Goal: Task Accomplishment & Management: Use online tool/utility

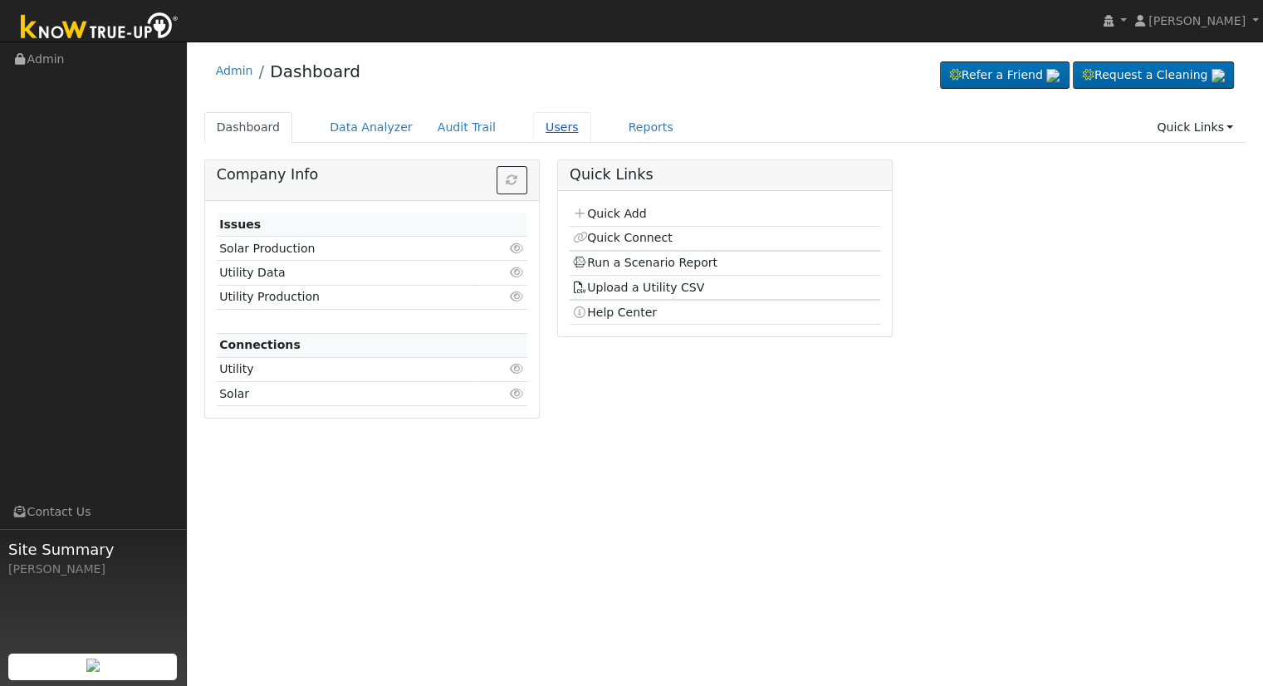
click at [533, 122] on link "Users" at bounding box center [562, 127] width 58 height 31
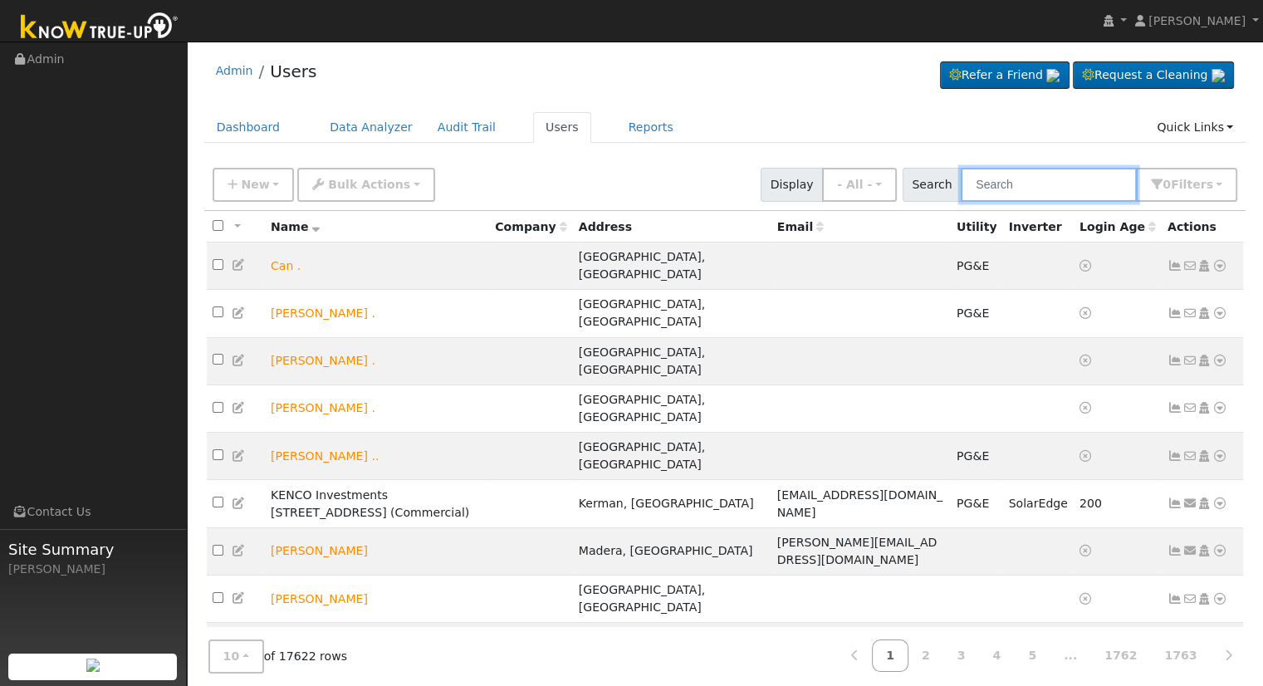
click at [1033, 182] on input "text" at bounding box center [1048, 185] width 176 height 34
type input "k"
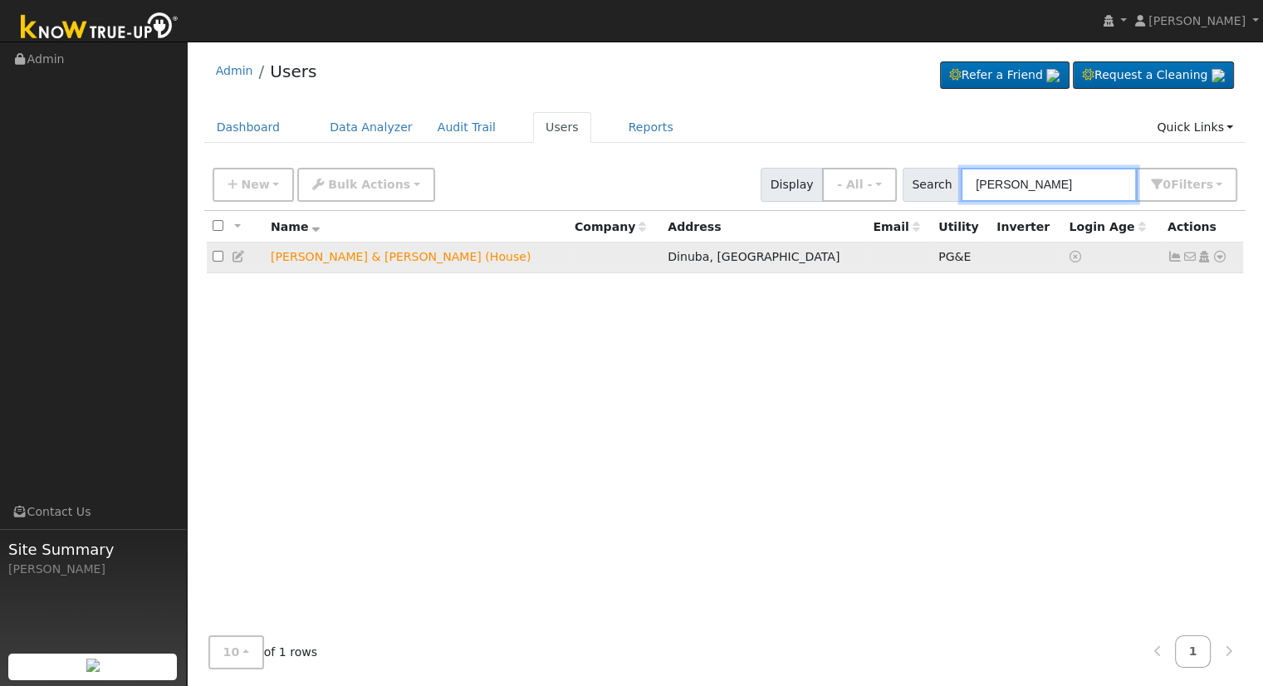
type input "karrie wilson"
click at [1222, 260] on icon at bounding box center [1219, 257] width 15 height 12
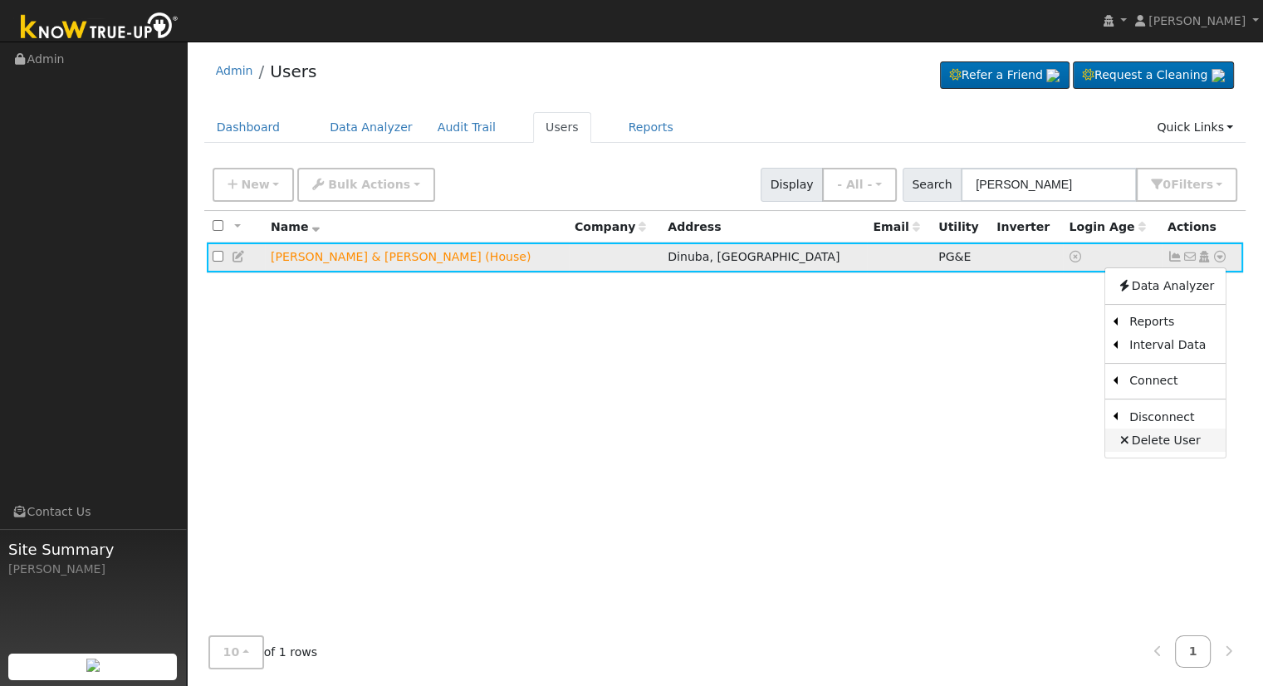
click at [1162, 437] on link "Delete User" at bounding box center [1165, 439] width 120 height 23
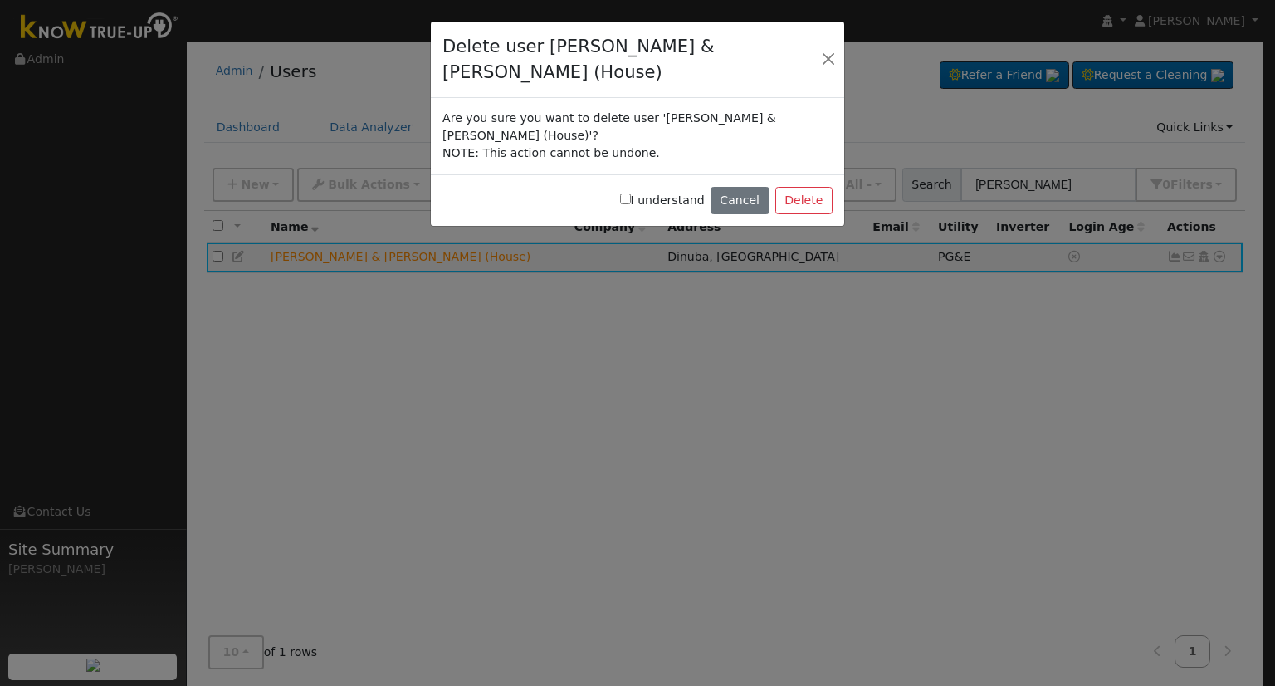
click at [665, 192] on label "I understand" at bounding box center [662, 200] width 85 height 17
click at [631, 193] on input "I understand" at bounding box center [625, 198] width 11 height 11
checkbox input "true"
click at [752, 187] on button "Cancel" at bounding box center [740, 201] width 59 height 28
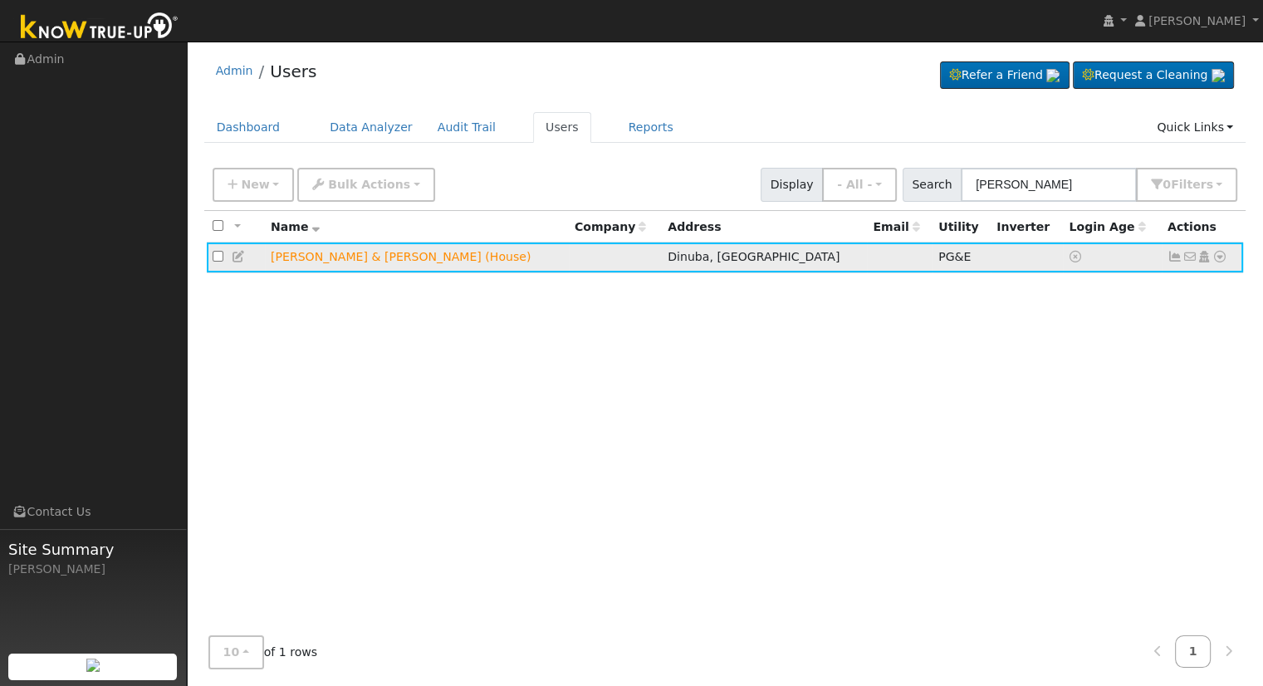
click at [1218, 255] on icon at bounding box center [1219, 257] width 15 height 12
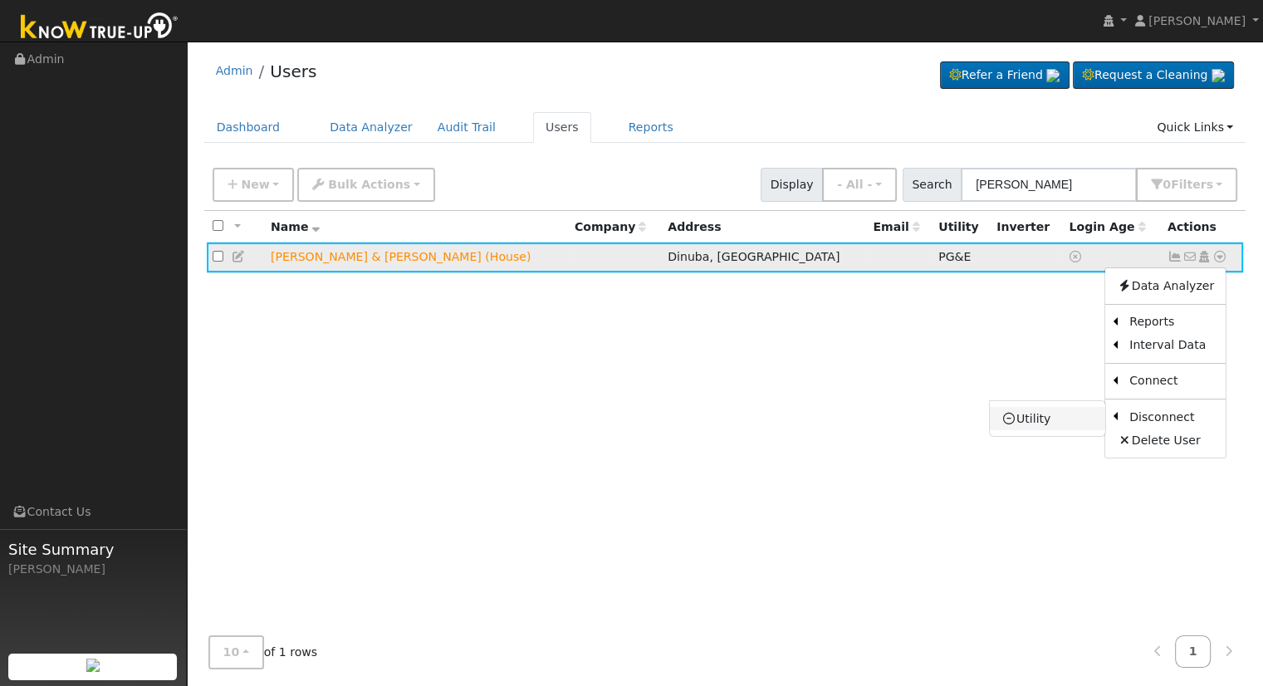
click at [1071, 419] on link "Utility" at bounding box center [1046, 418] width 115 height 23
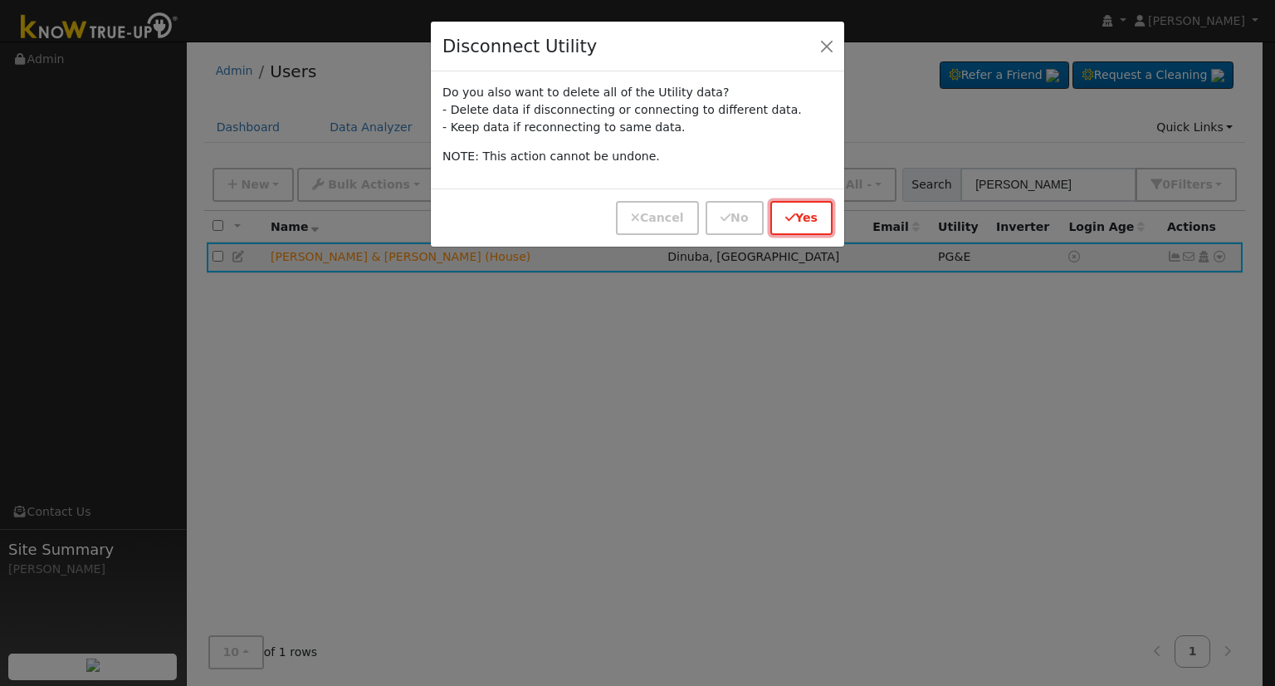
click at [774, 215] on button "Yes" at bounding box center [801, 218] width 62 height 34
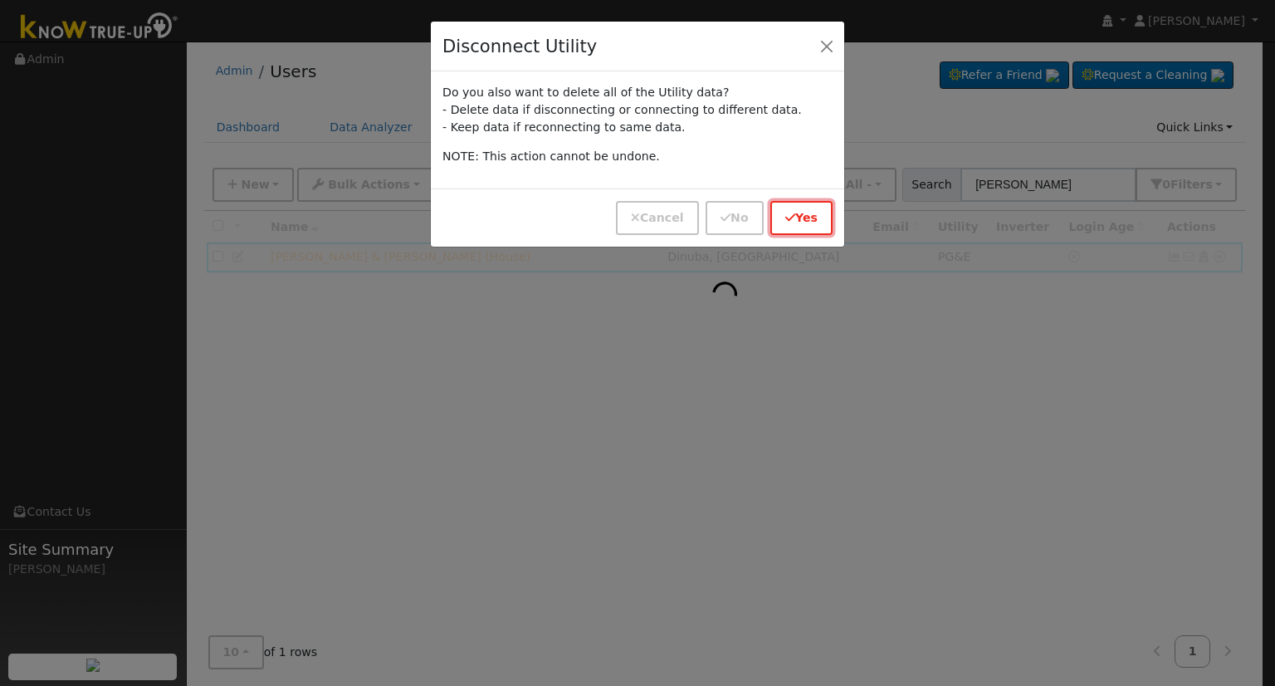
click at [795, 217] on icon "button" at bounding box center [790, 218] width 10 height 12
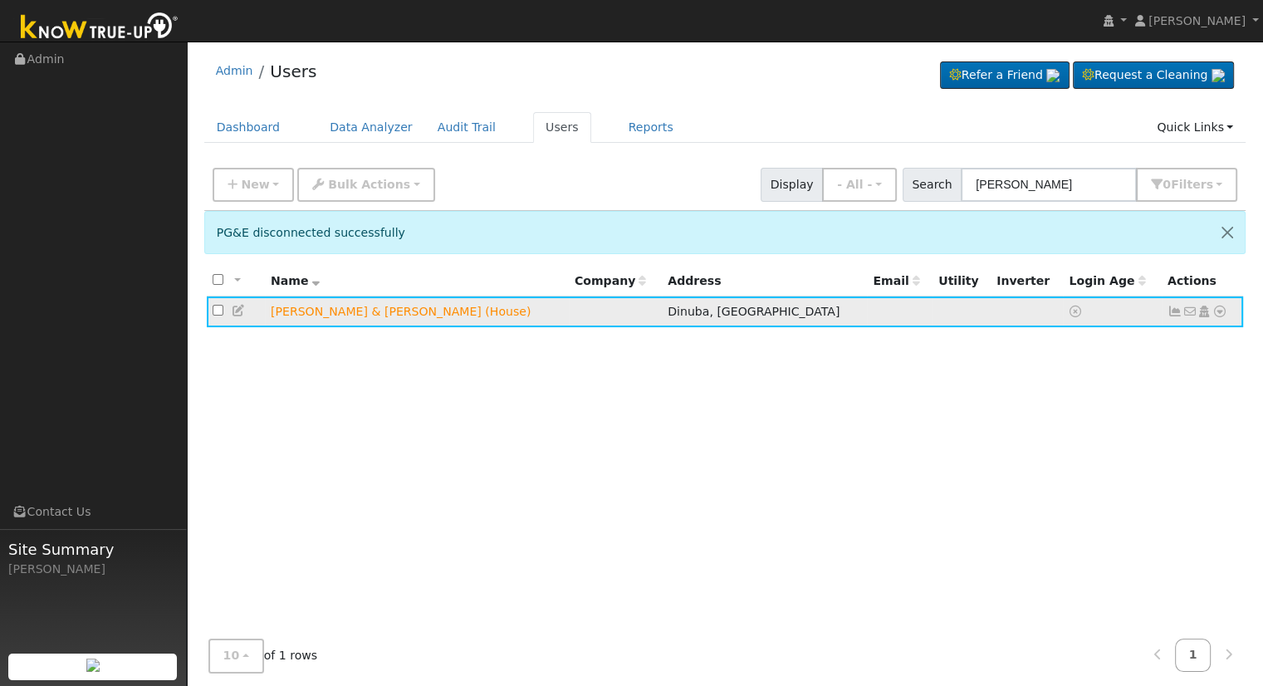
click at [1215, 310] on icon at bounding box center [1219, 311] width 15 height 12
click at [741, 404] on div "All None All on page None on page Name Company Address Email Utility Inverter L…" at bounding box center [725, 472] width 1042 height 412
click at [1161, 307] on td "No email address Send Email... Copy a Link Reset Password Open Access Data Anal…" at bounding box center [1202, 311] width 82 height 31
click at [1174, 307] on icon at bounding box center [1174, 311] width 15 height 12
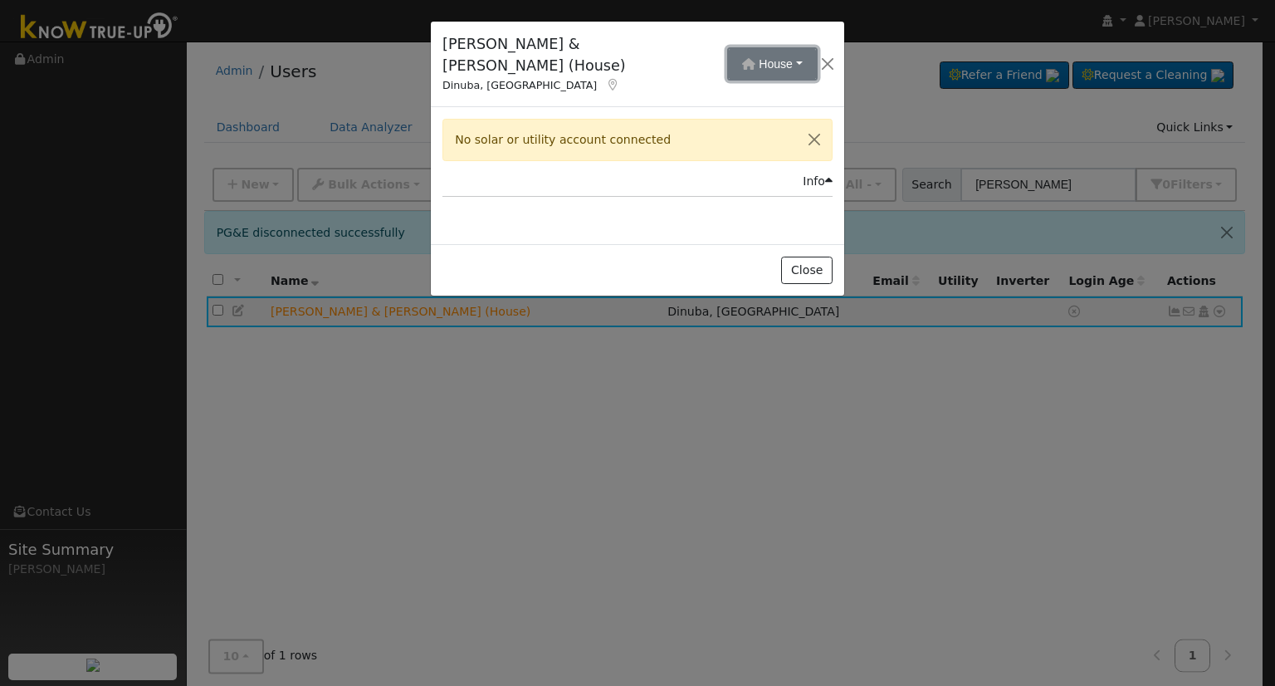
click at [759, 57] on span "House" at bounding box center [776, 63] width 34 height 13
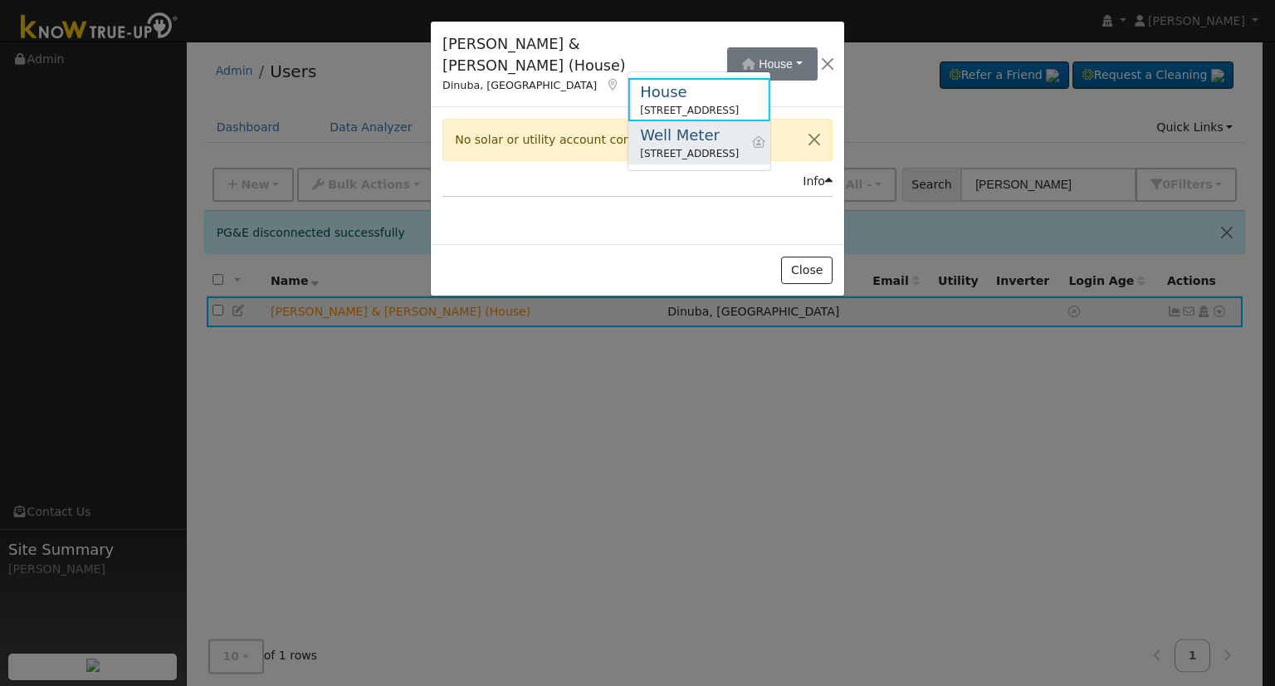
click at [699, 137] on div "Well Meter" at bounding box center [689, 135] width 99 height 22
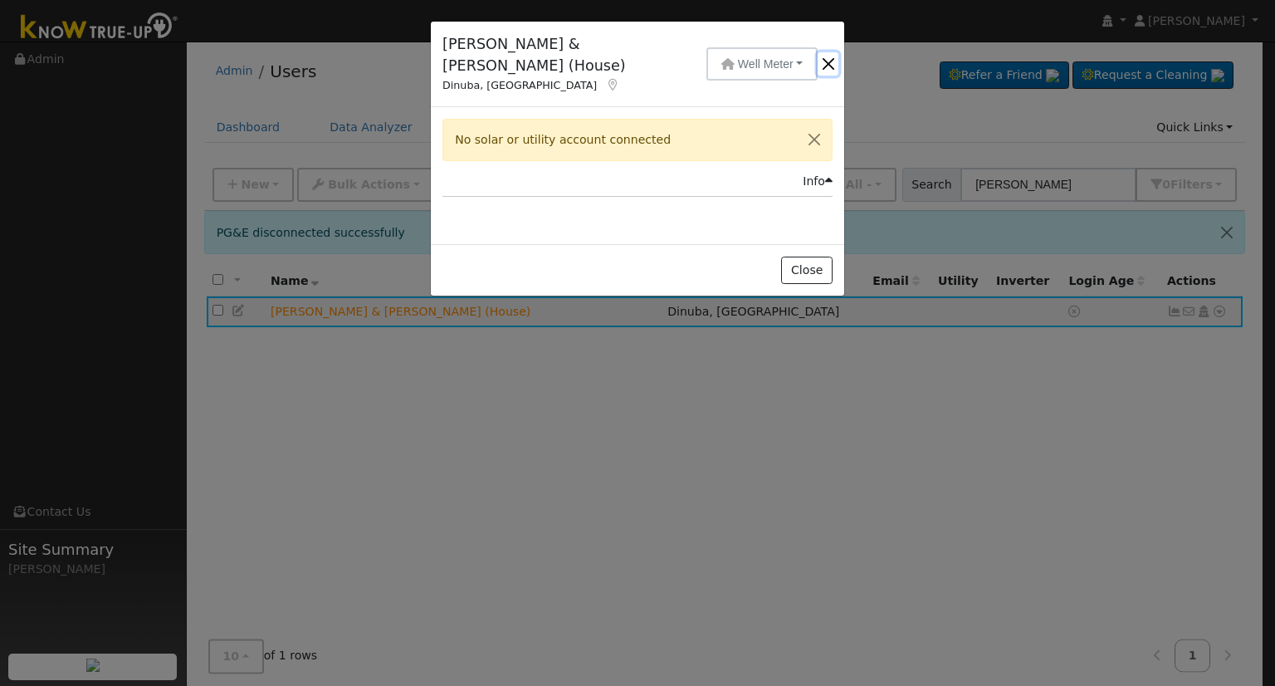
click at [825, 52] on button "button" at bounding box center [828, 63] width 21 height 23
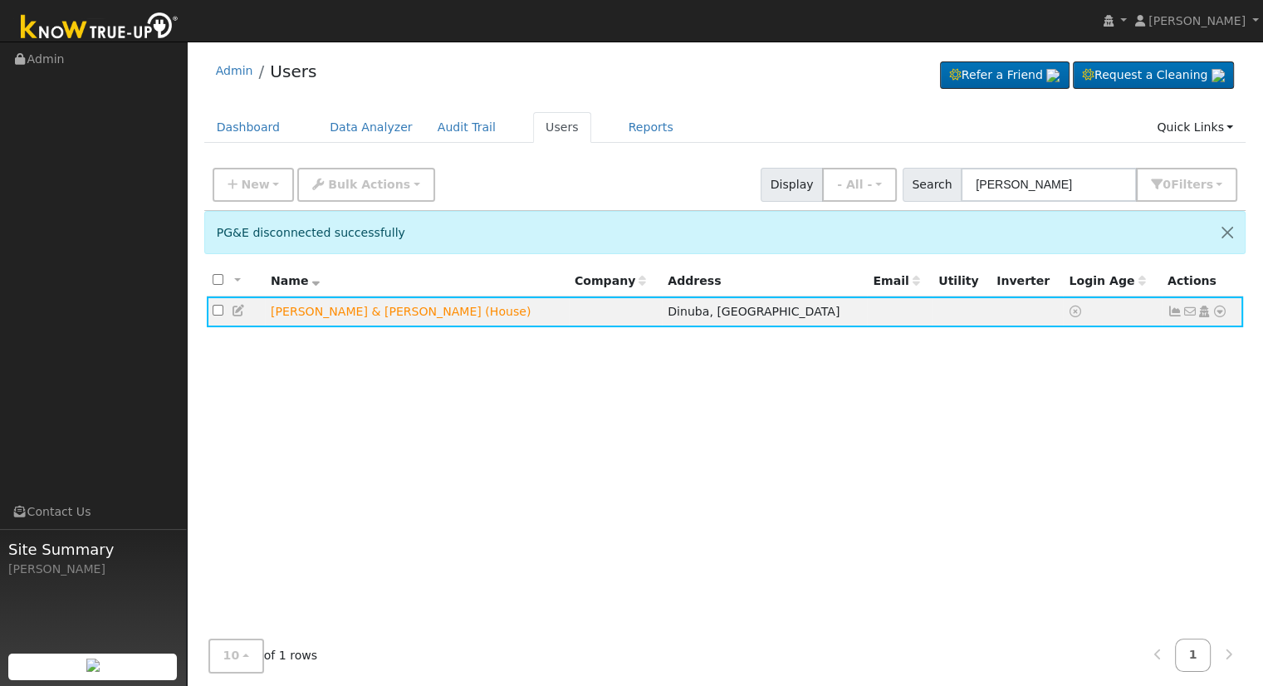
click at [698, 446] on div "All None All on page None on page Name Company Address Email Utility Inverter L…" at bounding box center [725, 472] width 1042 height 412
click at [1220, 310] on icon at bounding box center [1219, 311] width 15 height 12
click at [237, 306] on icon at bounding box center [239, 311] width 15 height 12
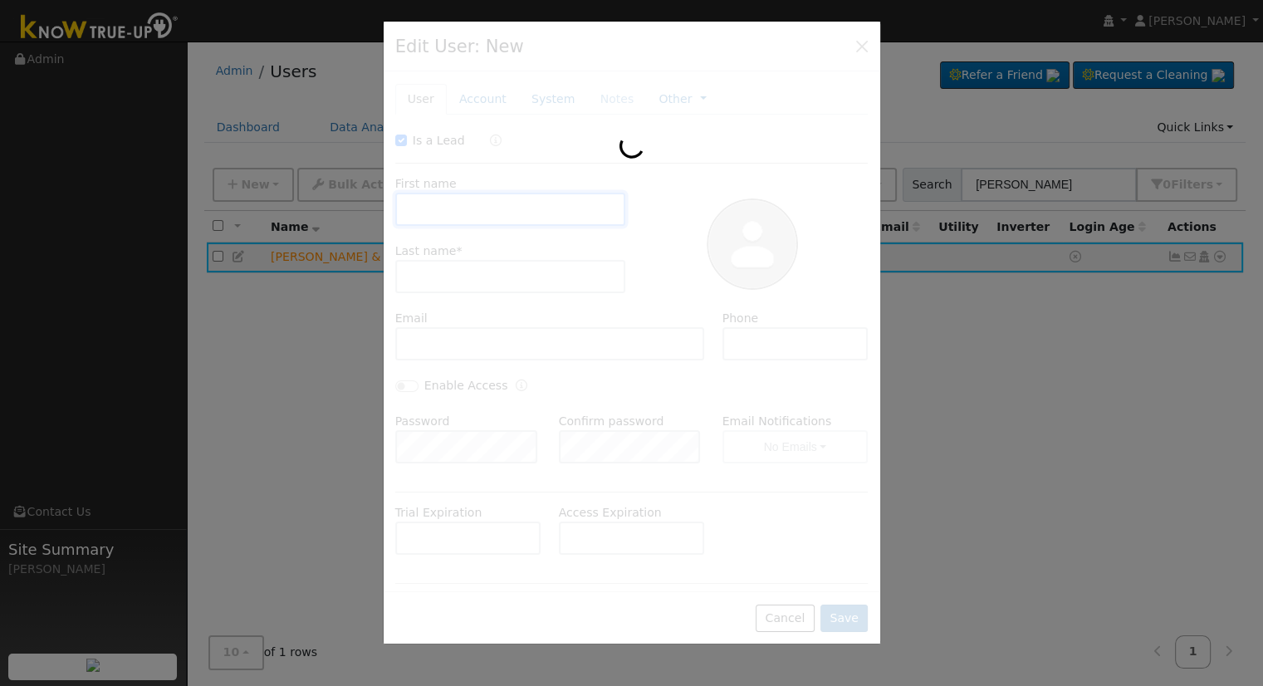
checkbox input "true"
type input "Michael & Karrie"
type input "Wilson (House)"
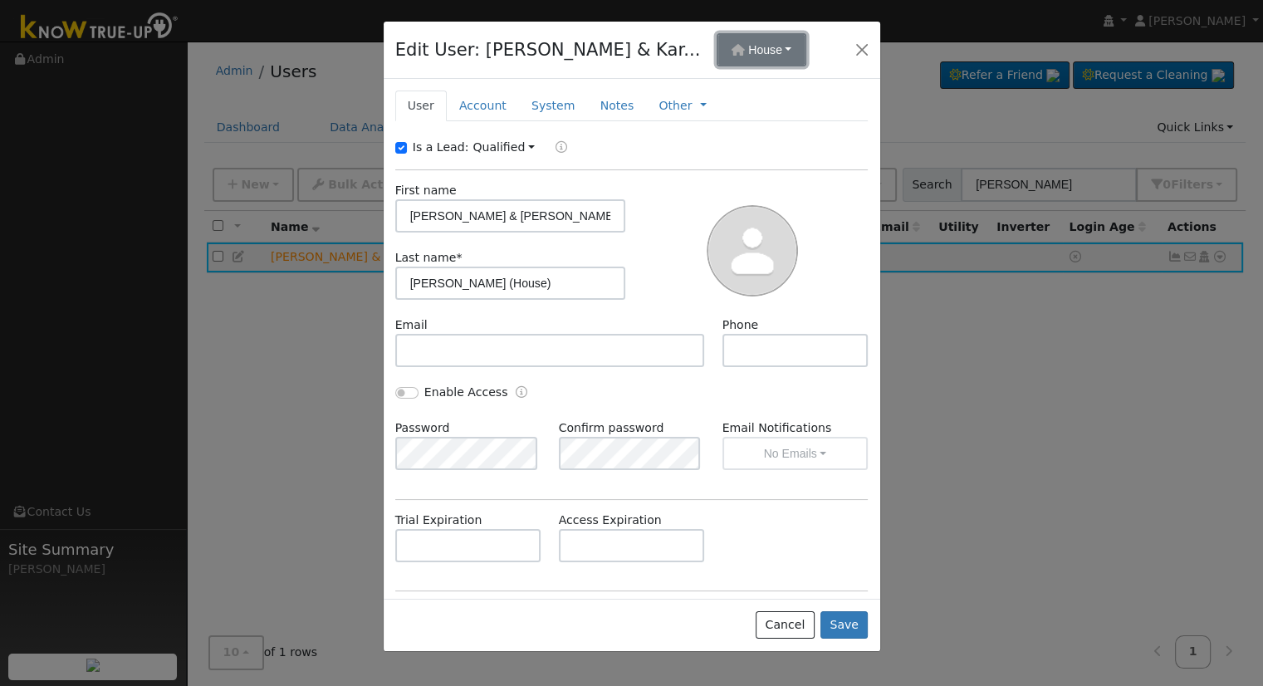
click at [748, 48] on span "House" at bounding box center [765, 49] width 34 height 13
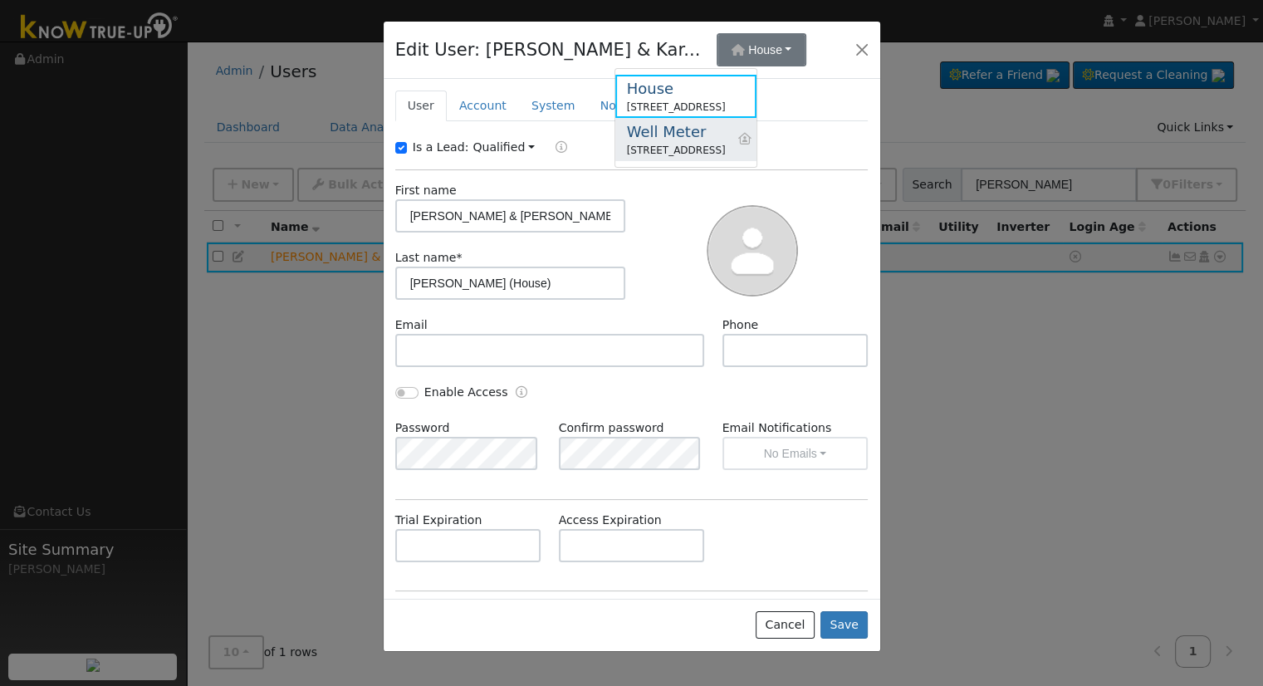
click at [717, 133] on div "Well Meter" at bounding box center [676, 131] width 99 height 22
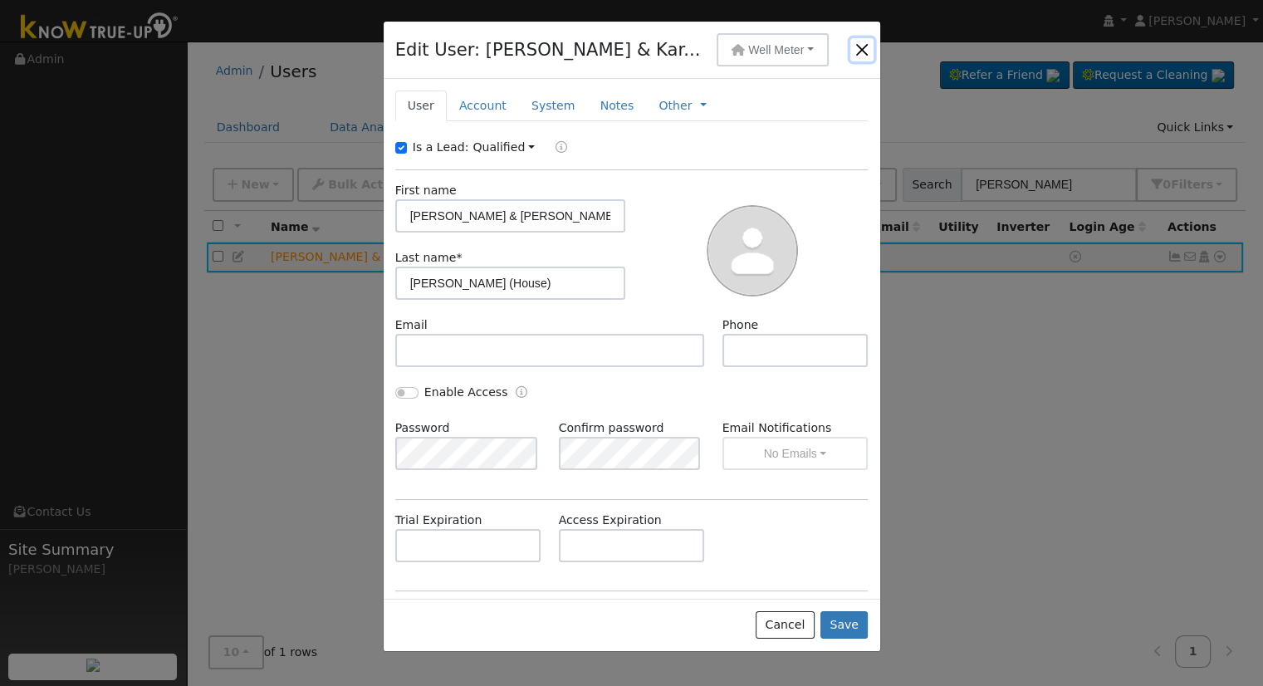
click at [863, 52] on button "button" at bounding box center [861, 49] width 23 height 23
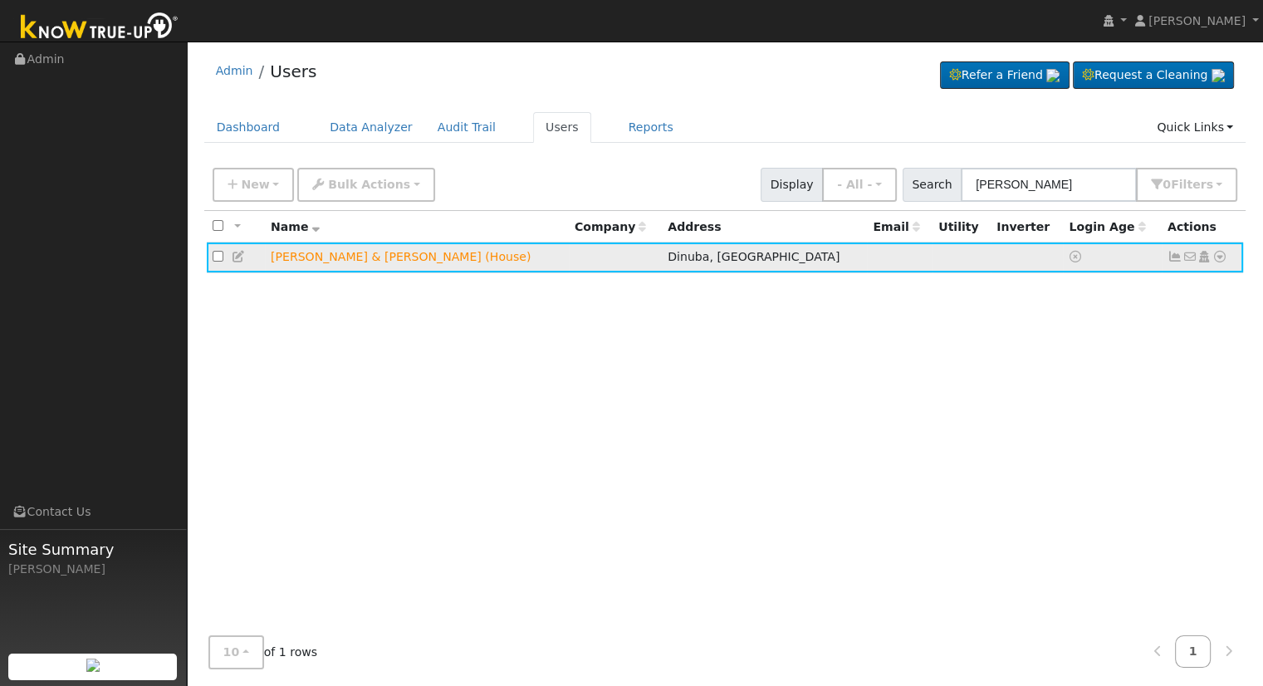
click at [1218, 257] on icon at bounding box center [1219, 257] width 15 height 12
click at [1185, 413] on link "Delete User" at bounding box center [1165, 416] width 120 height 23
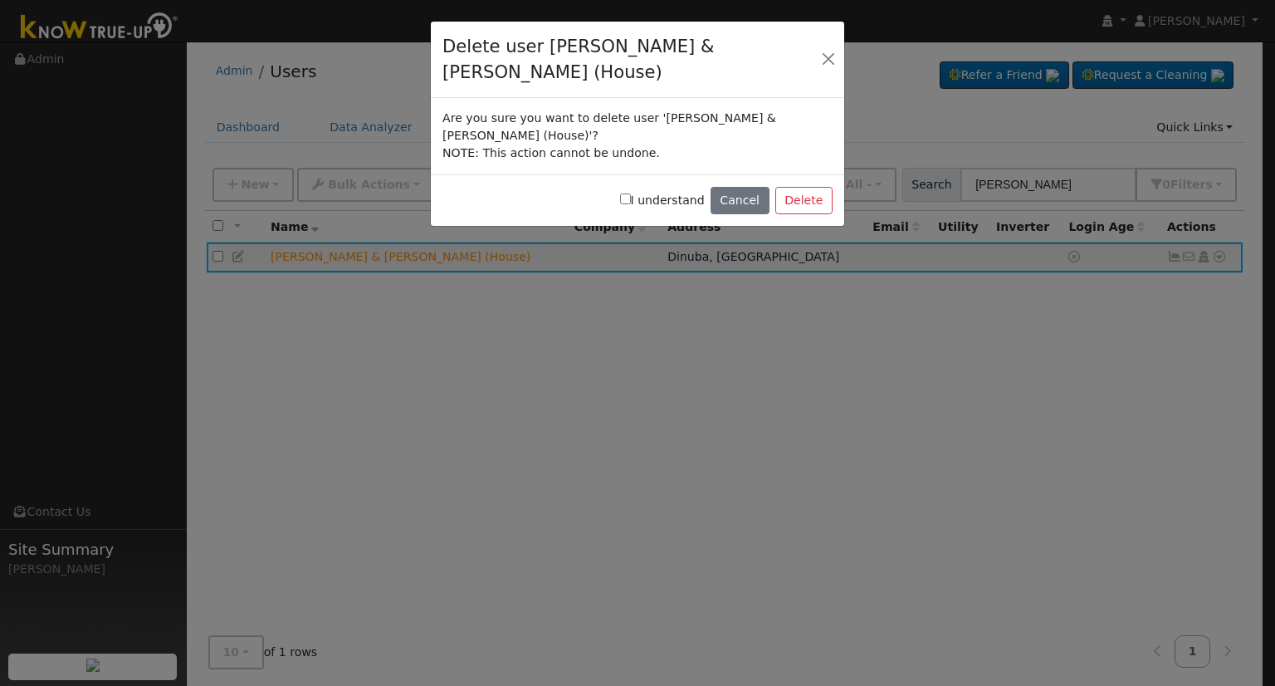
click at [661, 192] on label "I understand" at bounding box center [662, 200] width 85 height 17
click at [631, 193] on input "I understand" at bounding box center [625, 198] width 11 height 11
checkbox input "true"
click at [810, 187] on button "Delete" at bounding box center [803, 201] width 57 height 28
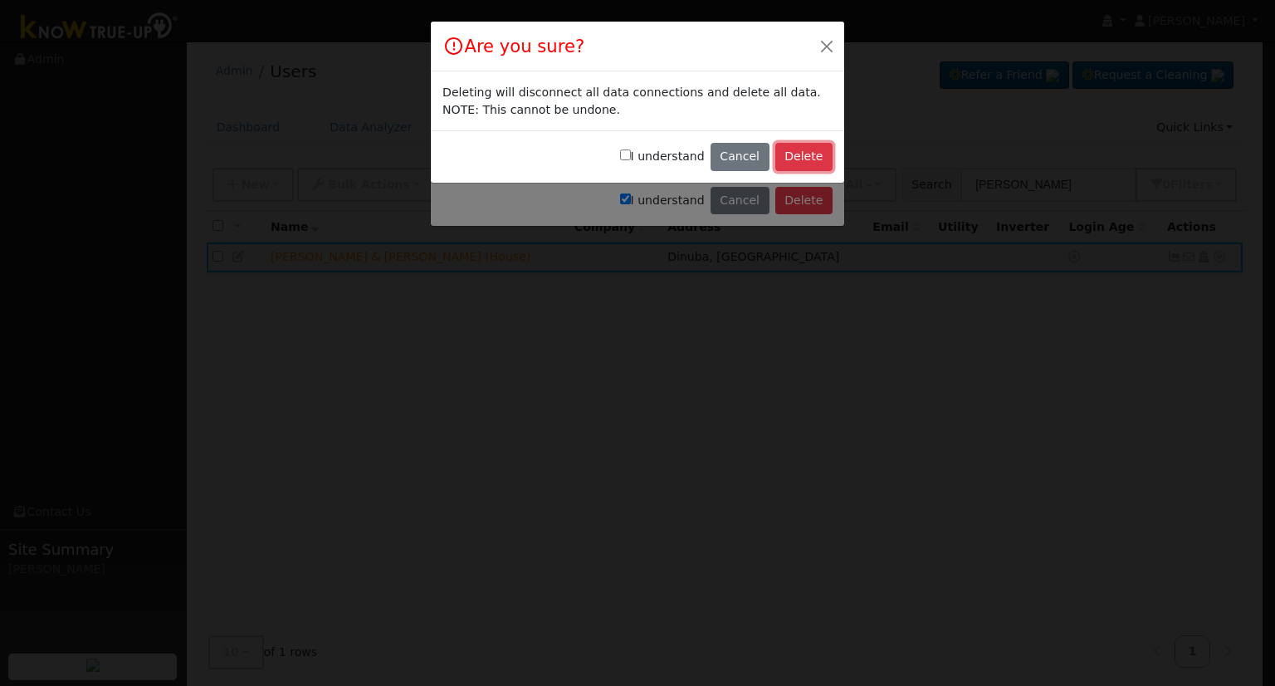
click at [806, 155] on button "Delete" at bounding box center [803, 157] width 57 height 28
click at [631, 155] on input "I understand" at bounding box center [625, 154] width 11 height 11
checkbox input "true"
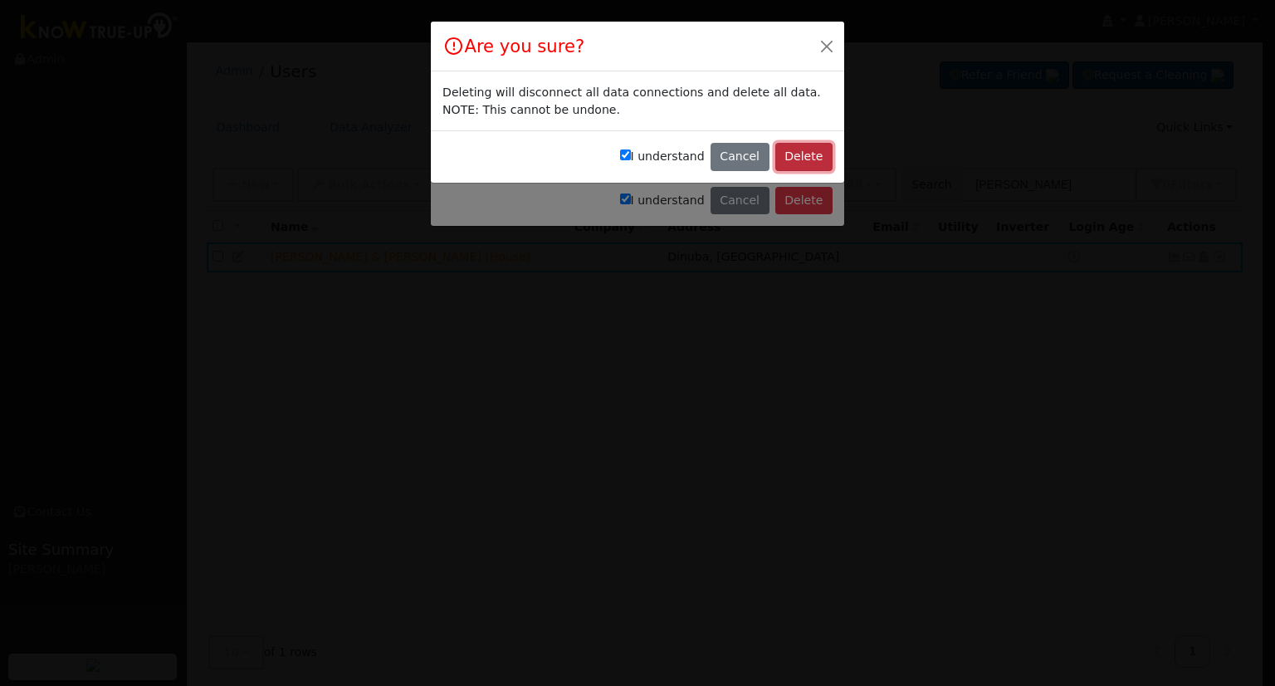
click at [815, 155] on button "Delete" at bounding box center [803, 157] width 57 height 28
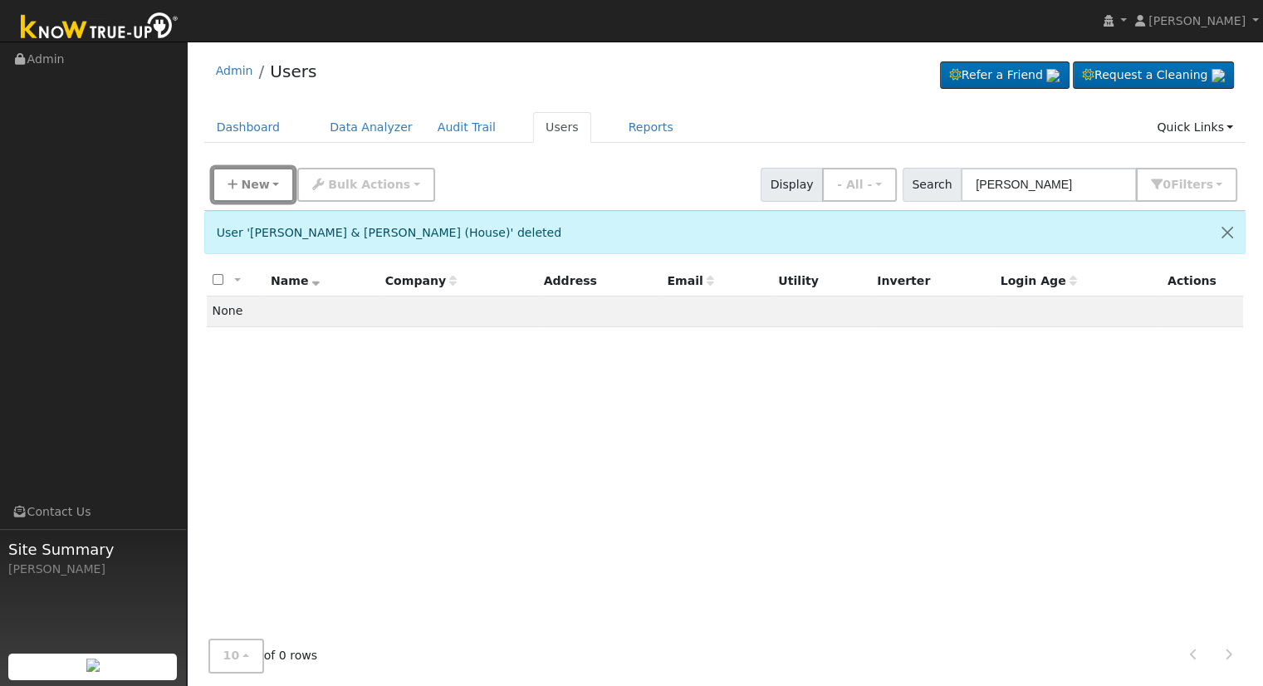
click at [249, 190] on span "New" at bounding box center [255, 184] width 28 height 13
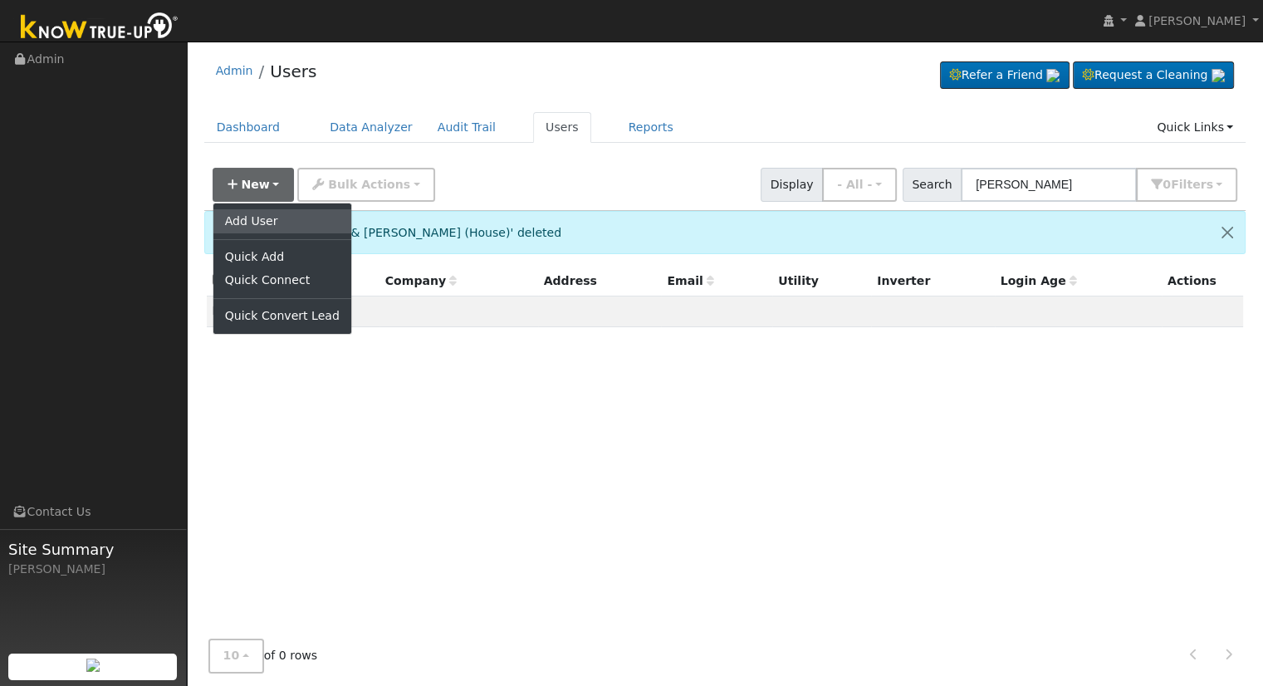
click at [266, 217] on link "Add User" at bounding box center [282, 220] width 138 height 23
checkbox input "false"
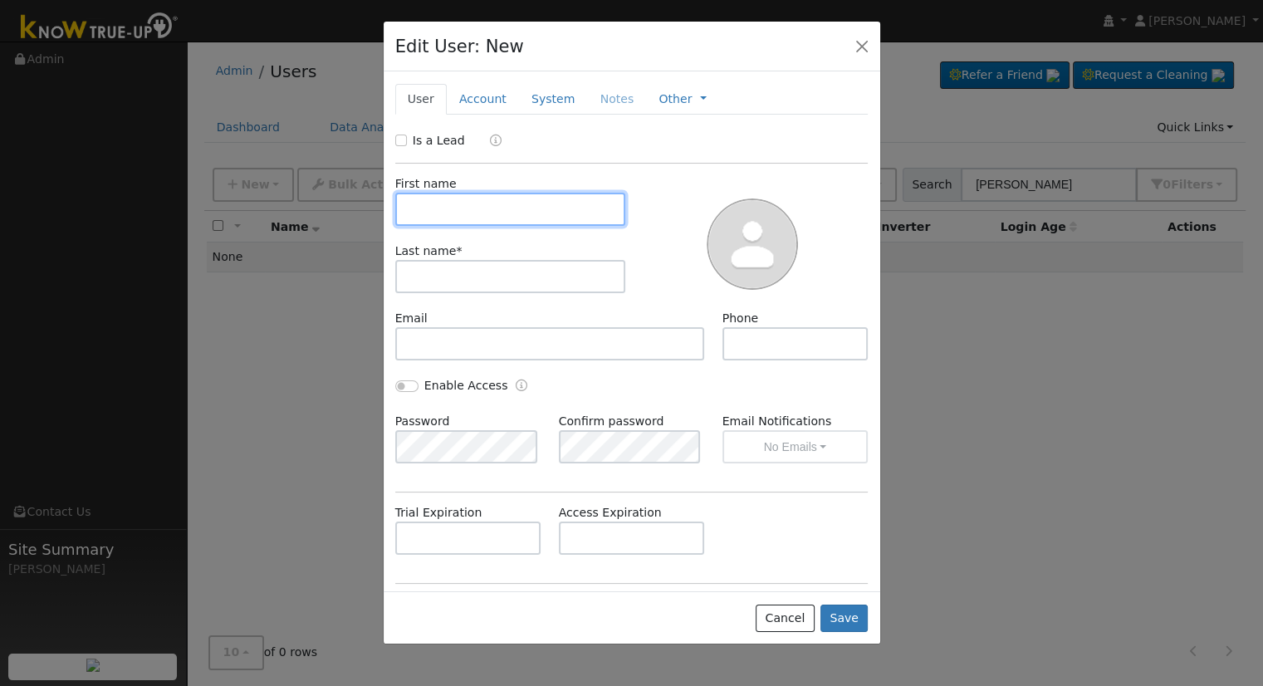
click at [460, 204] on input "text" at bounding box center [510, 209] width 231 height 33
type input "Michael & Karrie"
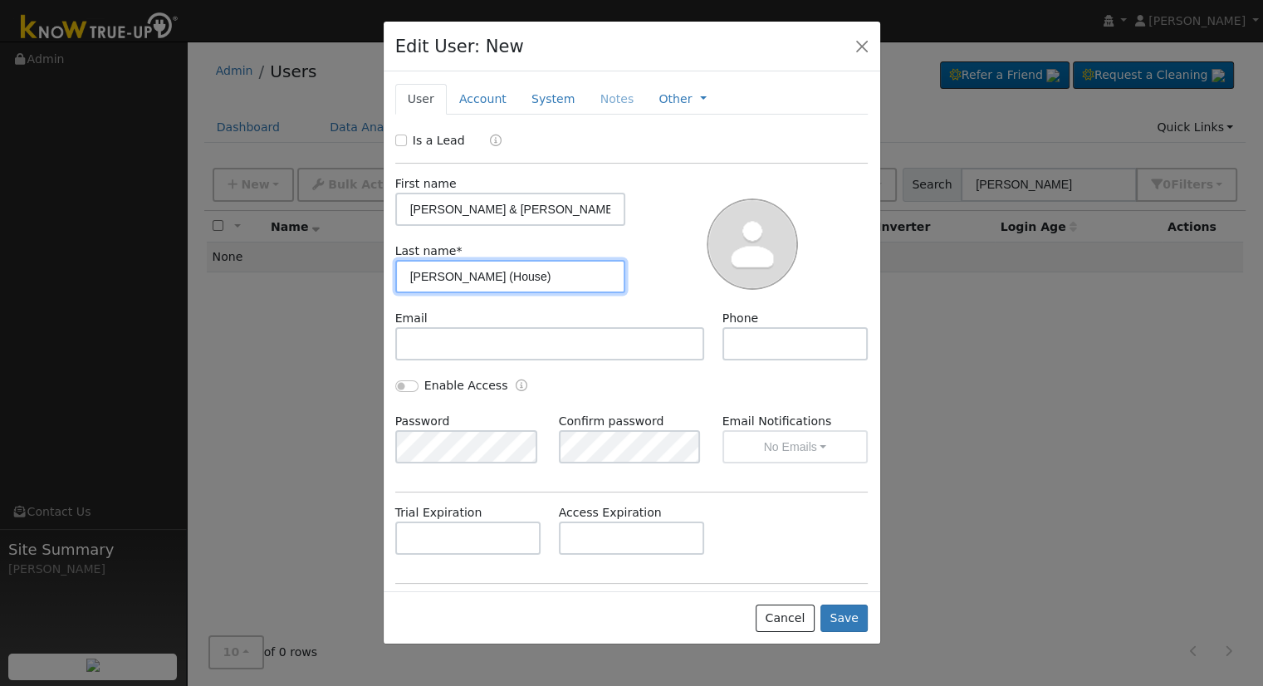
type input "Wilson (House)"
click at [403, 137] on input "Is a Lead" at bounding box center [401, 140] width 12 height 12
checkbox input "true"
click at [470, 90] on link "Account" at bounding box center [483, 99] width 72 height 31
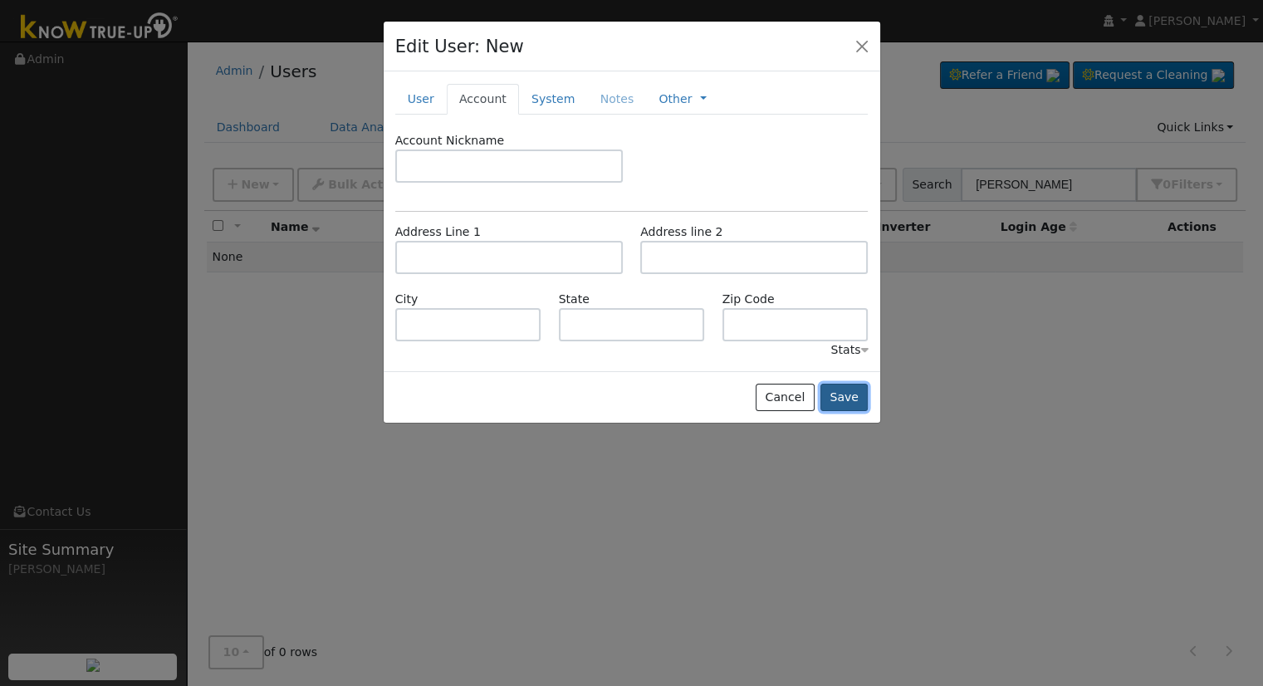
click at [855, 400] on button "Save" at bounding box center [844, 398] width 48 height 28
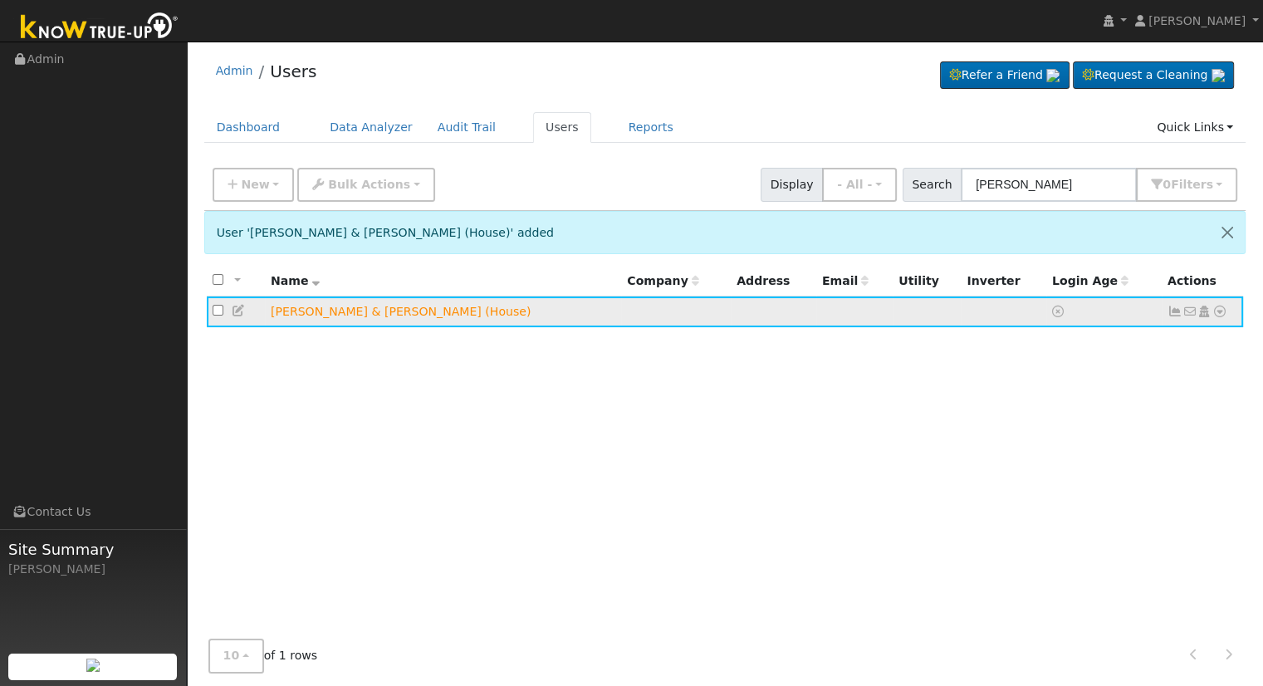
click at [1222, 309] on icon at bounding box center [1219, 311] width 15 height 12
click at [0, 0] on link "Utility" at bounding box center [0, 0] width 0 height 0
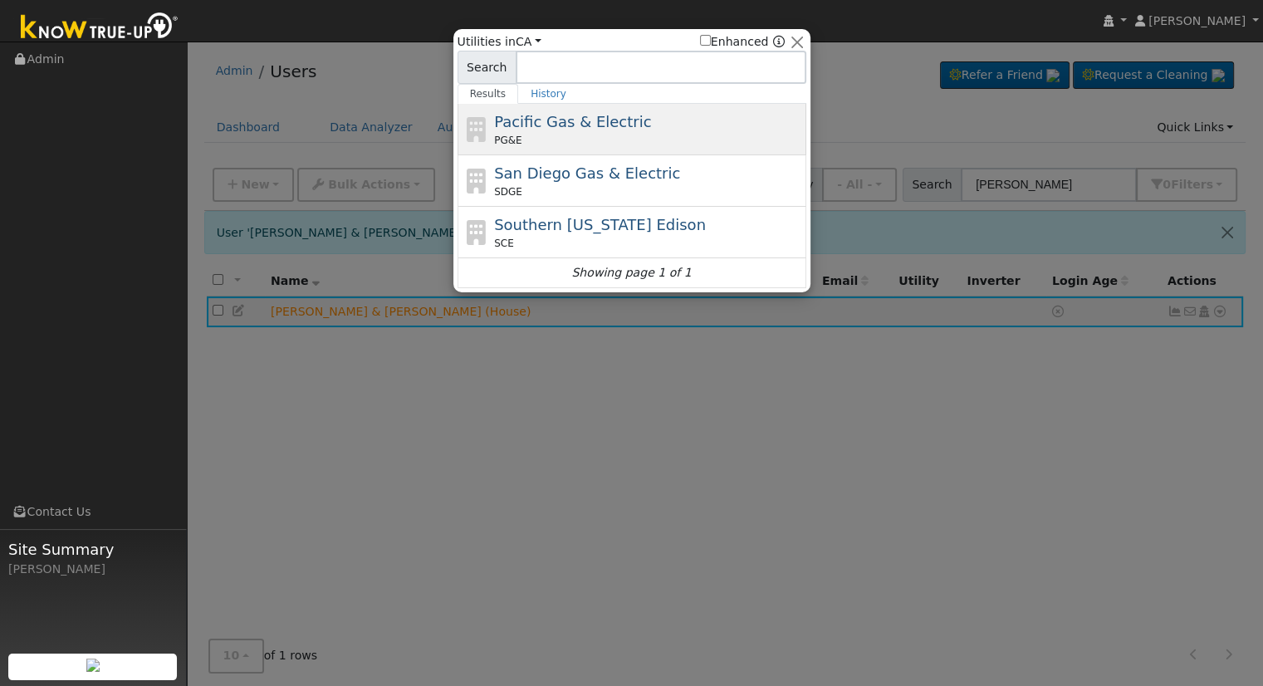
click at [588, 126] on span "Pacific Gas & Electric" at bounding box center [572, 121] width 157 height 17
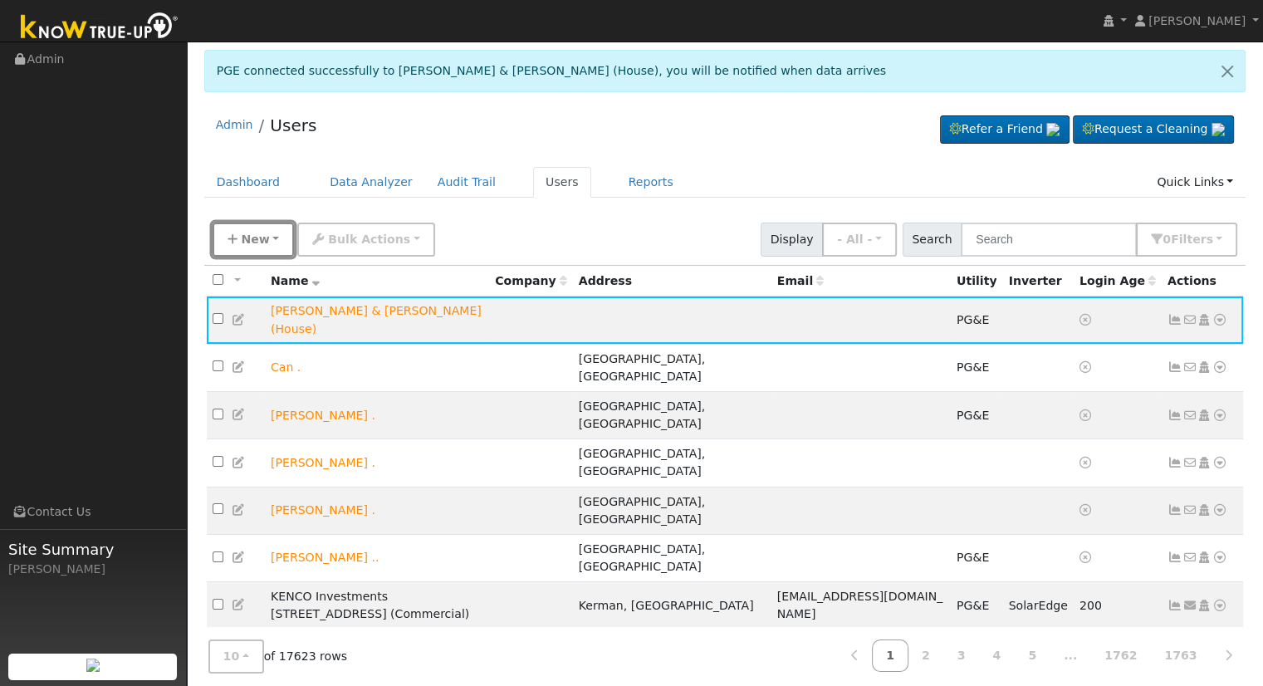
click at [242, 235] on span "New" at bounding box center [255, 238] width 28 height 13
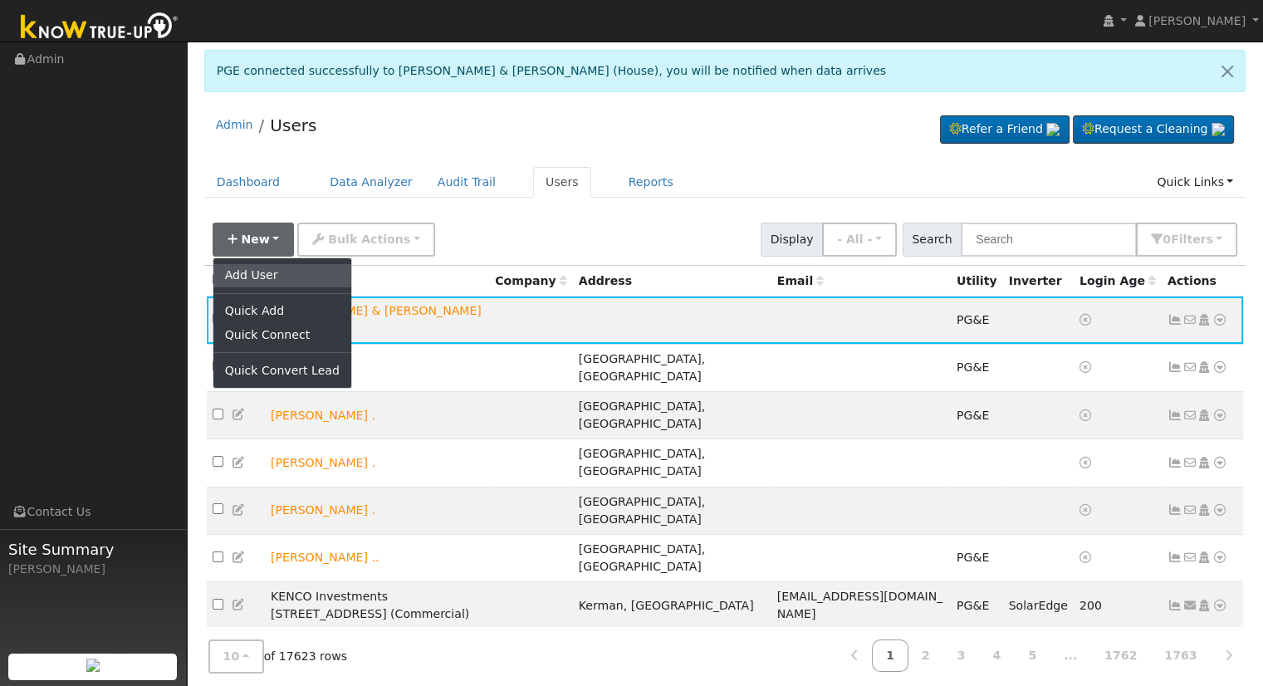
click at [265, 272] on link "Add User" at bounding box center [282, 275] width 138 height 23
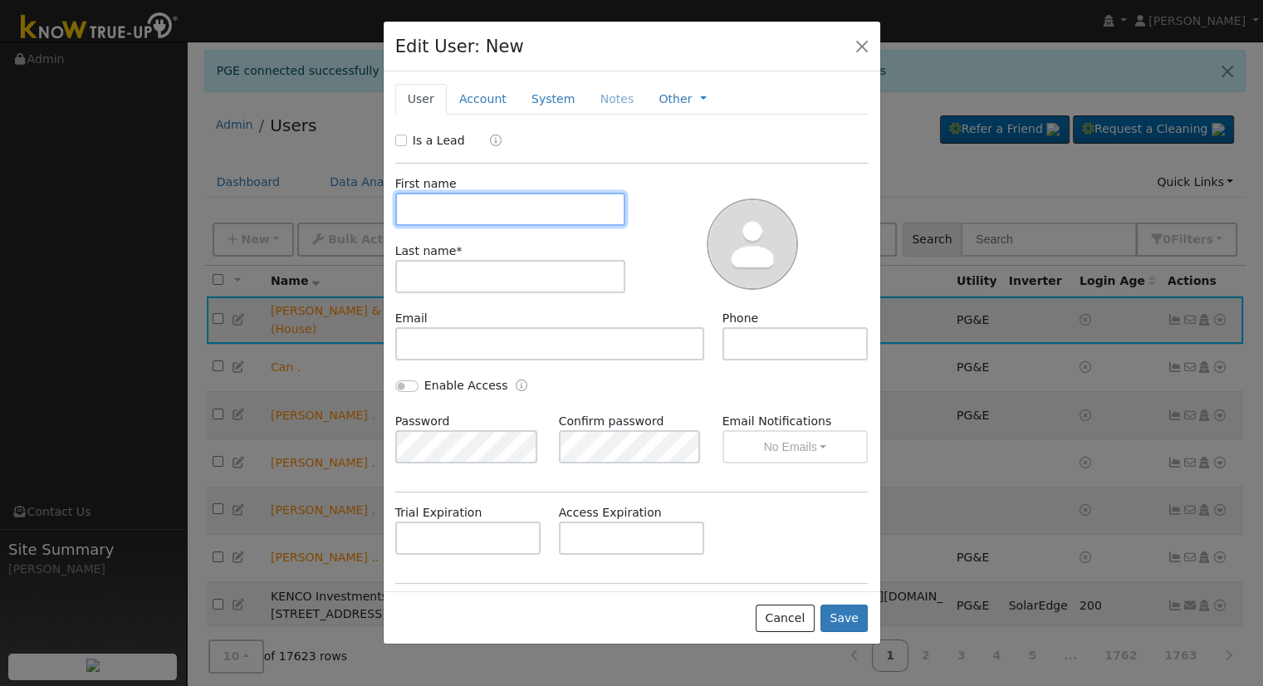
click at [481, 209] on input "text" at bounding box center [510, 209] width 231 height 33
type input "M"
type input "Karrie & Michael"
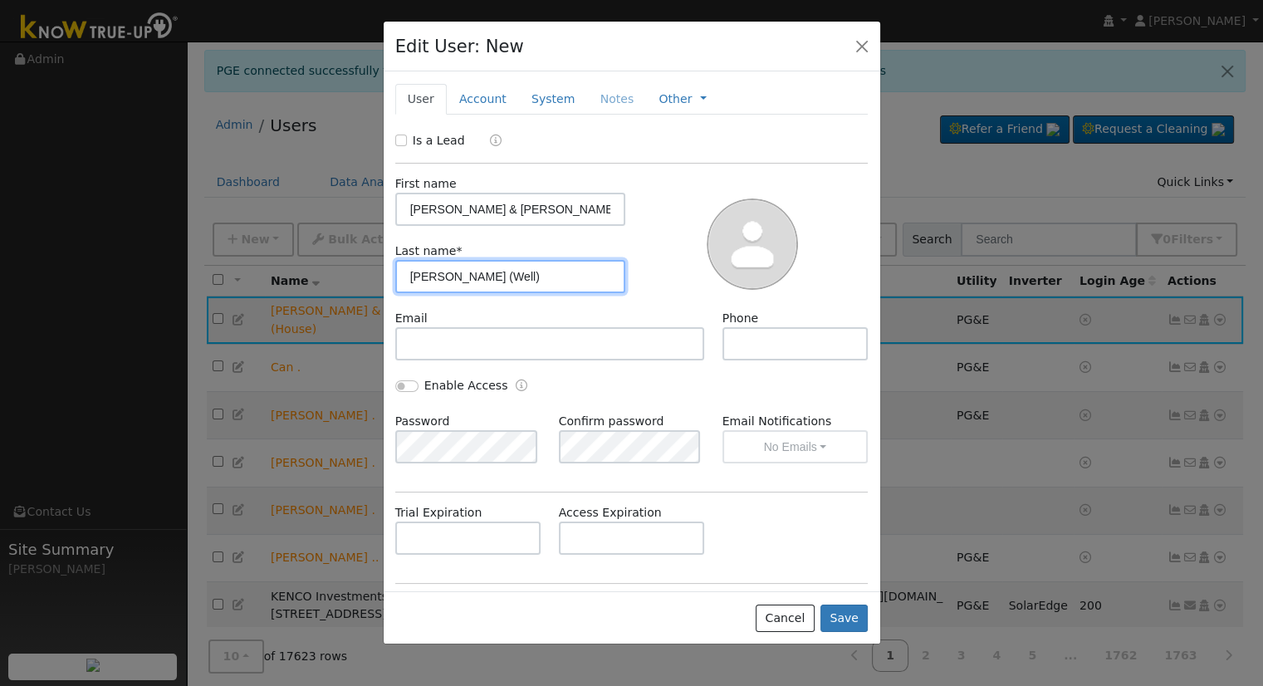
type input "Wilson (Well)"
click at [677, 230] on div at bounding box center [753, 242] width 242 height 134
click at [401, 145] on div "Is a Lead" at bounding box center [432, 140] width 74 height 17
click at [403, 139] on input "Is a Lead" at bounding box center [401, 140] width 12 height 12
checkbox input "true"
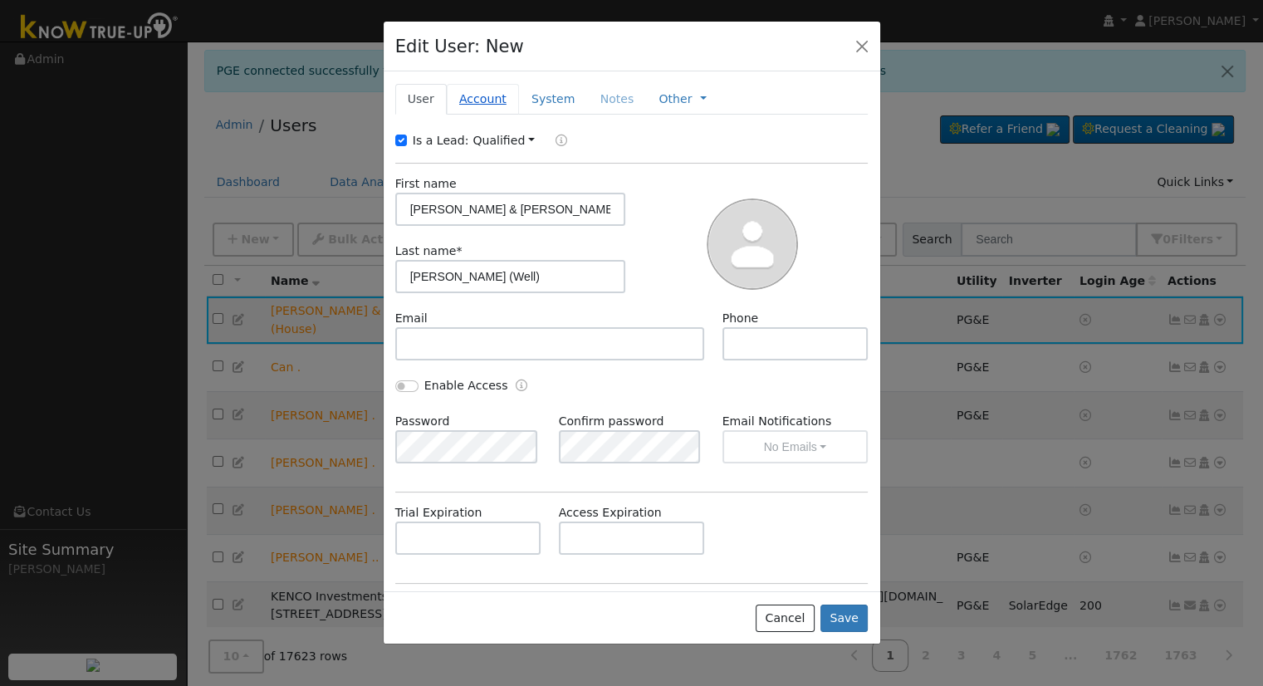
click at [488, 100] on link "Account" at bounding box center [483, 99] width 72 height 31
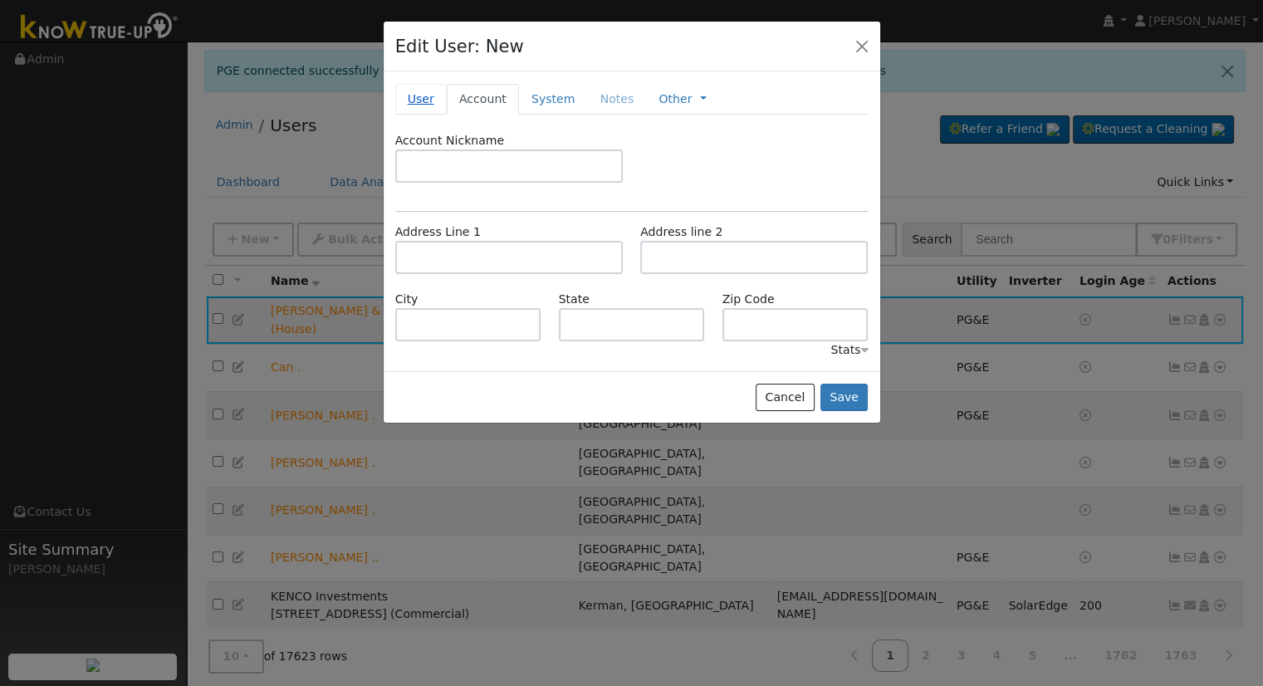
click at [424, 102] on link "User" at bounding box center [420, 99] width 51 height 31
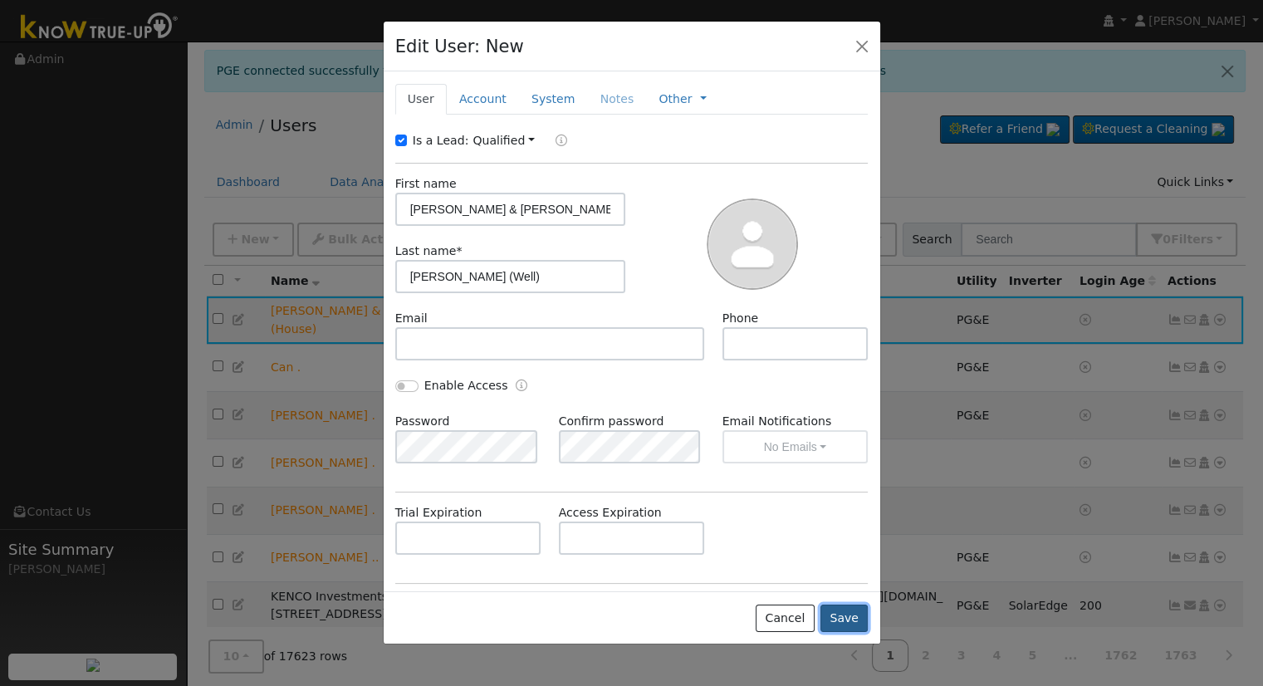
click at [859, 611] on button "Save" at bounding box center [844, 618] width 48 height 28
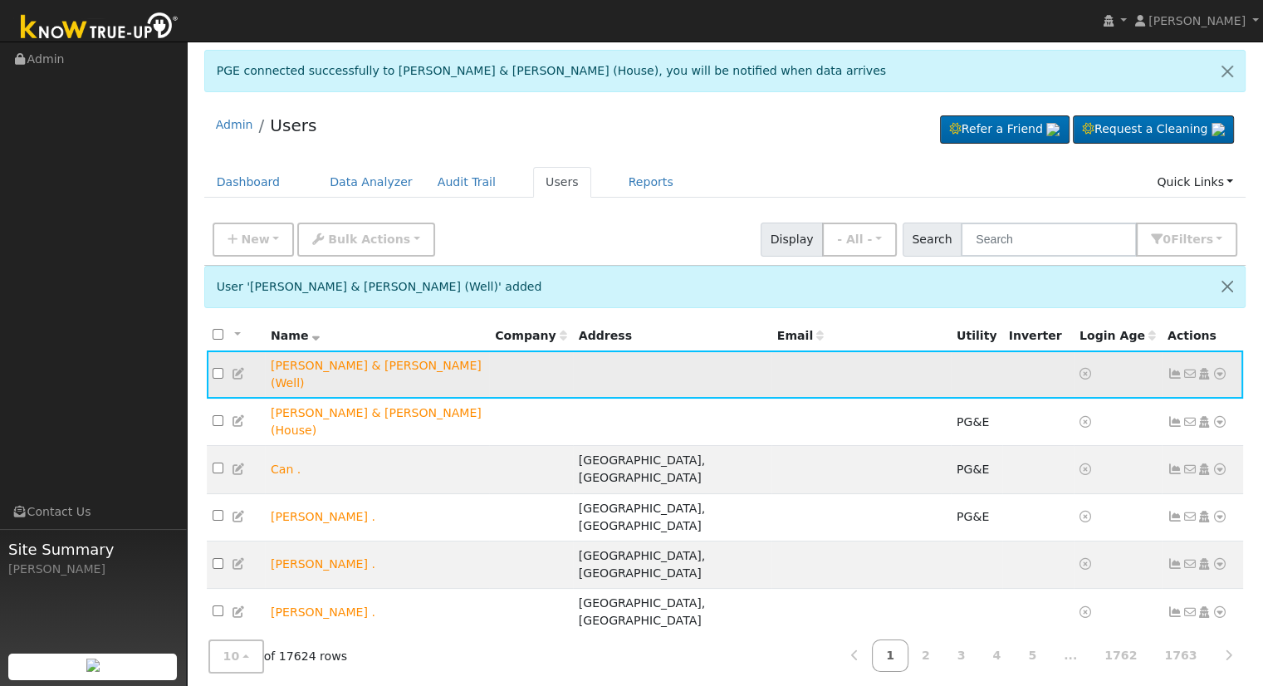
click at [1219, 368] on icon at bounding box center [1219, 374] width 15 height 12
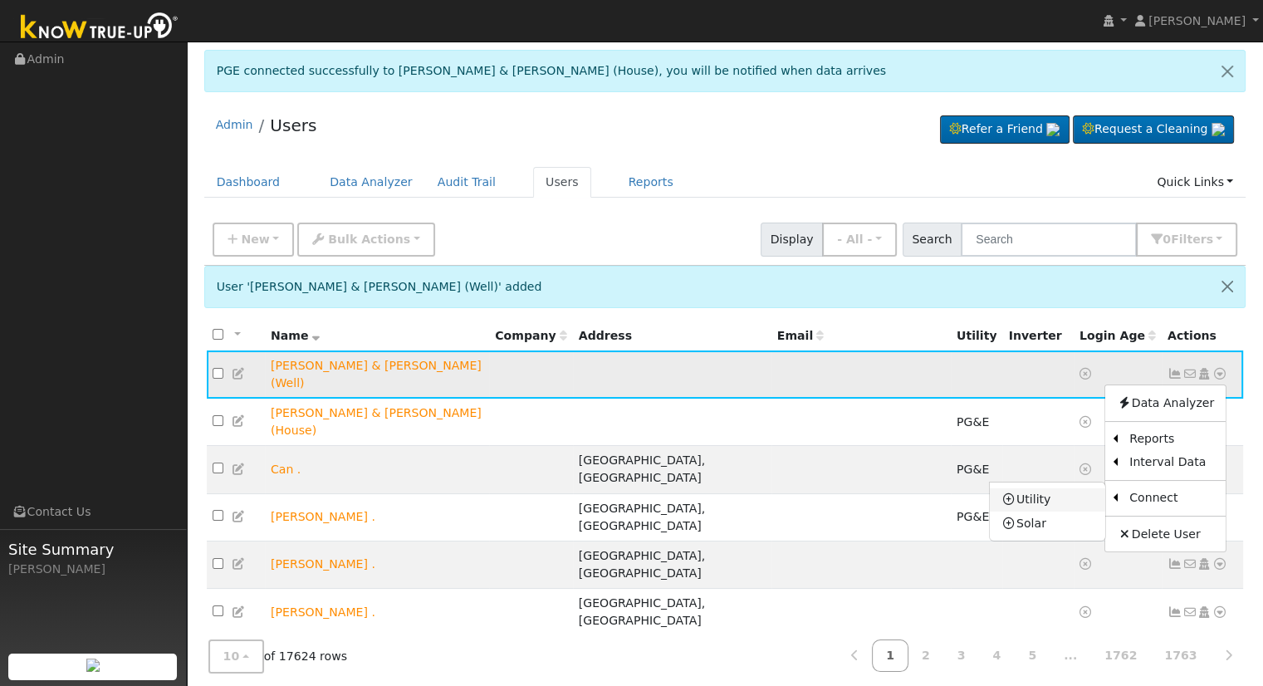
click at [1036, 493] on link "Utility" at bounding box center [1046, 499] width 115 height 23
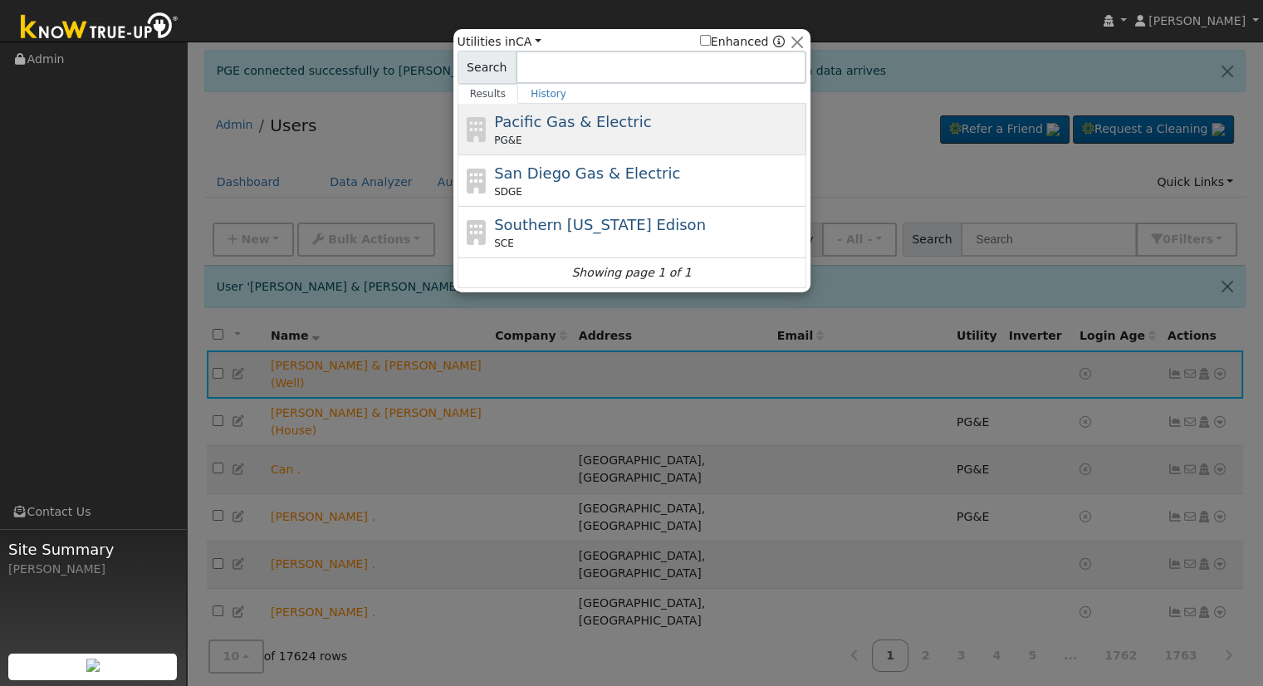
click at [623, 125] on span "Pacific Gas & Electric" at bounding box center [572, 121] width 157 height 17
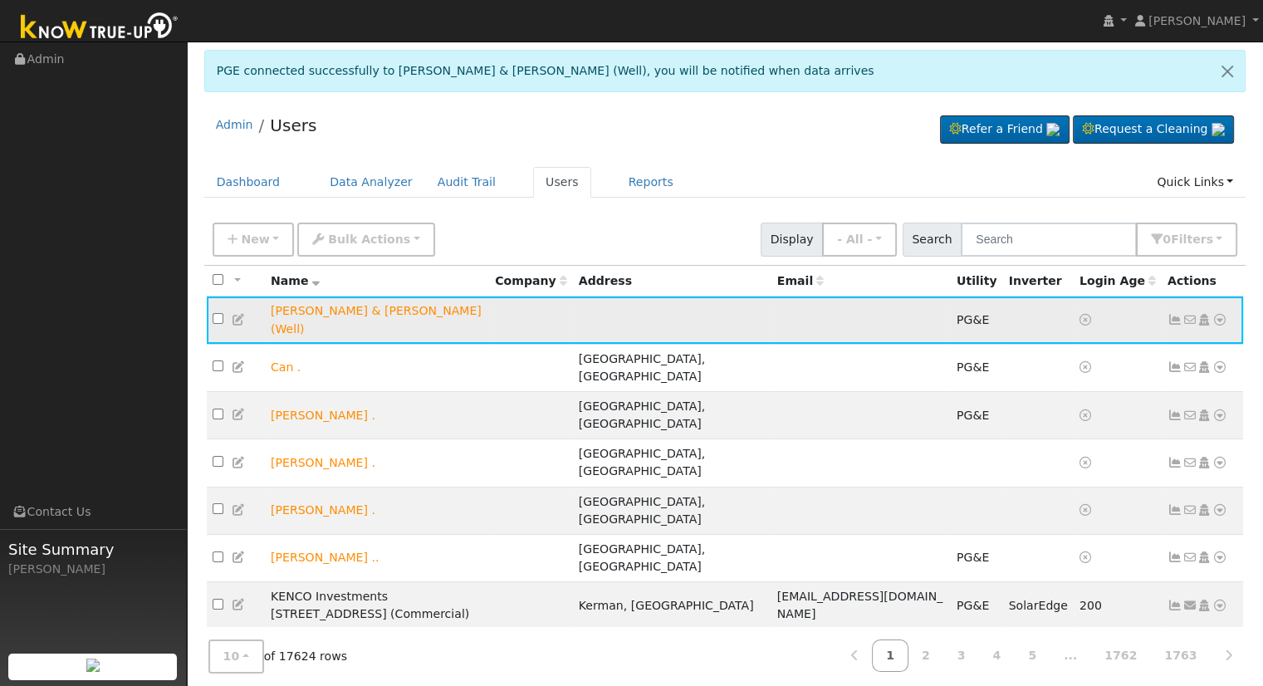
click at [1214, 314] on icon at bounding box center [1219, 320] width 15 height 12
click at [1220, 314] on icon at bounding box center [1219, 320] width 15 height 12
click at [1218, 314] on icon at bounding box center [1219, 320] width 15 height 12
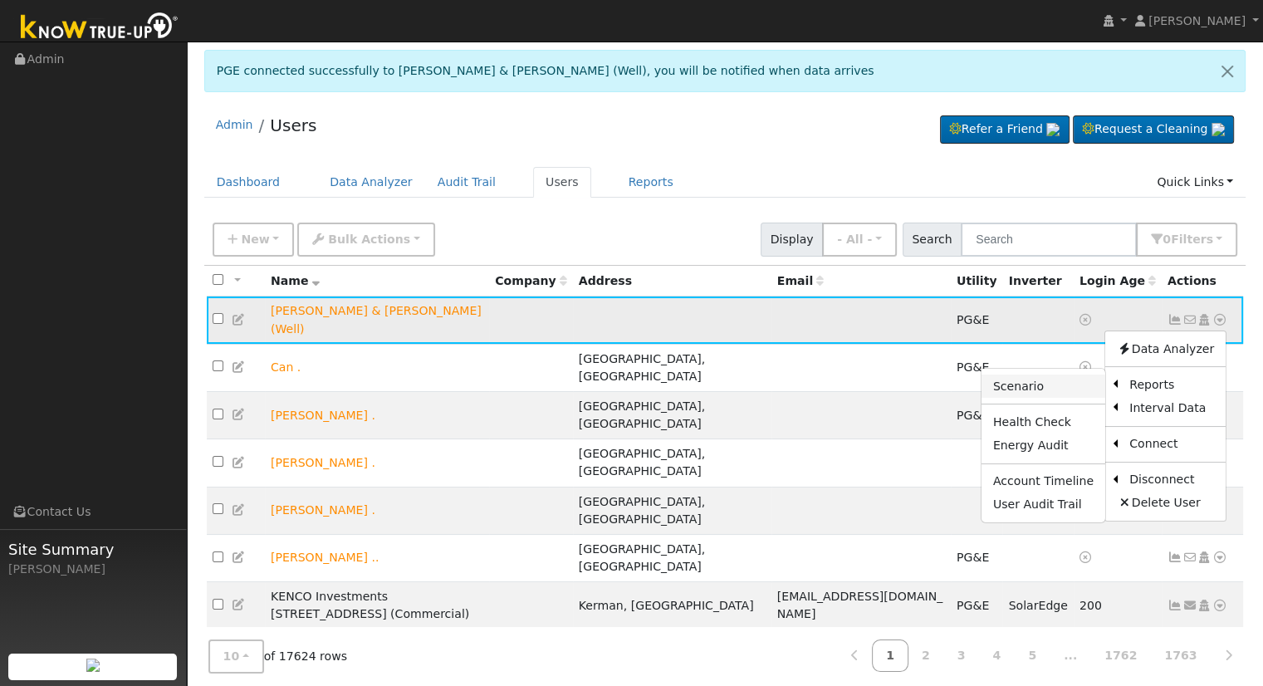
click at [1064, 378] on link "Scenario" at bounding box center [1043, 385] width 124 height 23
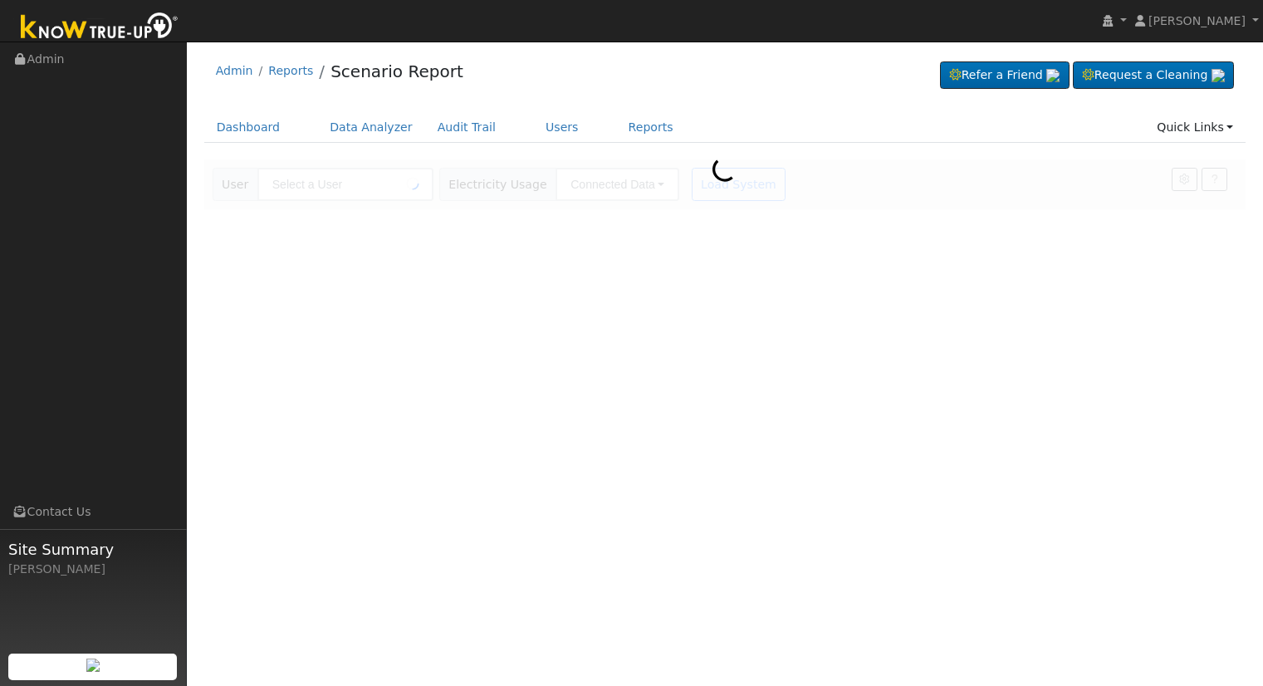
type input "[PERSON_NAME] & [PERSON_NAME] (Well)"
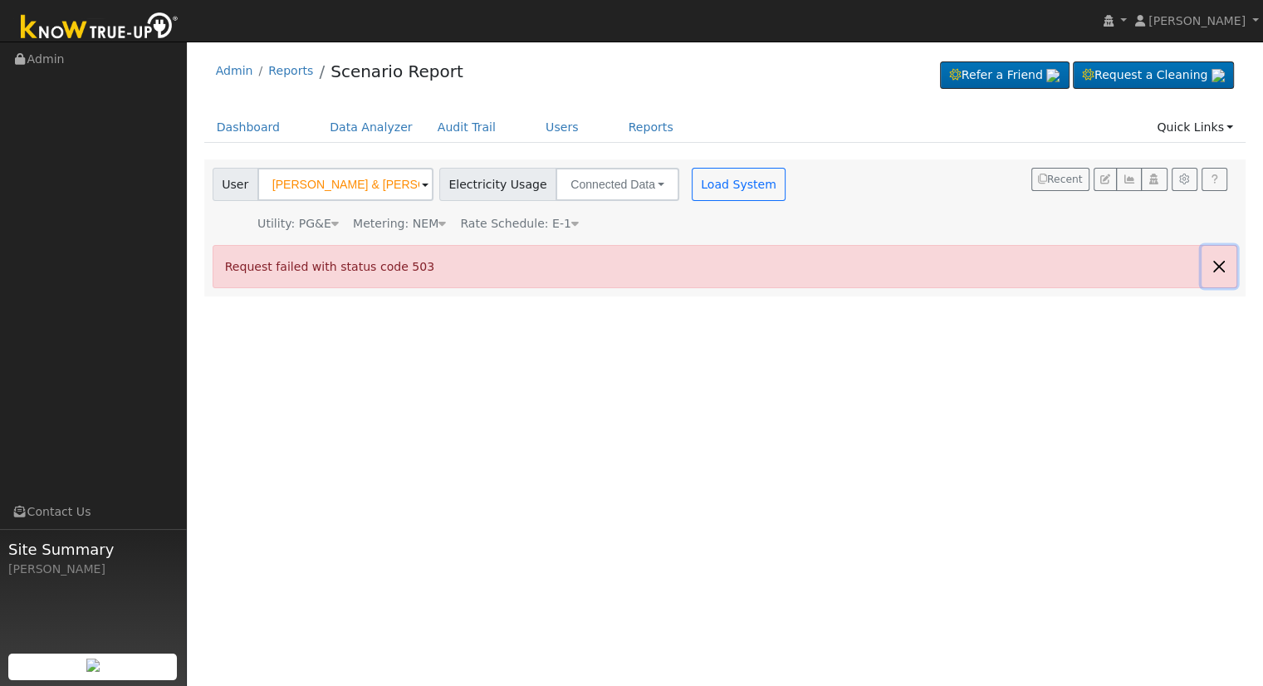
click at [1225, 258] on button "button" at bounding box center [1218, 266] width 35 height 41
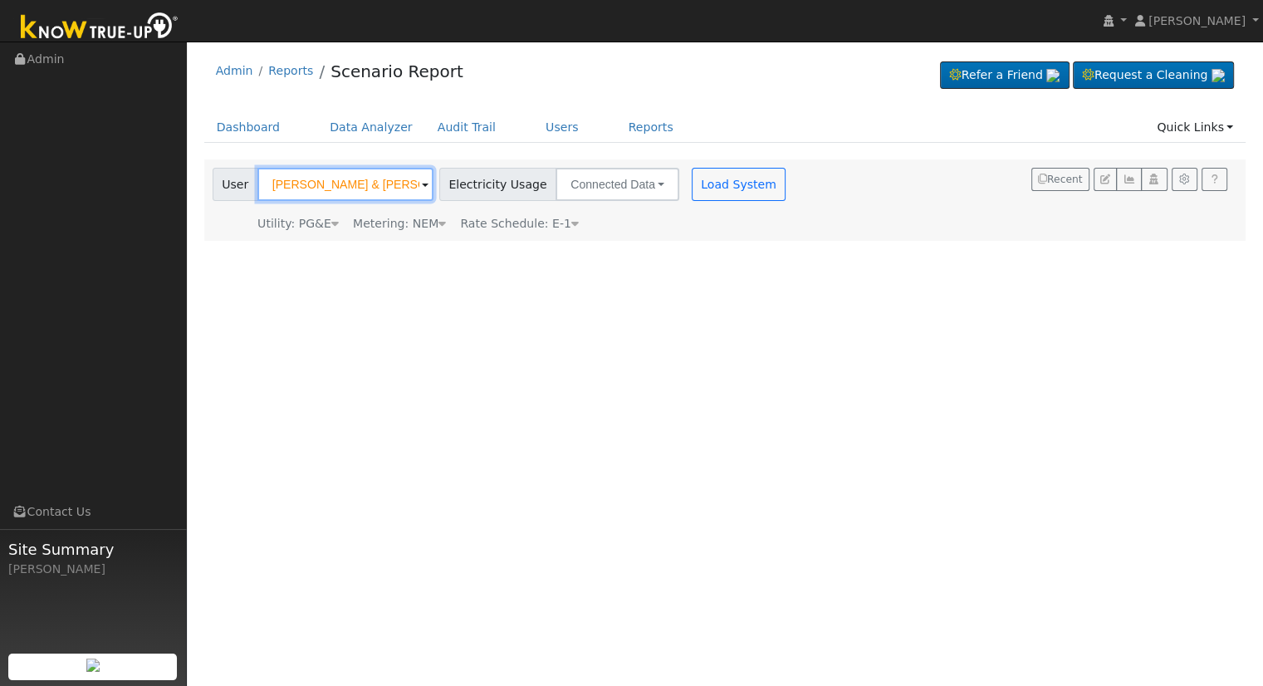
click at [411, 182] on input "[PERSON_NAME] & [PERSON_NAME] (Well)" at bounding box center [345, 184] width 176 height 33
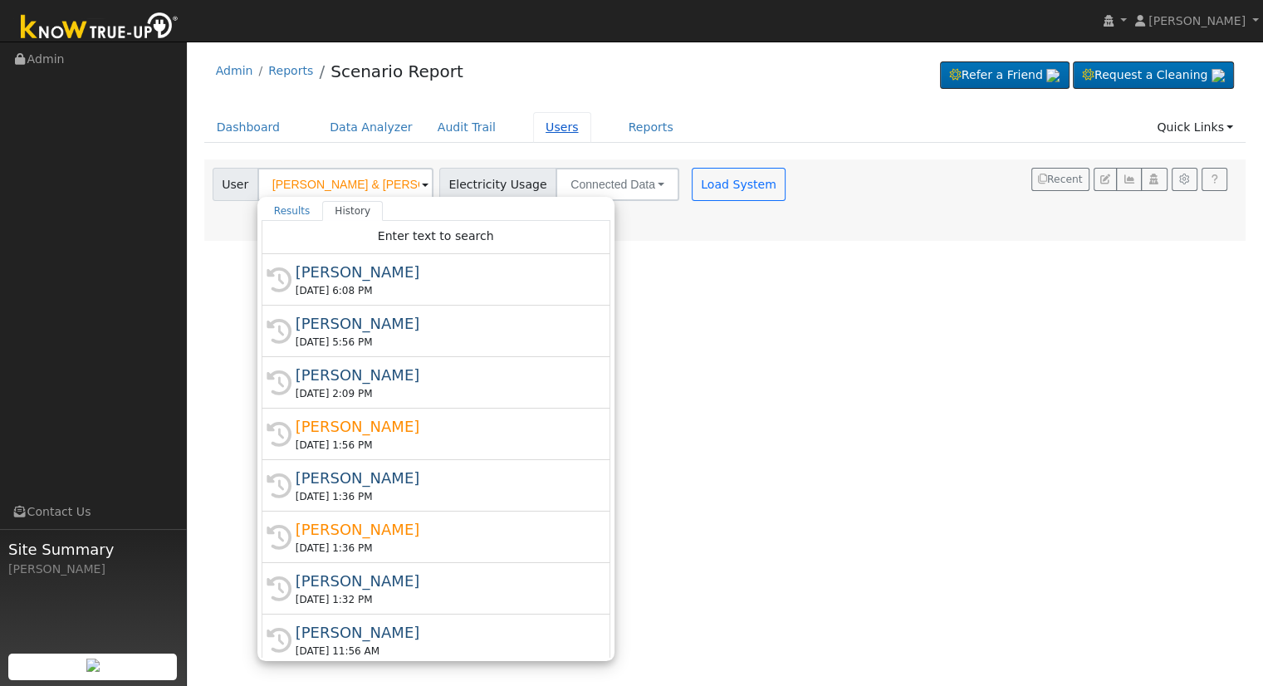
click at [533, 127] on link "Users" at bounding box center [562, 127] width 58 height 31
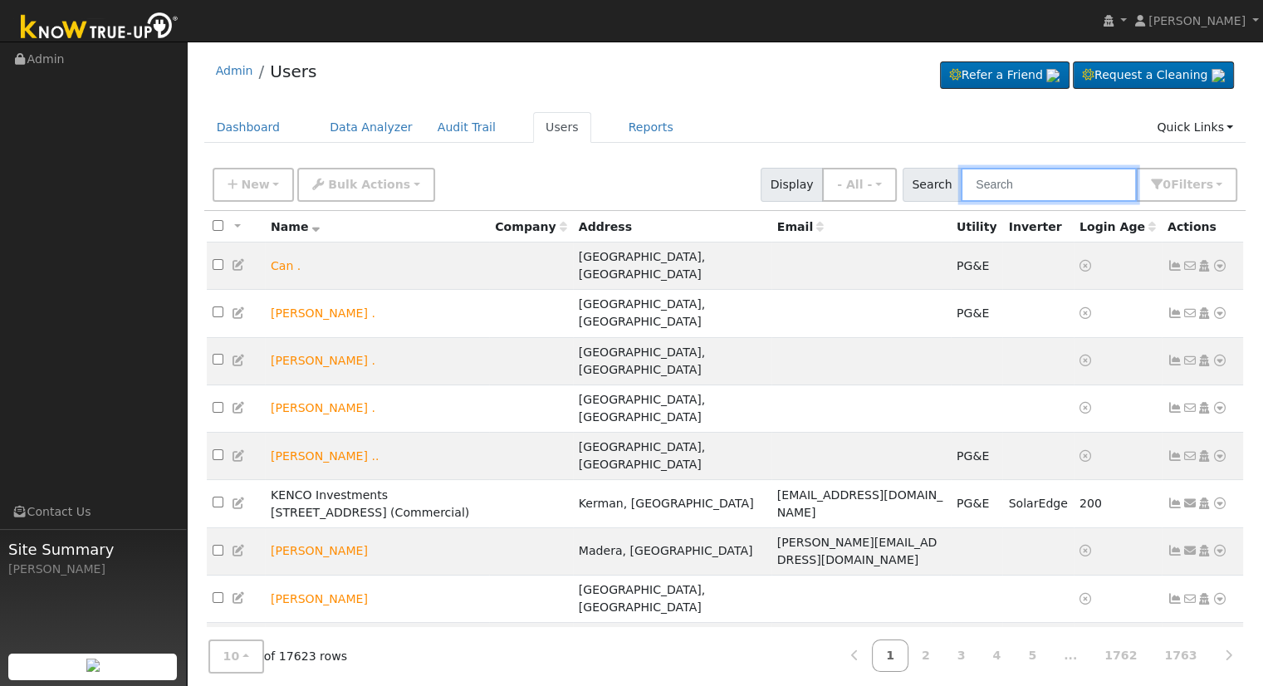
drag, startPoint x: 990, startPoint y: 177, endPoint x: 1000, endPoint y: 183, distance: 12.0
click at [991, 177] on input "text" at bounding box center [1048, 185] width 176 height 34
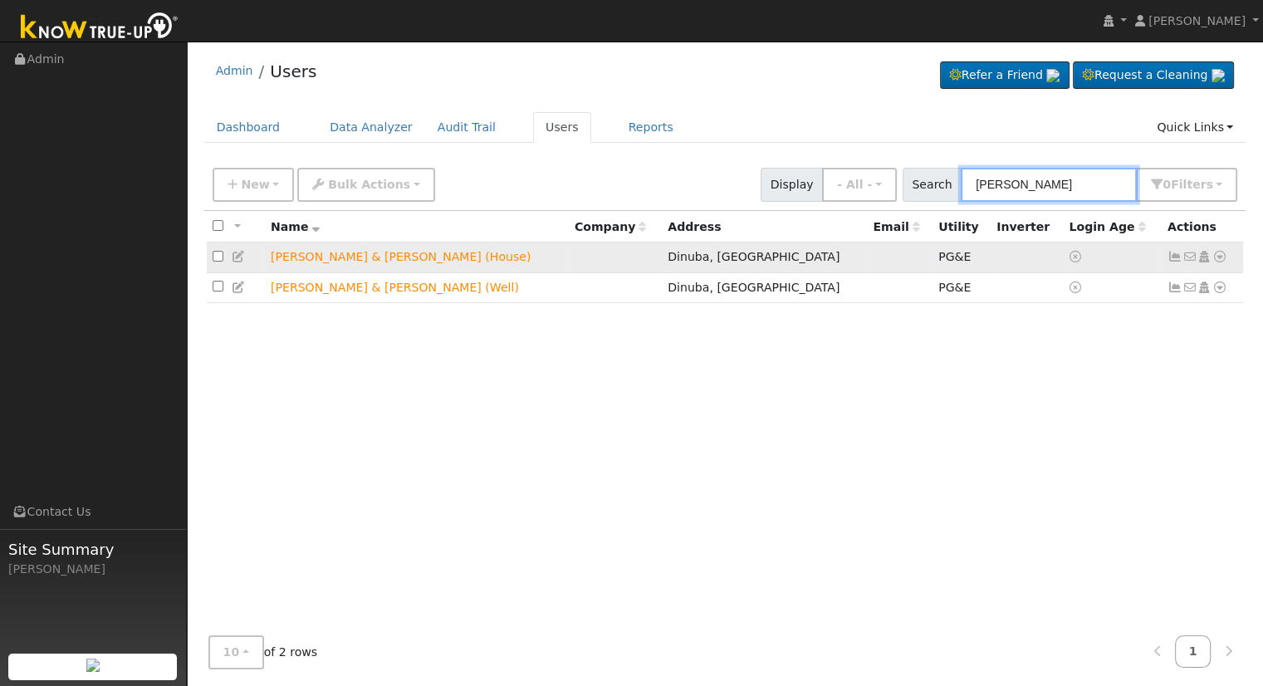
type input "karrie wilson"
click at [1217, 257] on icon at bounding box center [1219, 257] width 15 height 12
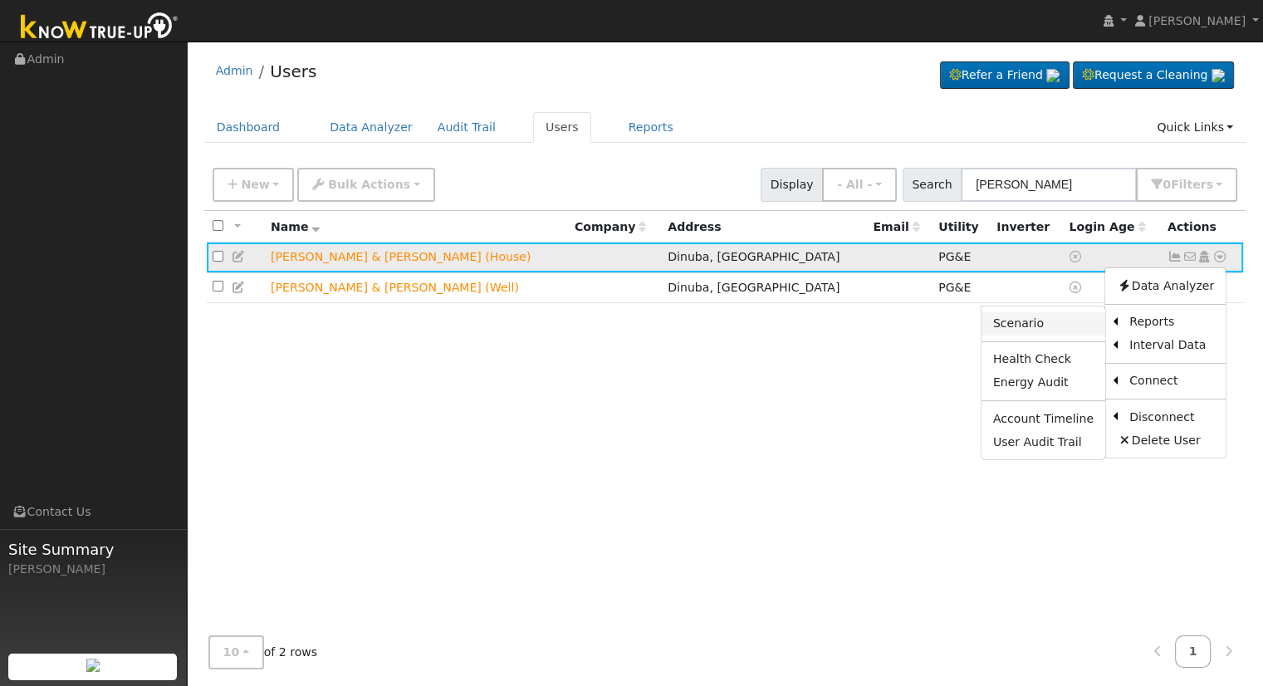
click at [1053, 328] on link "Scenario" at bounding box center [1043, 323] width 124 height 23
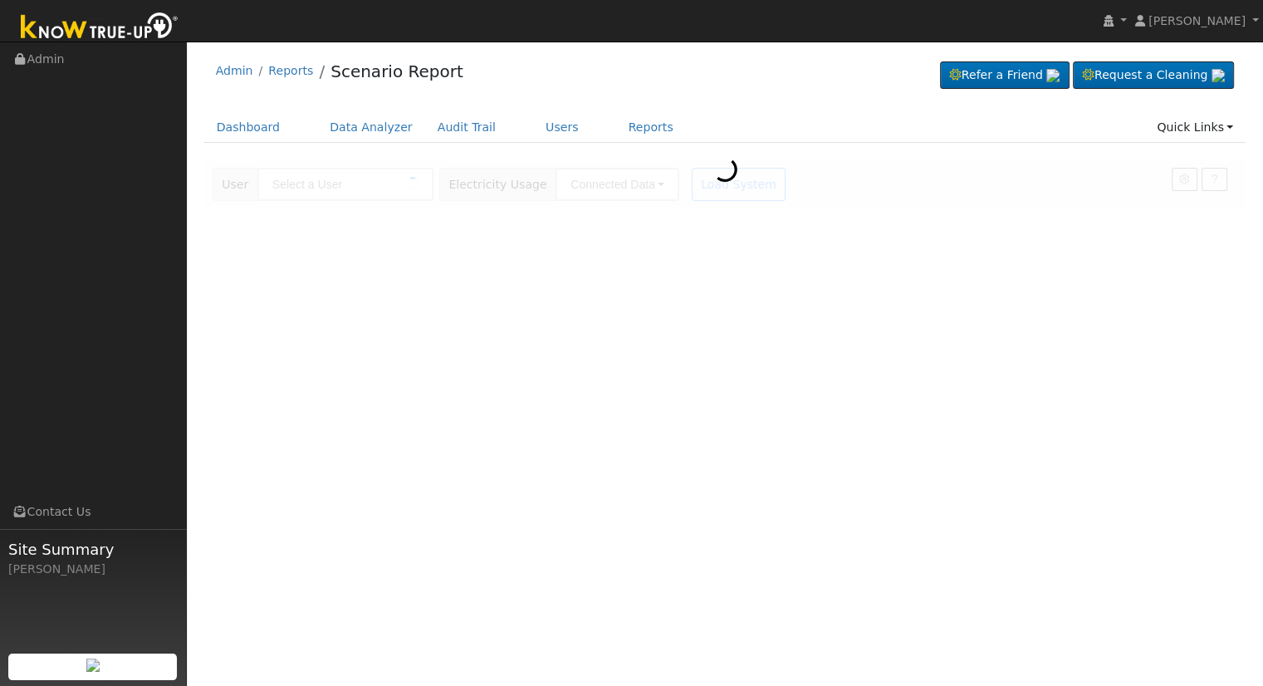
type input "[PERSON_NAME] & [PERSON_NAME] (House)"
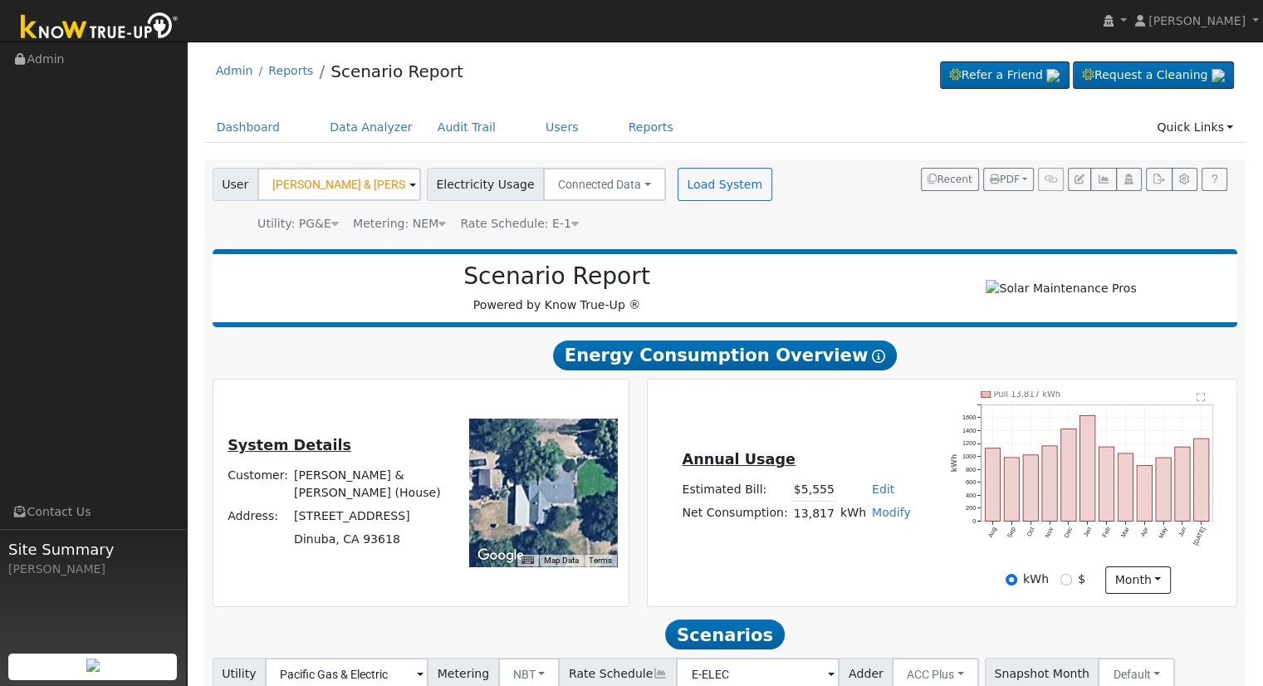
click at [786, 217] on div "User [PERSON_NAME] & [PERSON_NAME] (House) Account Default Account Default Acco…" at bounding box center [721, 197] width 1025 height 71
click at [798, 286] on h2 "Scenario Report" at bounding box center [556, 276] width 655 height 28
click at [916, 345] on h2 "Energy Consumption Overview Show Help" at bounding box center [725, 355] width 1025 height 31
click at [912, 280] on div at bounding box center [1060, 289] width 336 height 18
click at [880, 205] on div "User Michael & Karrie Wilson (House) Account Default Account Default Account 40…" at bounding box center [721, 197] width 1025 height 71
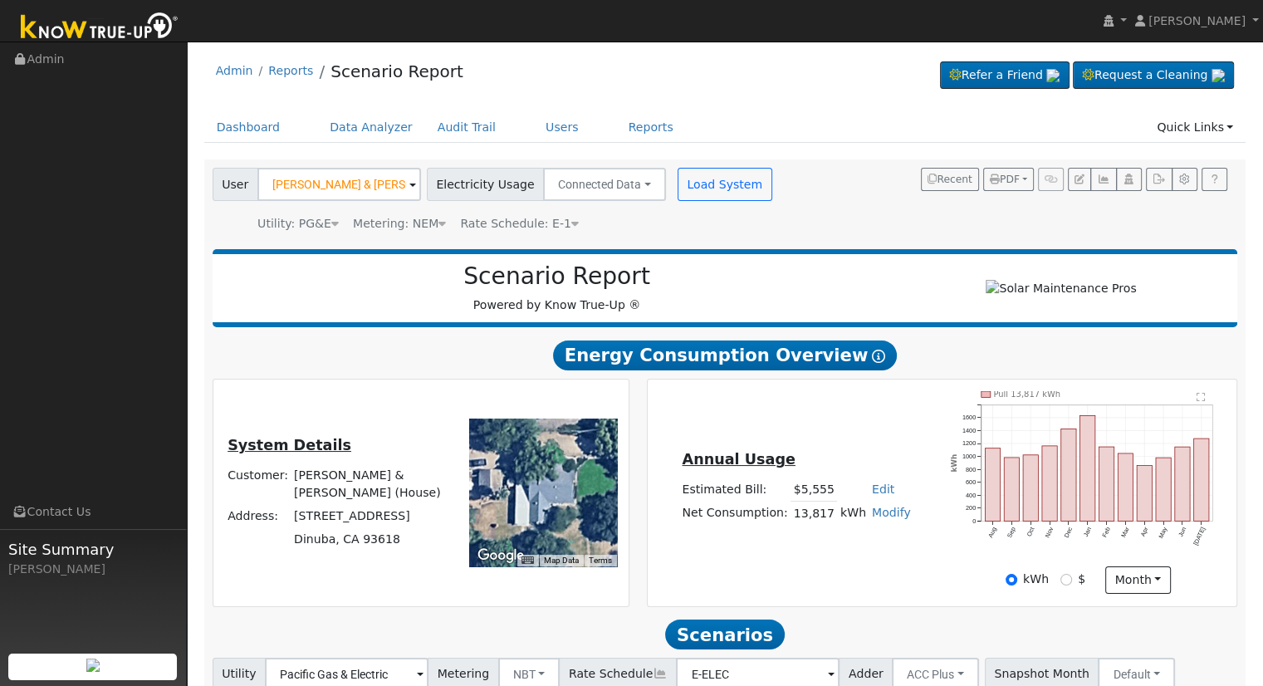
click at [817, 193] on div "User Michael & Karrie Wilson (House) Account Default Account Default Account 40…" at bounding box center [721, 197] width 1025 height 71
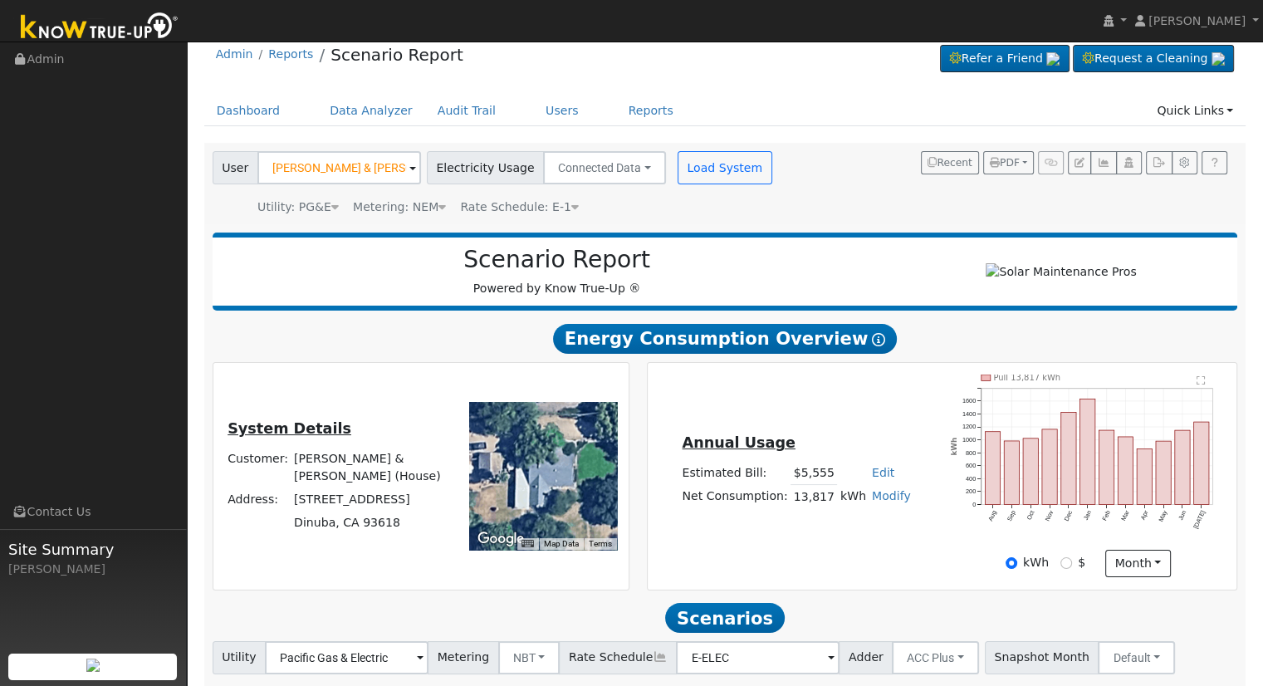
scroll to position [25, 0]
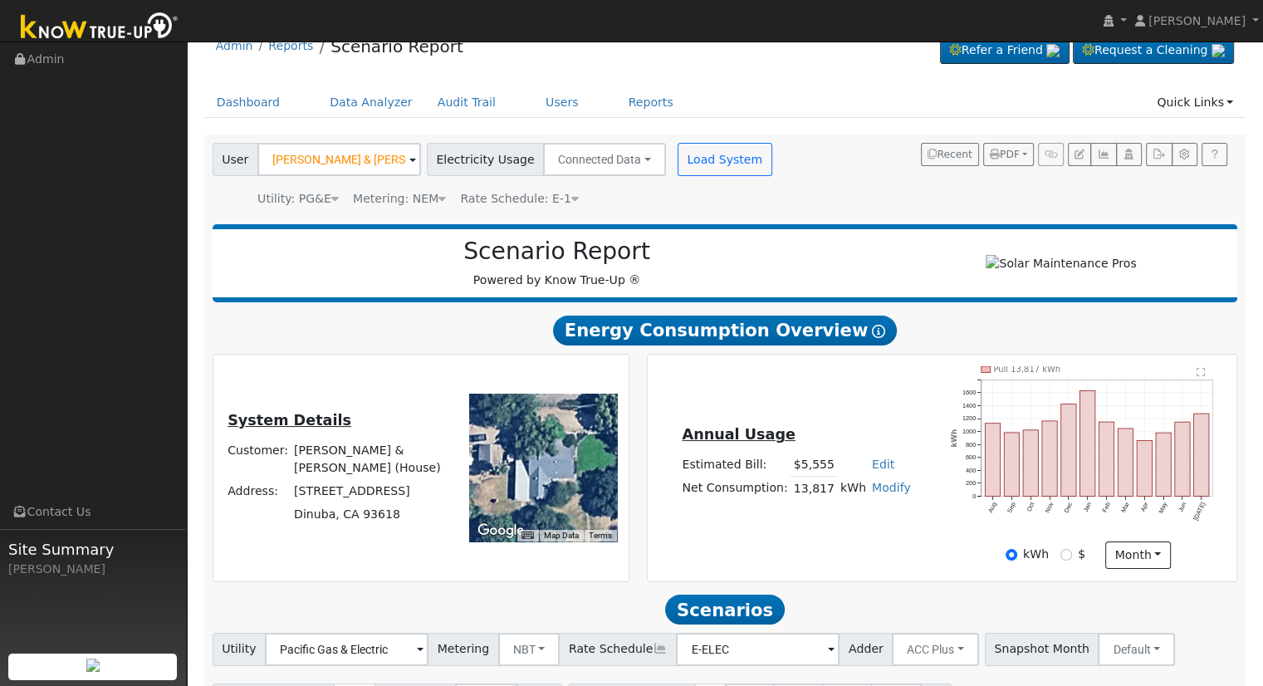
click at [409, 159] on span at bounding box center [412, 160] width 7 height 19
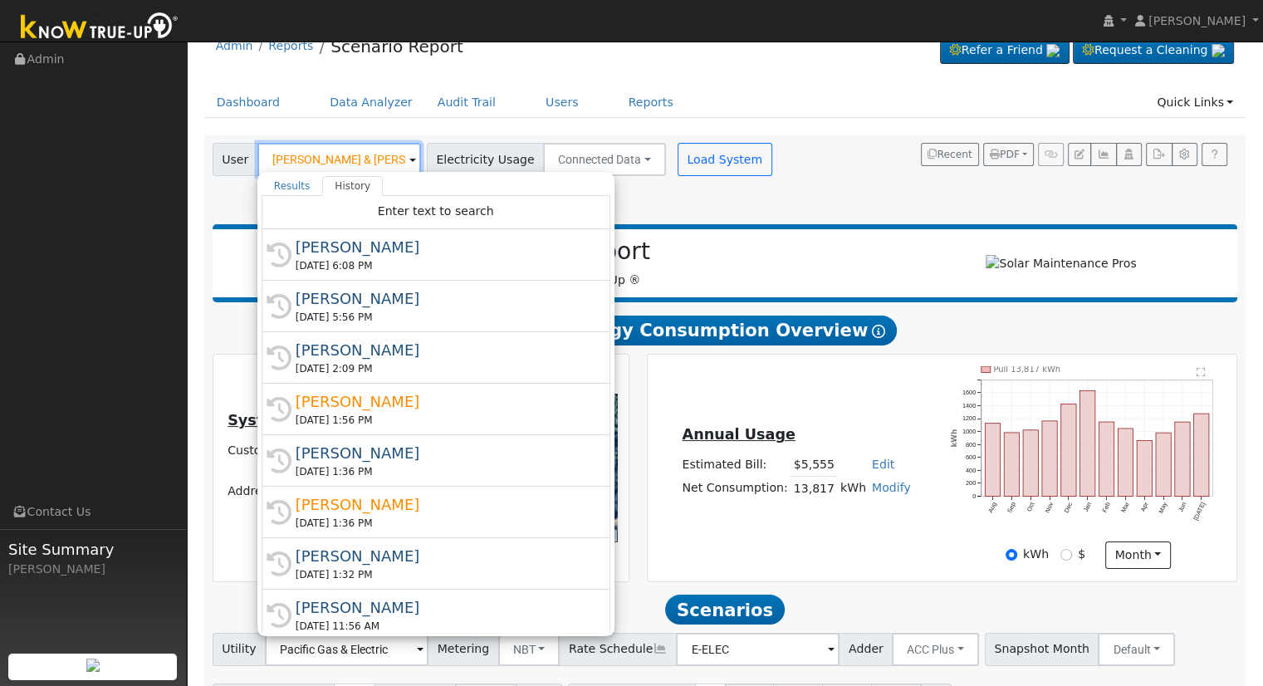
scroll to position [0, 37]
click at [307, 155] on input "[PERSON_NAME] & [PERSON_NAME] (House)" at bounding box center [339, 159] width 164 height 33
click at [409, 164] on span at bounding box center [412, 160] width 7 height 19
click at [409, 157] on span at bounding box center [412, 160] width 7 height 19
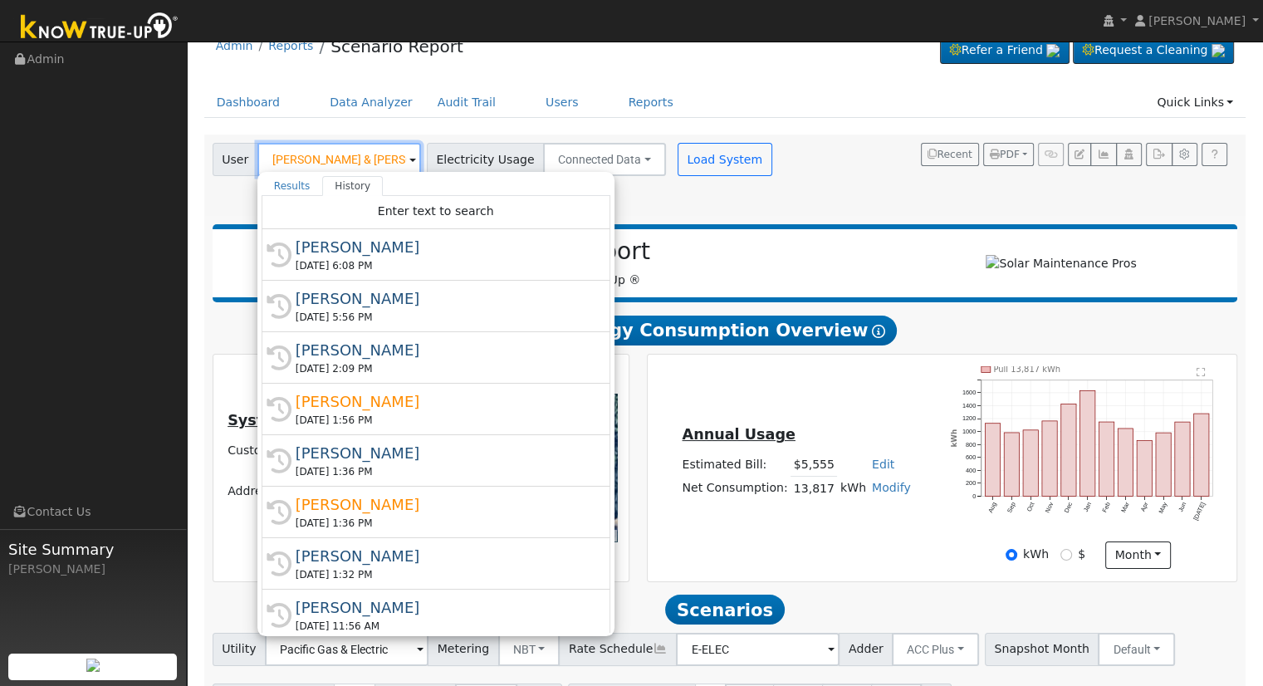
click at [387, 156] on input "[PERSON_NAME] & [PERSON_NAME] (House)" at bounding box center [339, 159] width 164 height 33
click at [543, 98] on link "Users" at bounding box center [562, 102] width 58 height 31
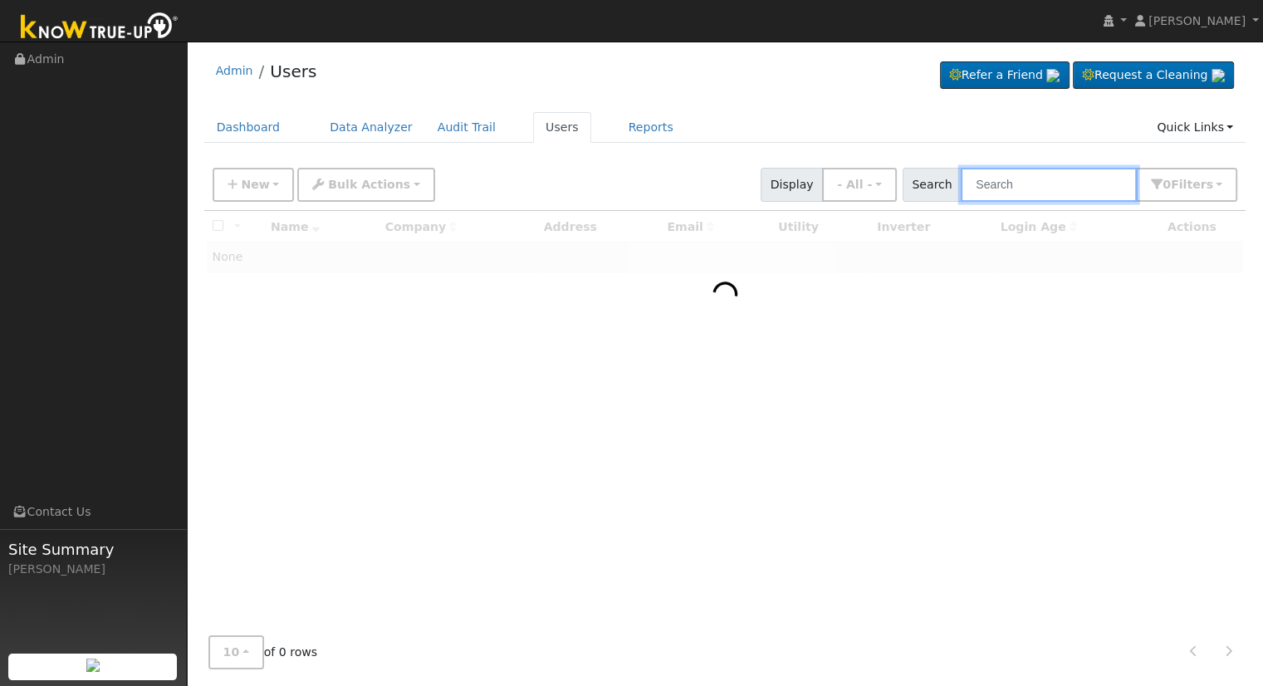
click at [1100, 187] on input "text" at bounding box center [1048, 185] width 176 height 34
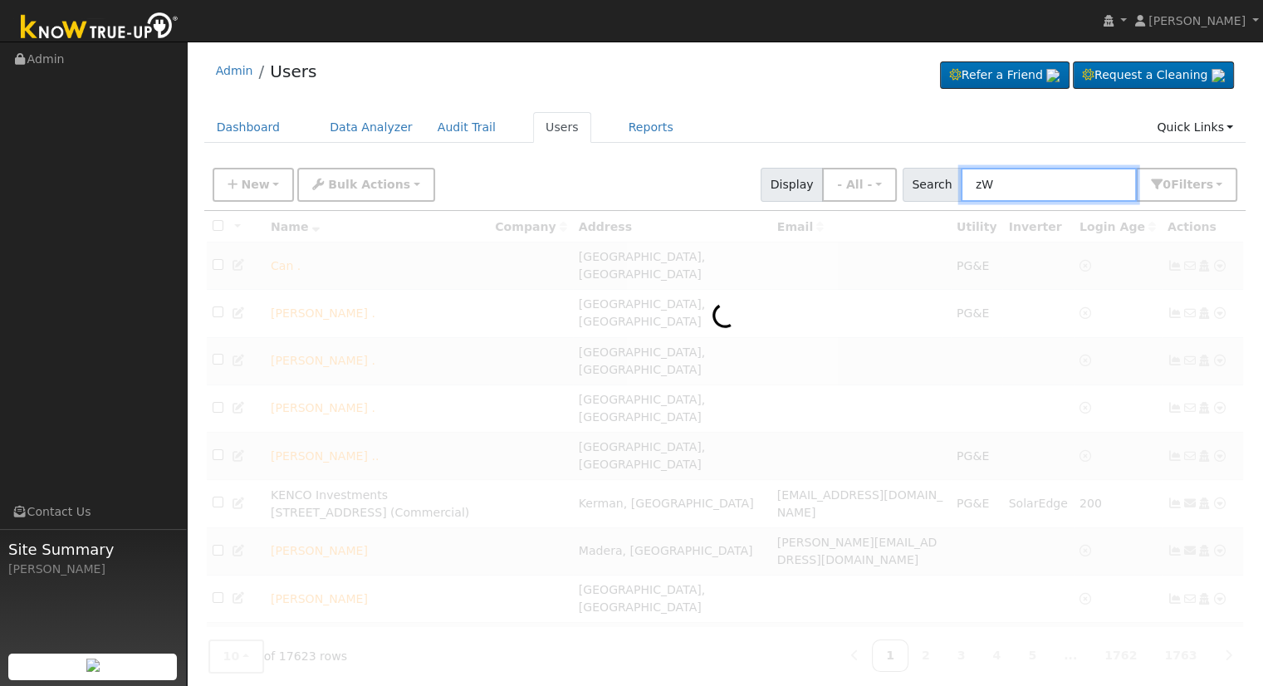
type input "z"
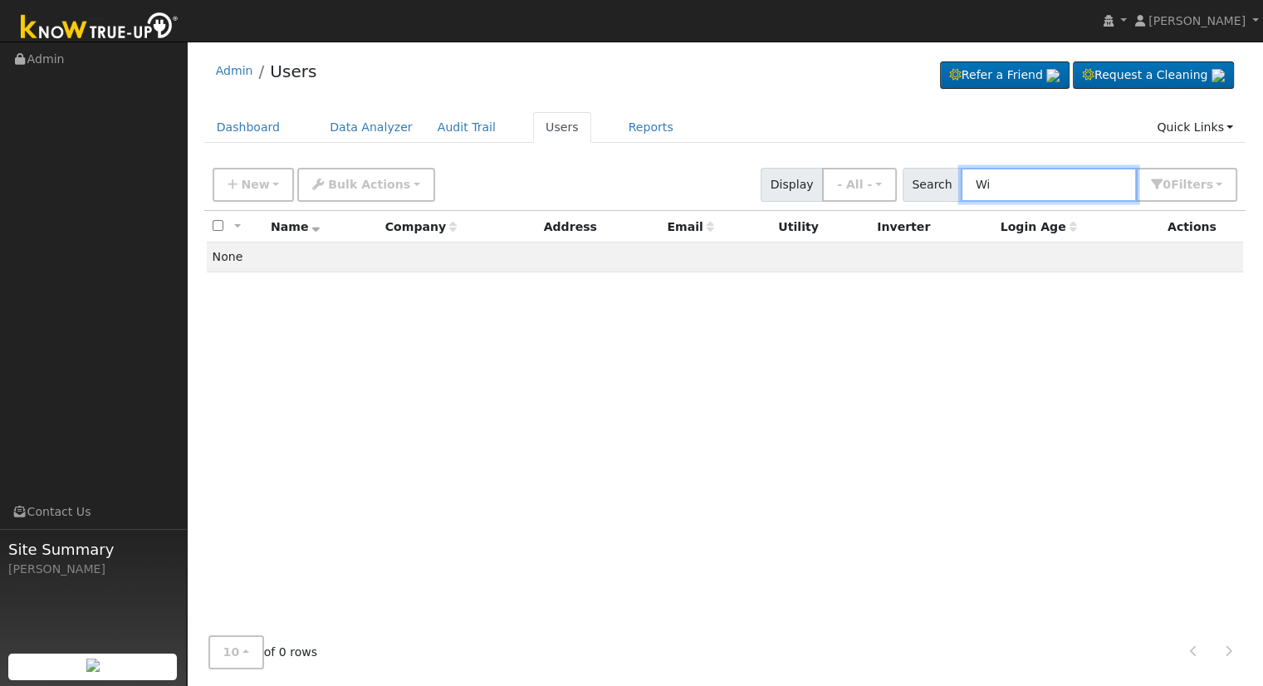
type input "W"
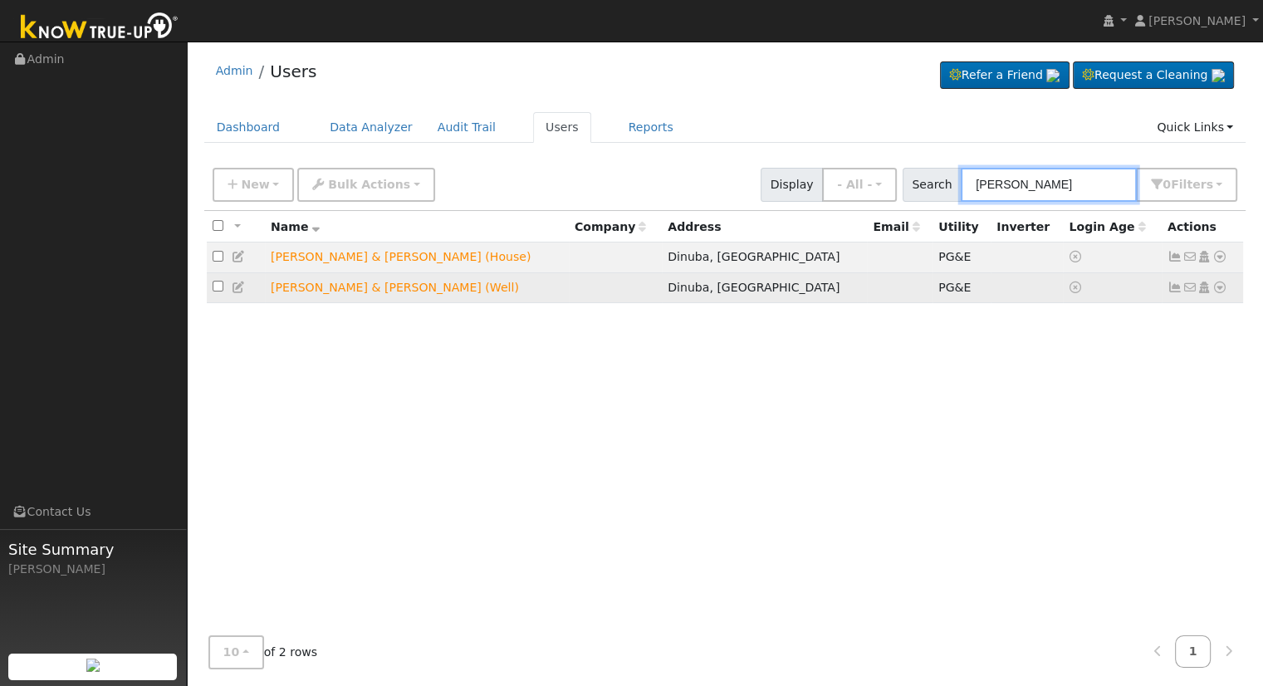
type input "[PERSON_NAME]"
click at [1222, 290] on icon at bounding box center [1219, 287] width 15 height 12
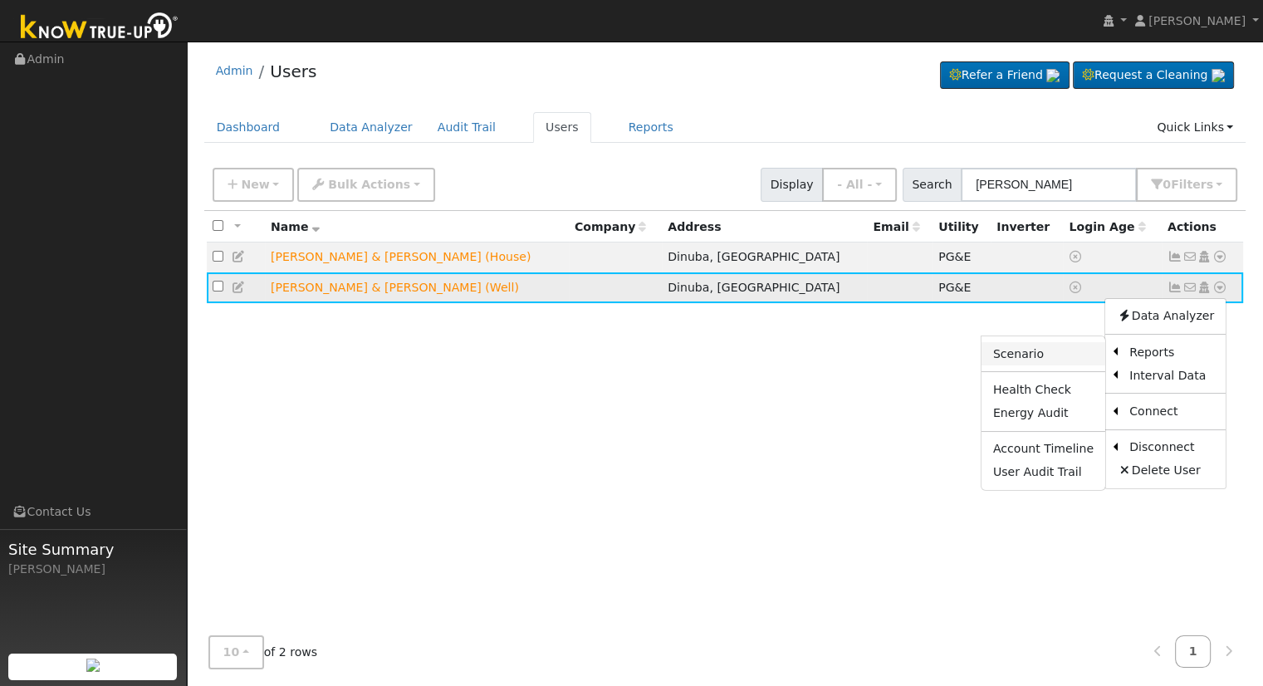
click at [1066, 356] on link "Scenario" at bounding box center [1043, 353] width 124 height 23
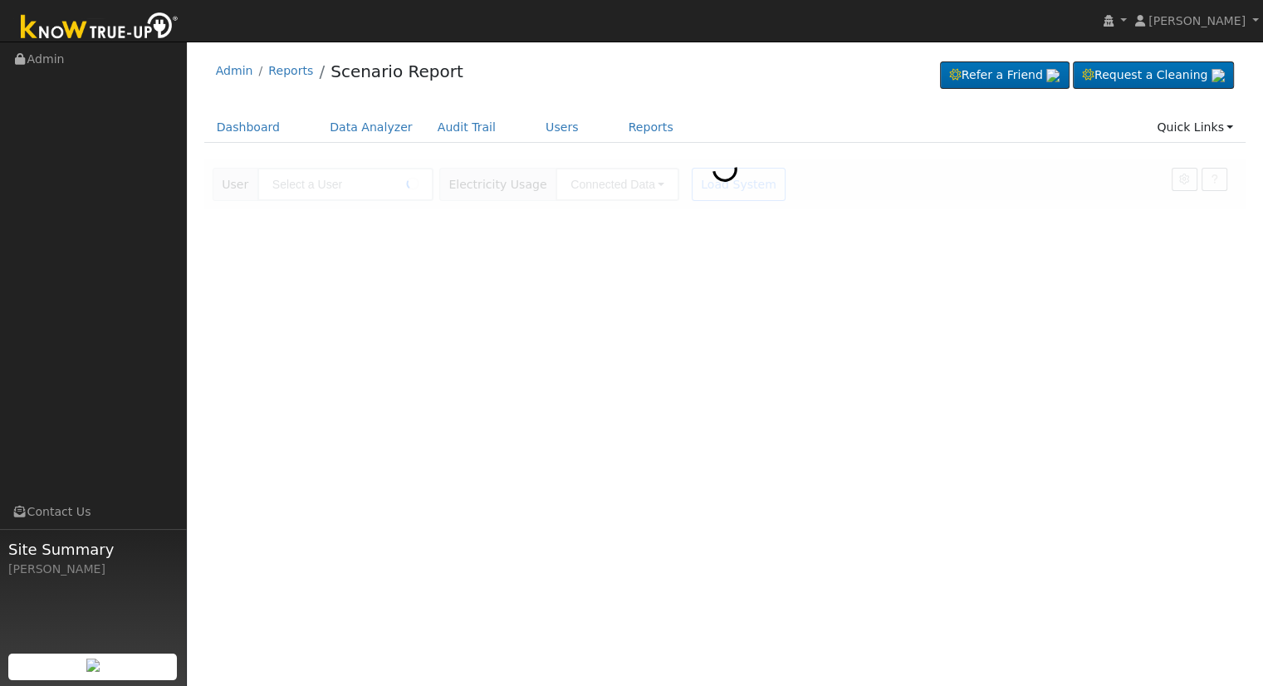
type input "[PERSON_NAME] & [PERSON_NAME] (Well)"
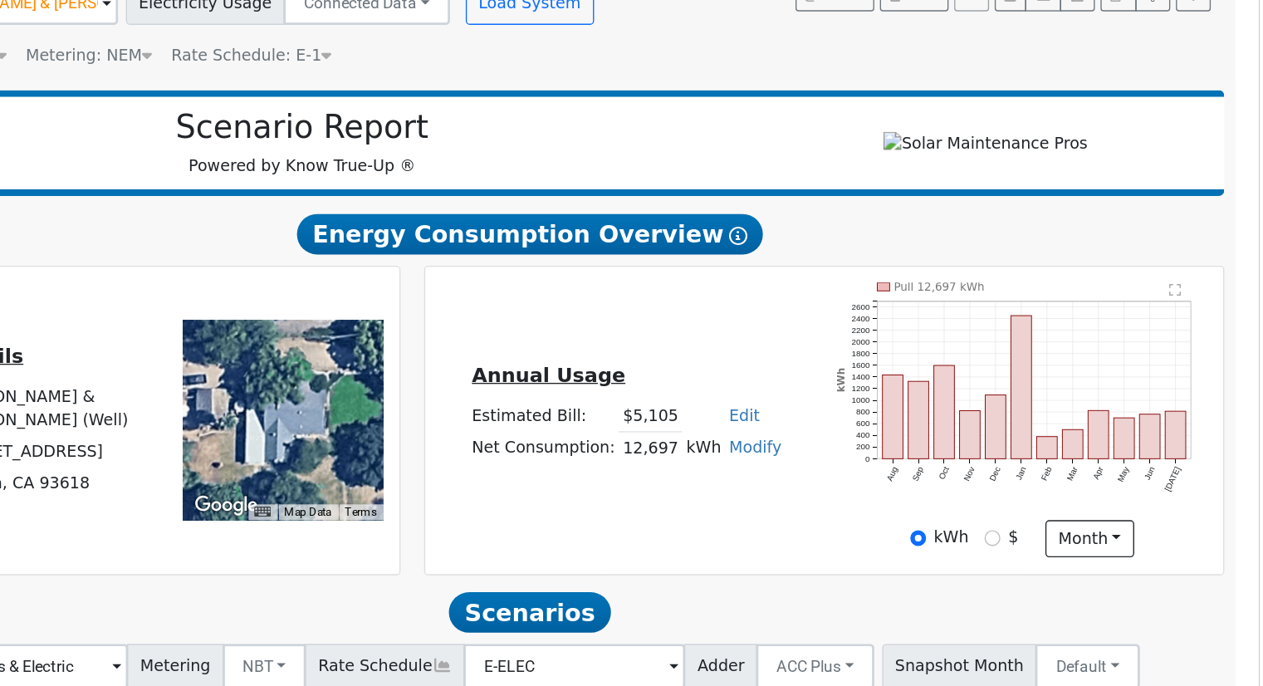
scroll to position [23, 0]
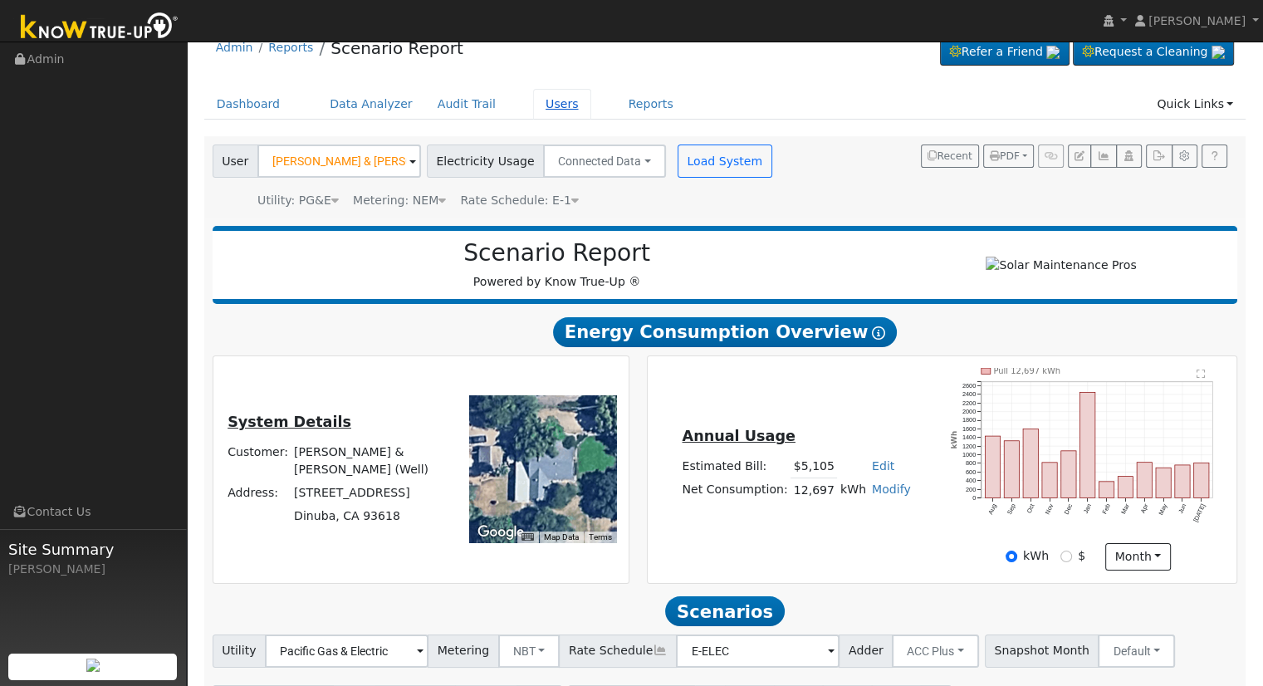
click at [544, 103] on link "Users" at bounding box center [562, 104] width 58 height 31
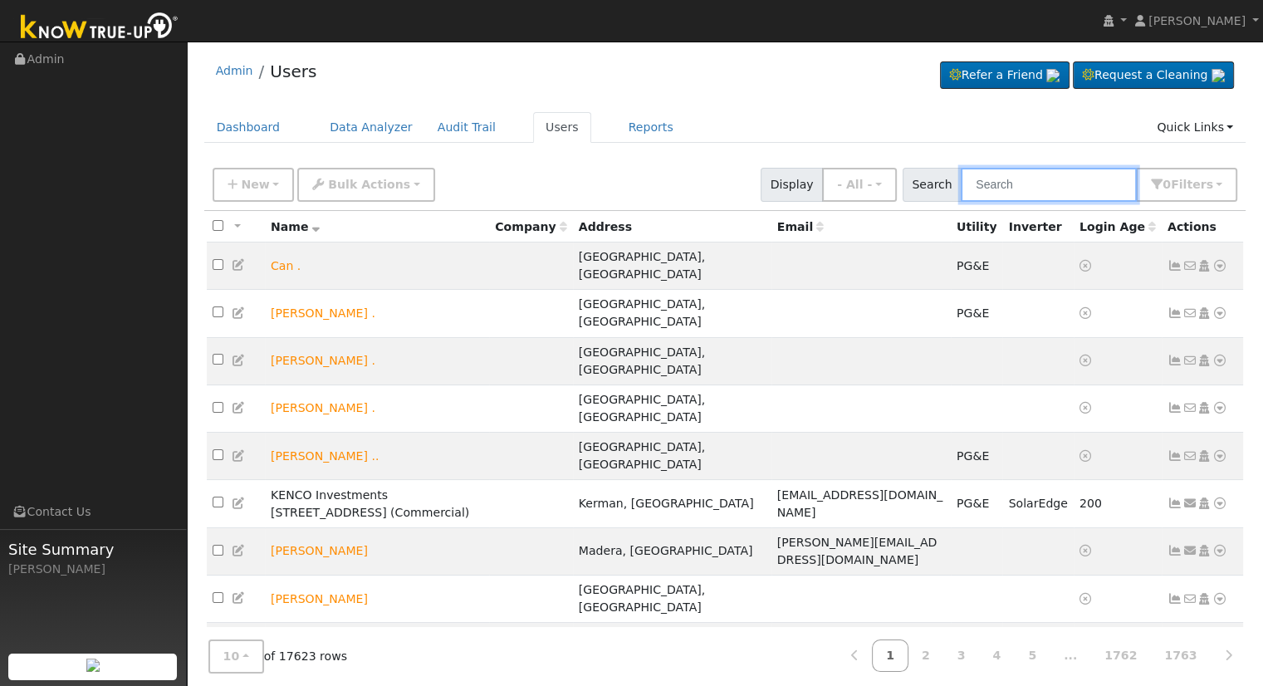
click at [1019, 185] on input "text" at bounding box center [1048, 185] width 176 height 34
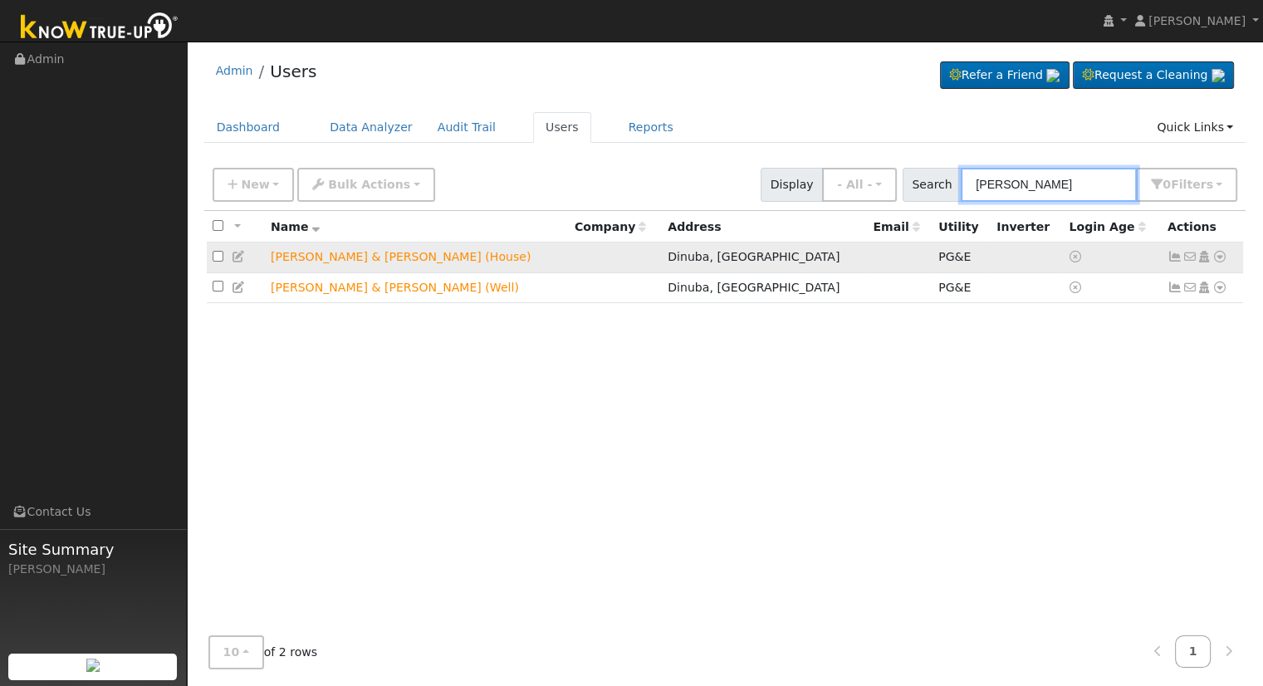
type input "[PERSON_NAME]"
click at [1220, 256] on icon at bounding box center [1219, 257] width 15 height 12
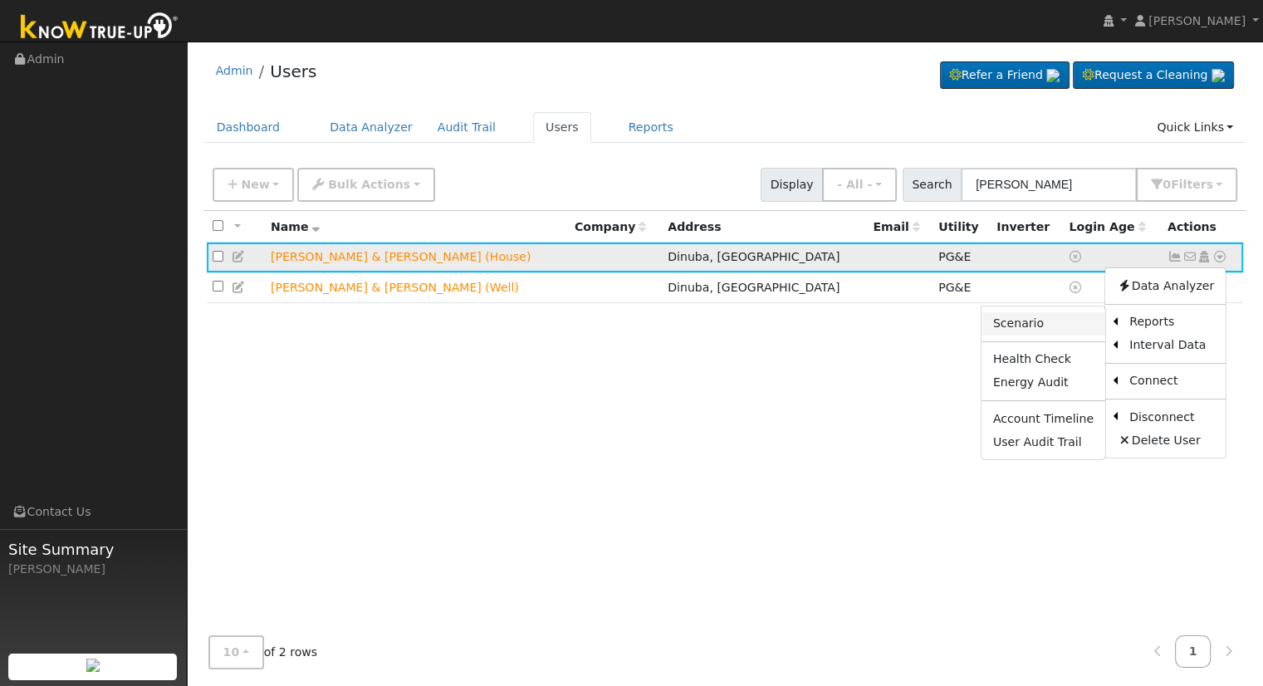
click at [1058, 320] on link "Scenario" at bounding box center [1043, 323] width 124 height 23
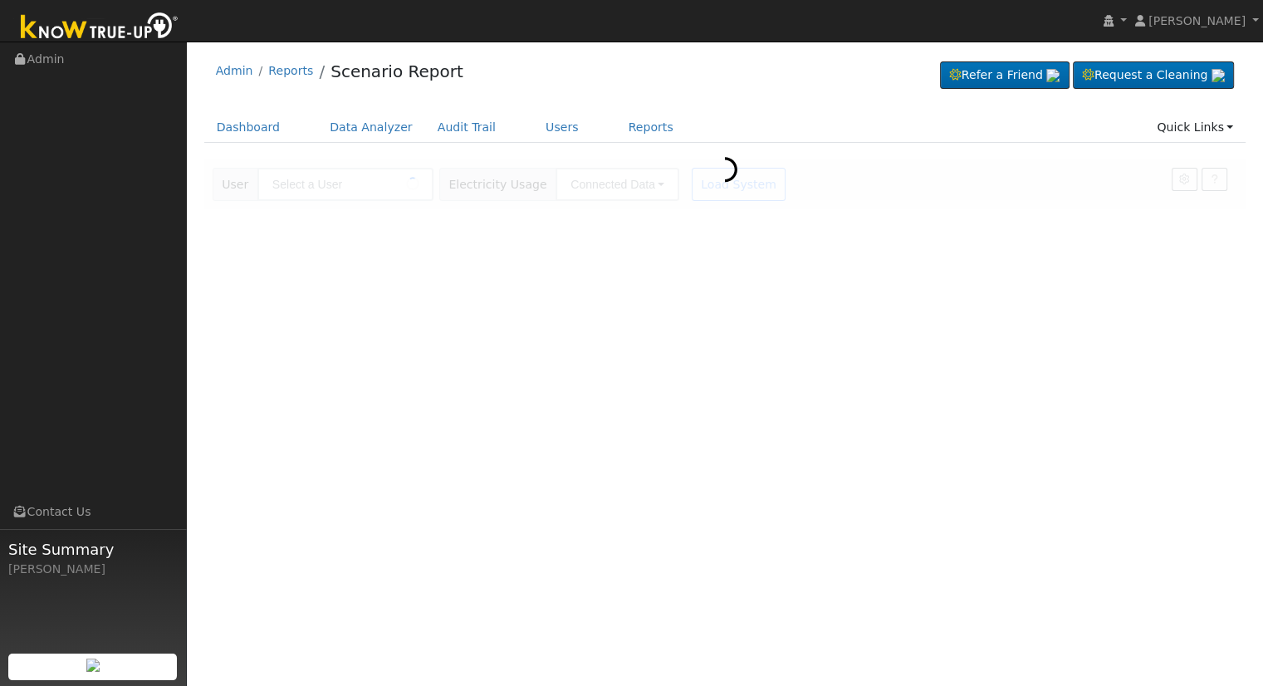
type input "[PERSON_NAME] & [PERSON_NAME] (House)"
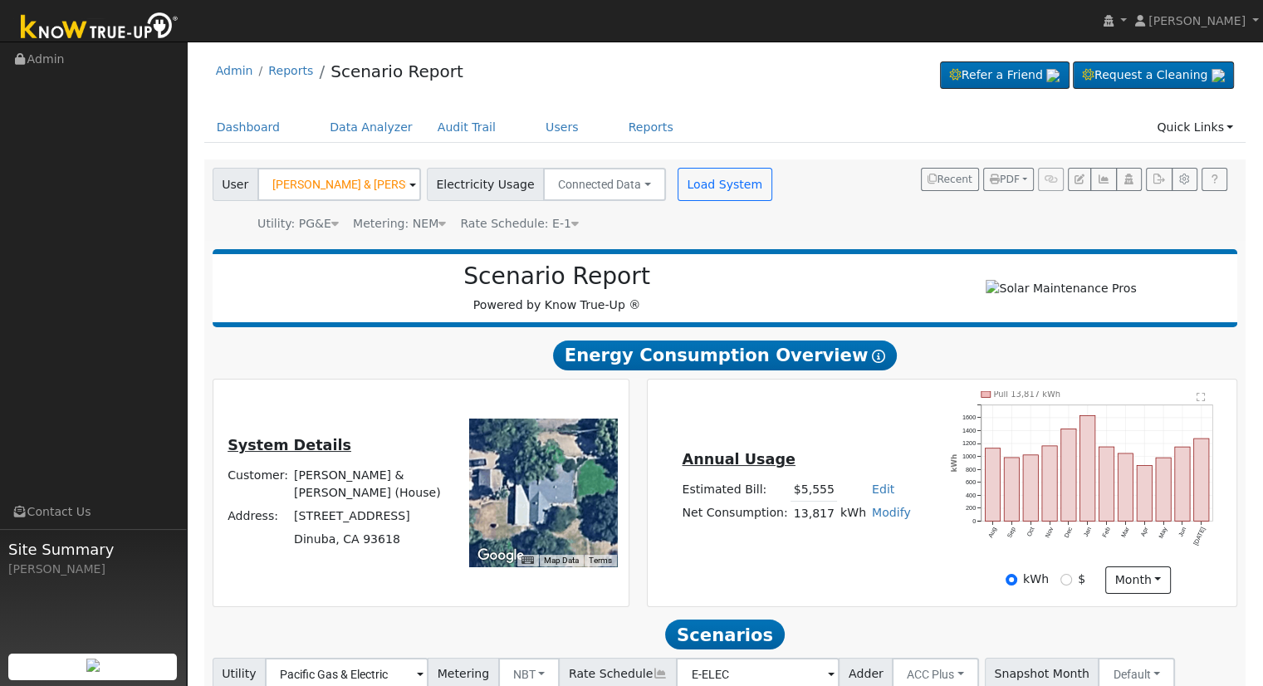
click at [878, 518] on link "Modify" at bounding box center [891, 512] width 39 height 13
click at [855, 541] on link "Add Consumption" at bounding box center [829, 538] width 139 height 23
type input "13817"
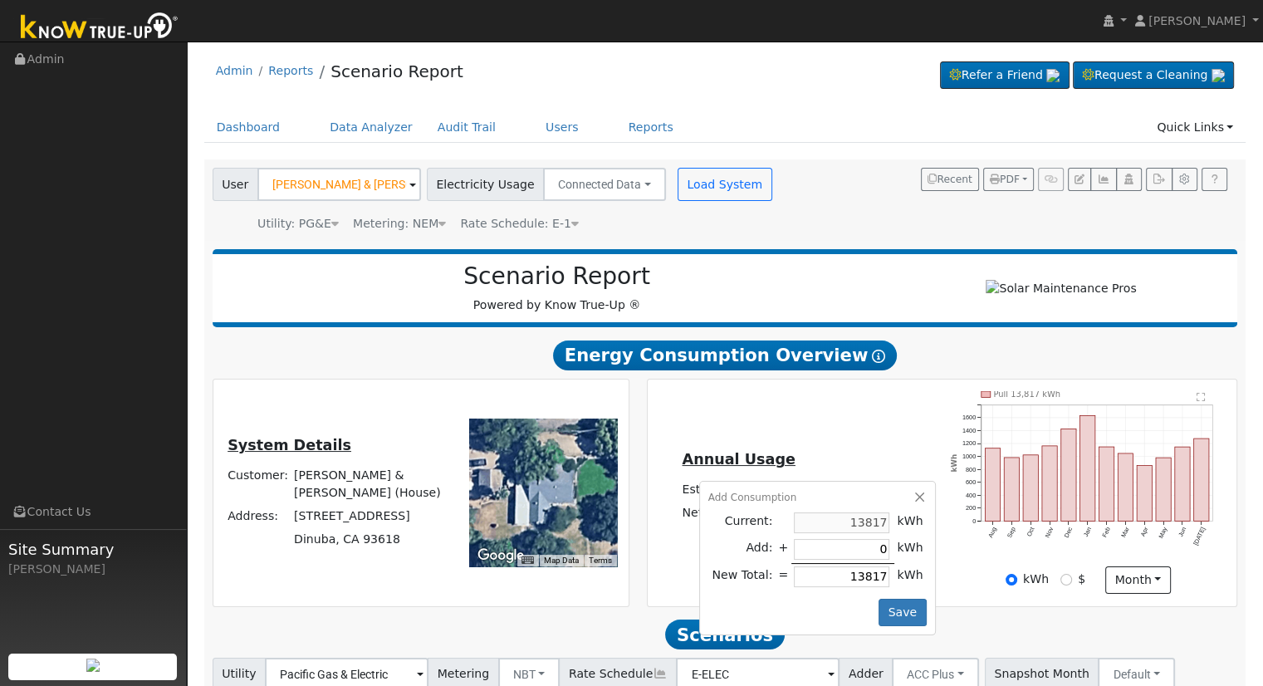
type input "1"
type input "13818"
type input "12"
type input "13829"
type input "126"
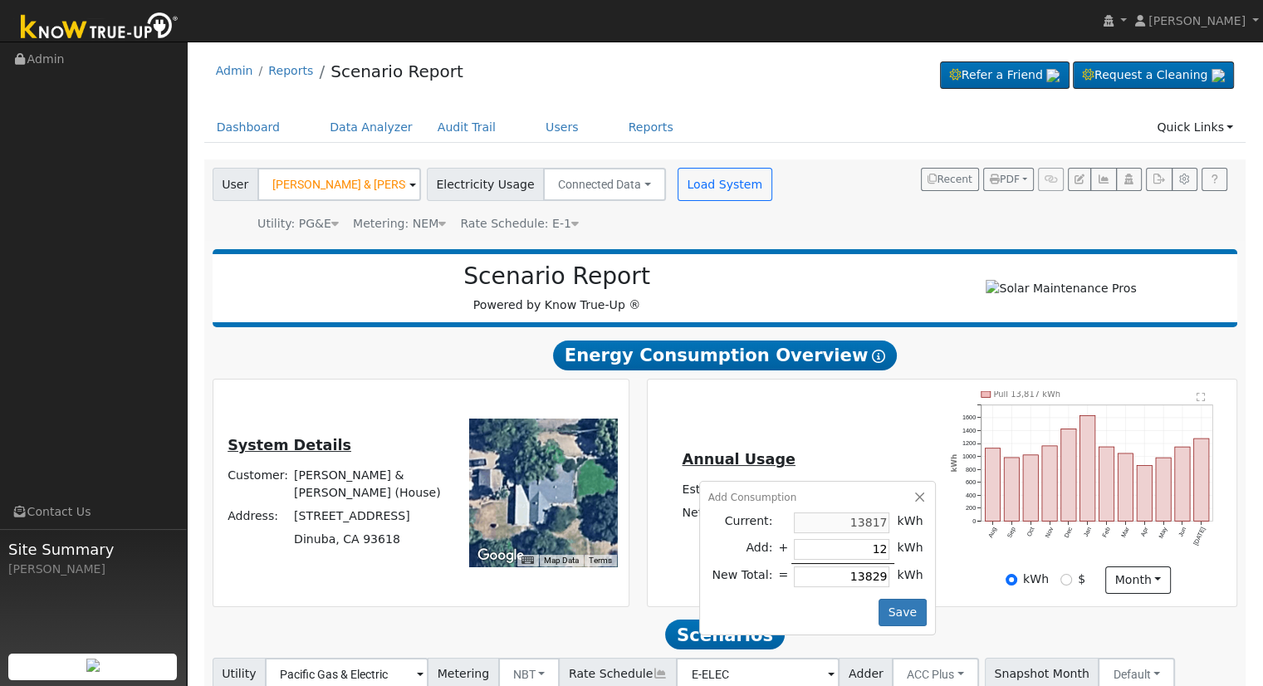
type input "13943"
type input "1269"
type input "15086"
type input "12697"
type input "26514"
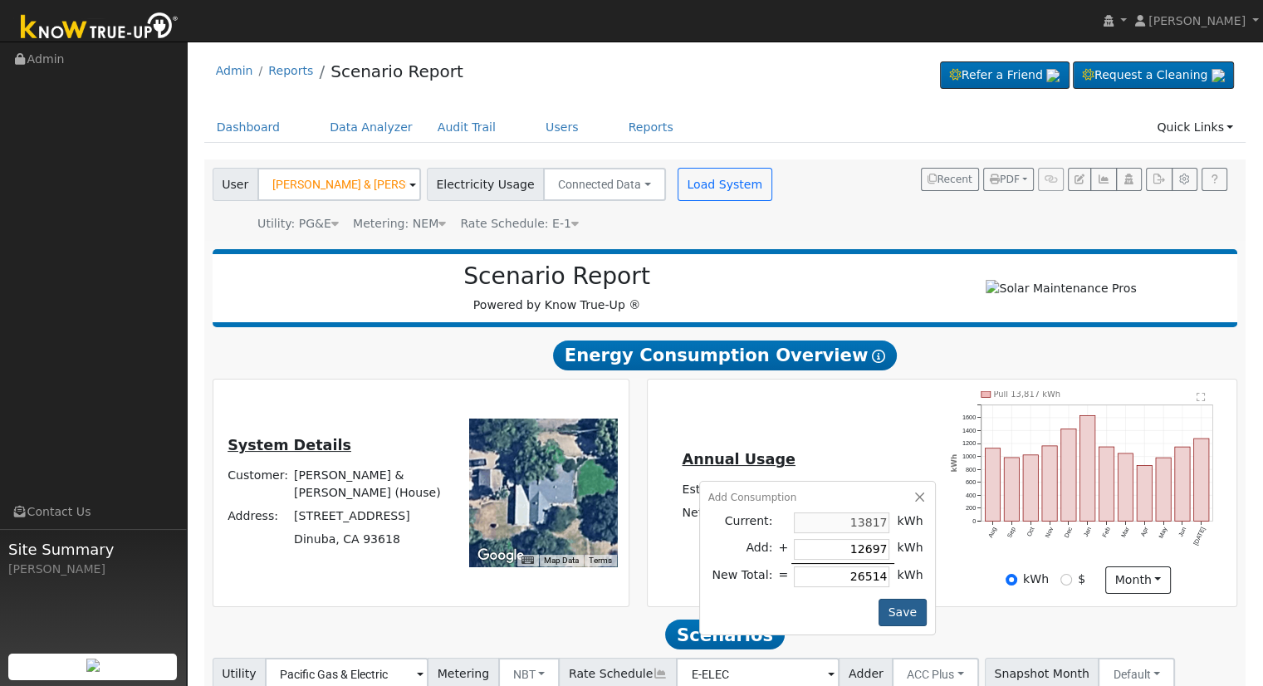
type input "12697"
click at [894, 613] on button "Save" at bounding box center [902, 613] width 48 height 28
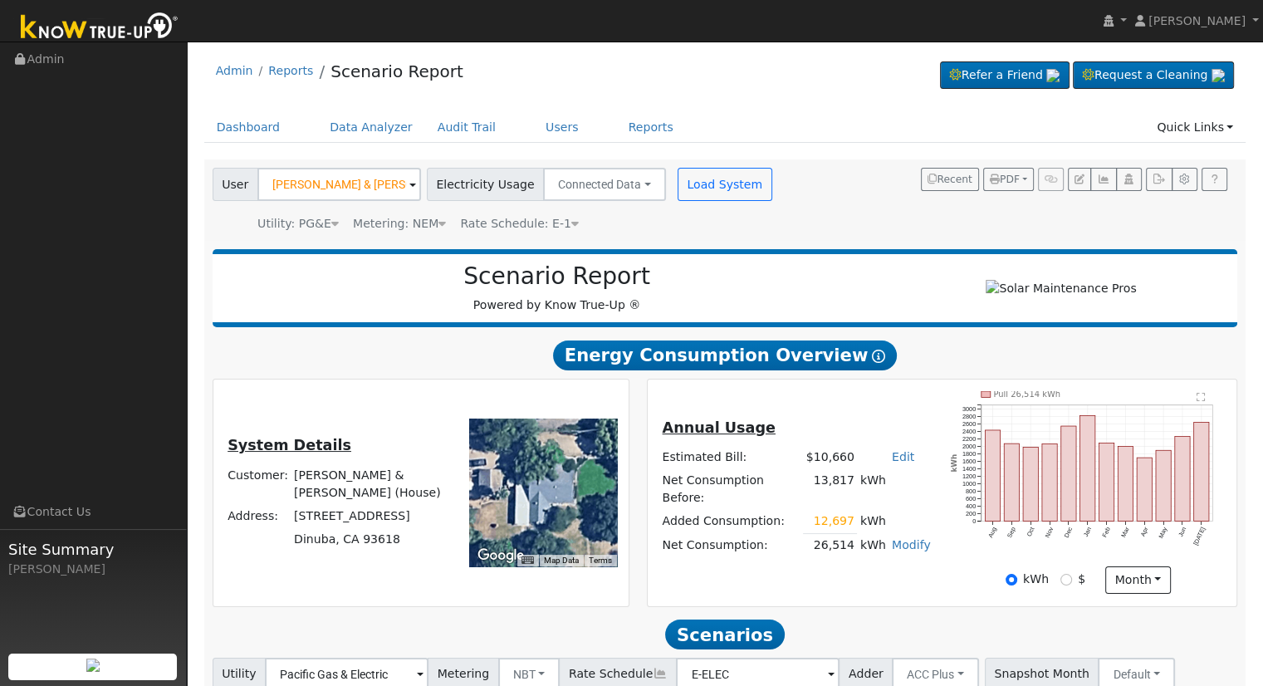
click at [895, 463] on link "Edit" at bounding box center [903, 456] width 22 height 13
type input "12197"
click at [895, 419] on div "Annual Usage Estimated Bill: $10,660 Edit Estimated Bill $ 12197 Annual Net Con…" at bounding box center [942, 492] width 584 height 203
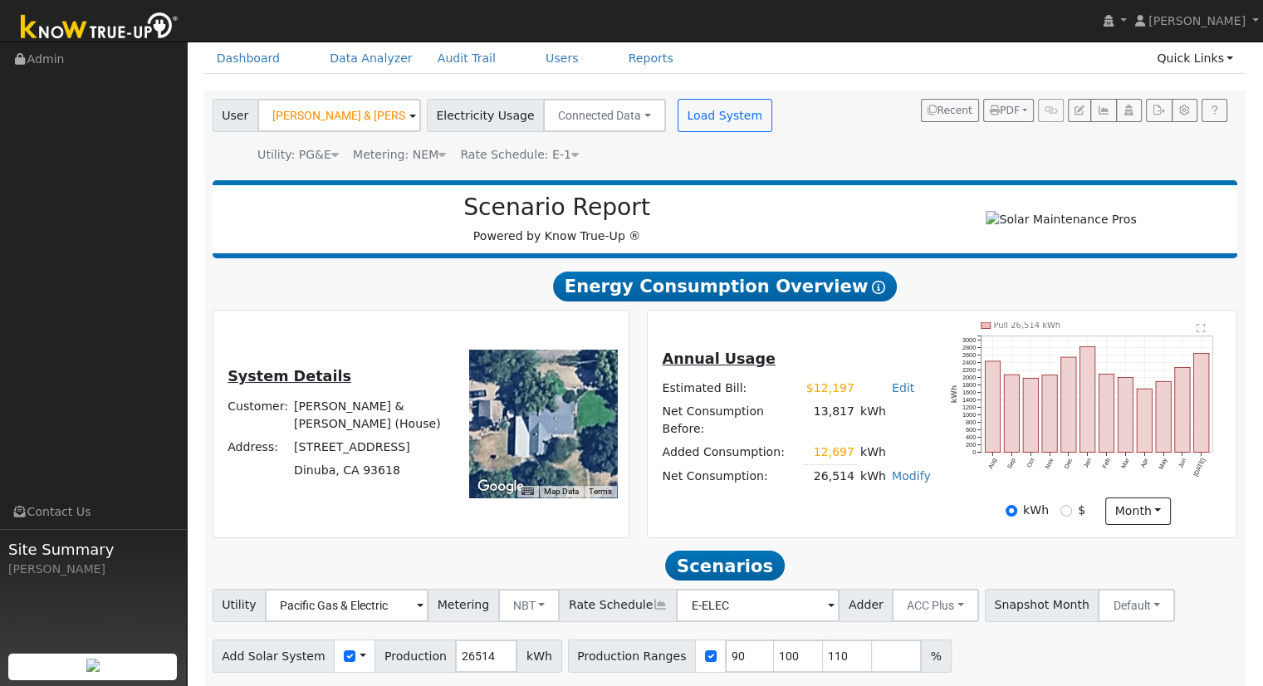
scroll to position [129, 0]
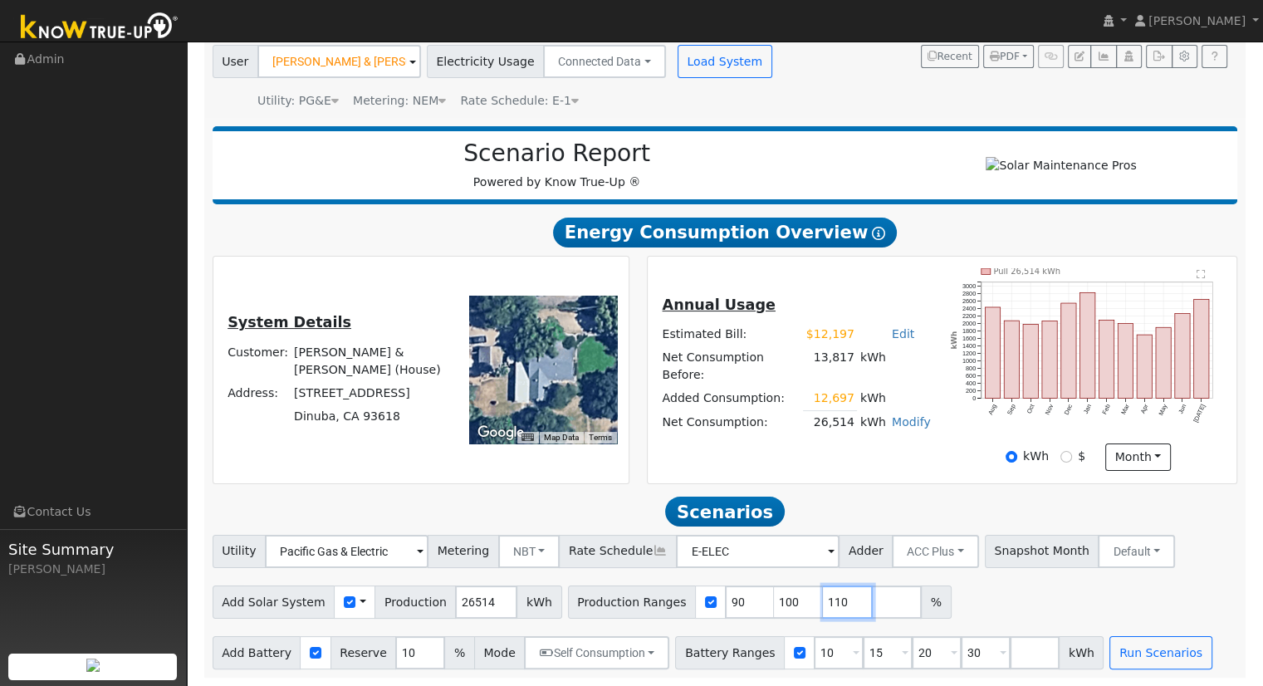
click at [823, 600] on input "110" at bounding box center [848, 601] width 50 height 33
type input "1"
drag, startPoint x: 813, startPoint y: 412, endPoint x: 853, endPoint y: 416, distance: 40.9
click at [853, 416] on tr "Net Consumption: 26,514 kWh Modify Edit Consumption Add Electric Vehicle Add Co…" at bounding box center [796, 422] width 274 height 24
type input "1"
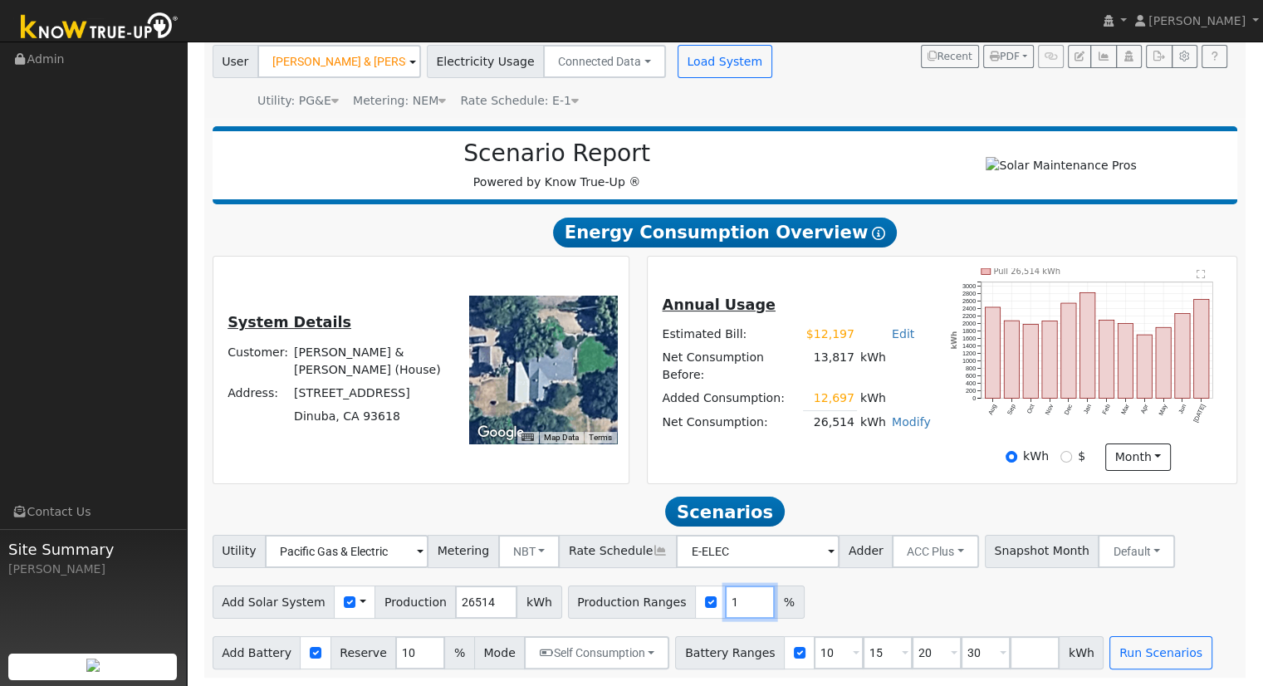
click at [725, 598] on input "1" at bounding box center [750, 601] width 50 height 33
type input "91.0680244"
click at [960, 650] on input "30" at bounding box center [985, 652] width 50 height 33
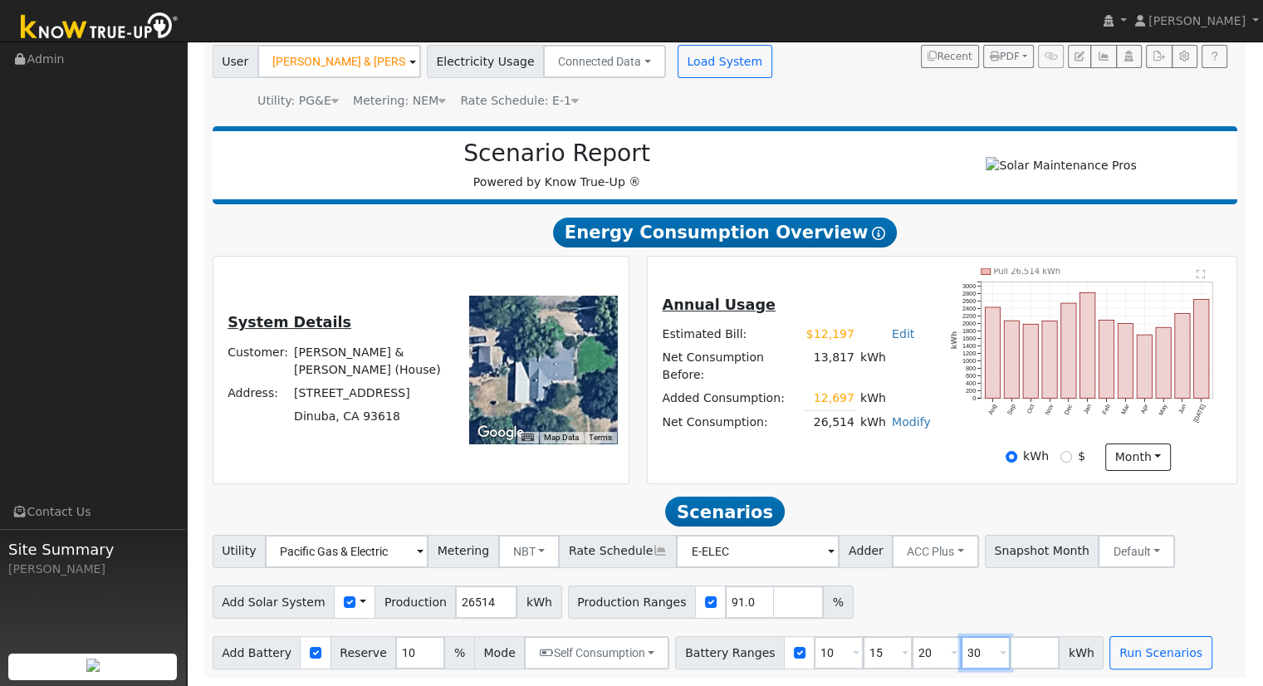
type input "3"
type input "4"
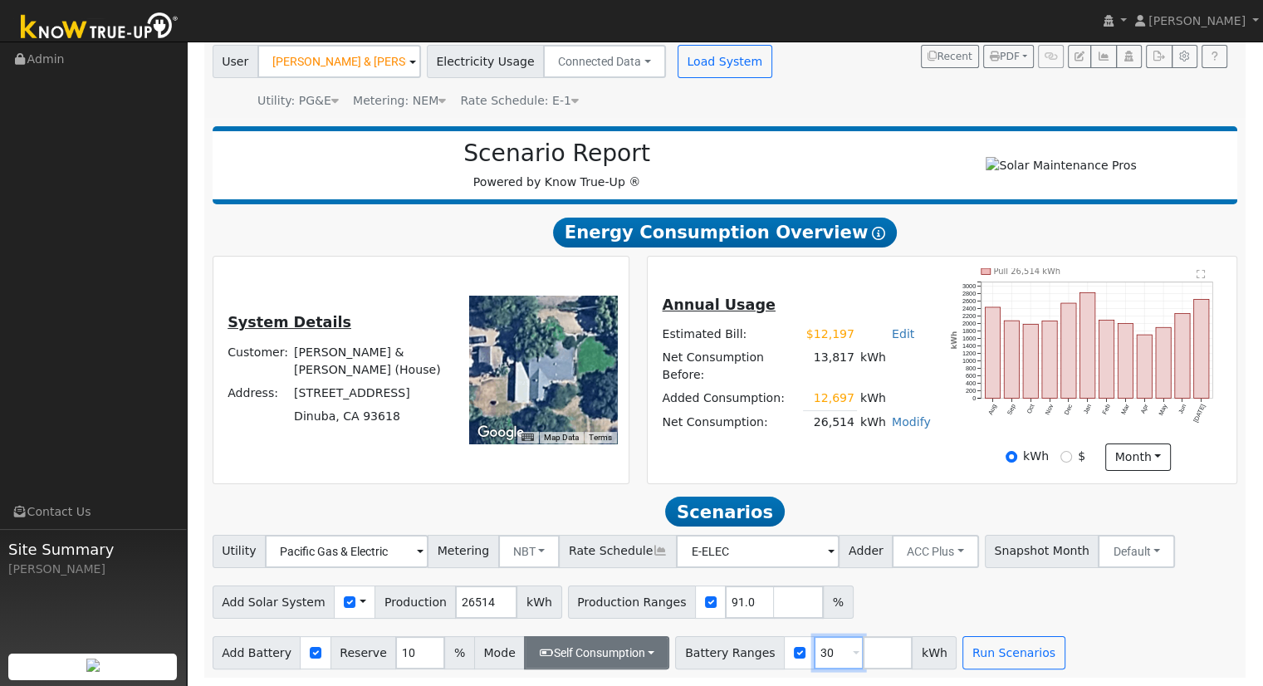
type input "30"
click at [628, 644] on button "Self Consumption" at bounding box center [596, 652] width 145 height 33
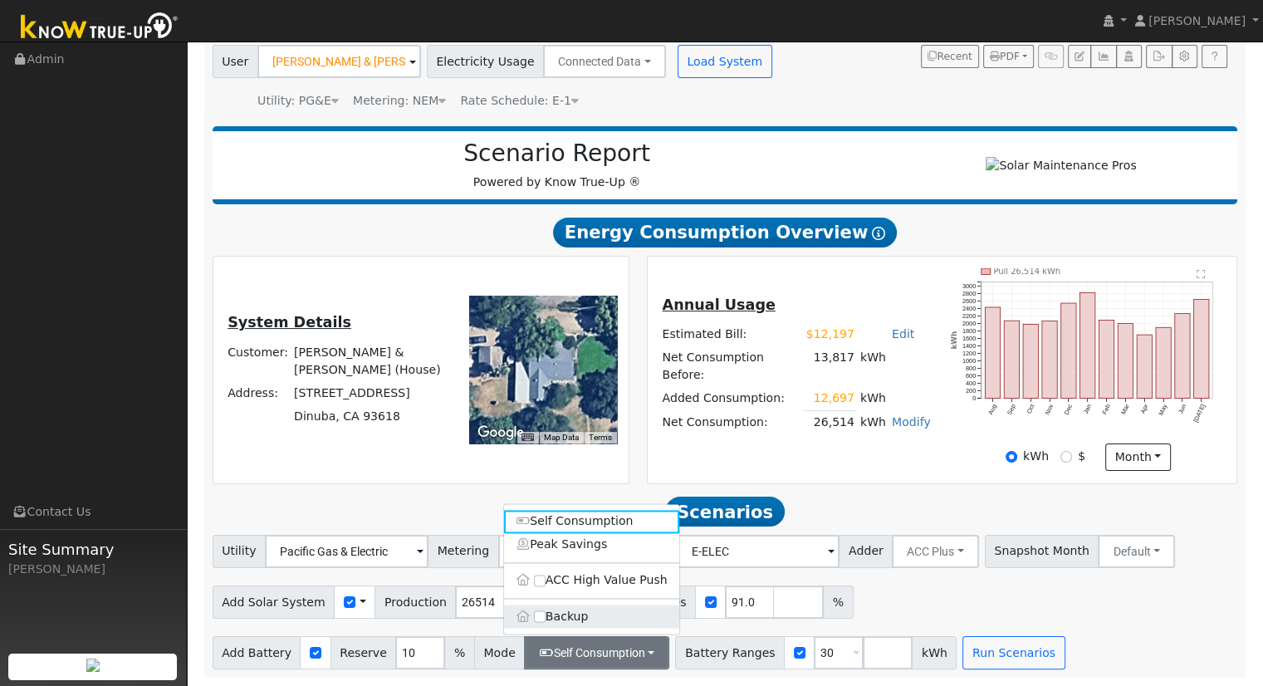
click at [572, 610] on label "Backup" at bounding box center [591, 615] width 175 height 23
click at [545, 610] on input "Backup" at bounding box center [540, 616] width 12 height 12
type input "20"
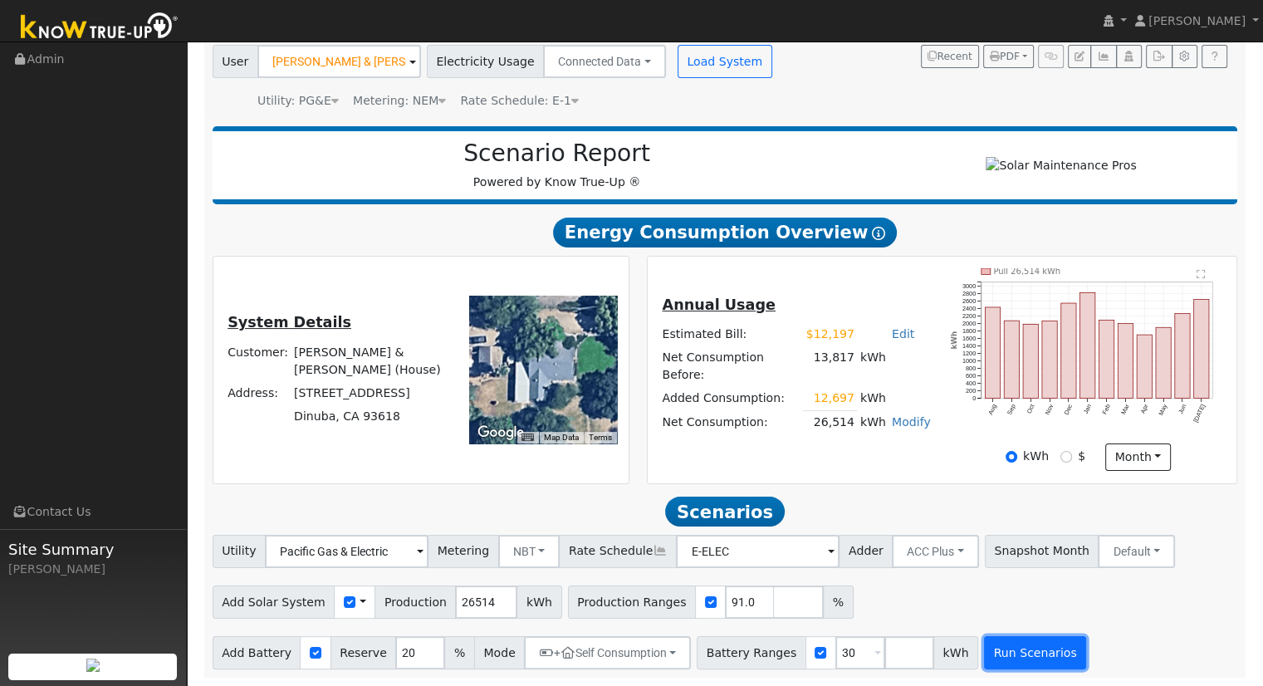
click at [1008, 644] on button "Run Scenarios" at bounding box center [1035, 652] width 102 height 33
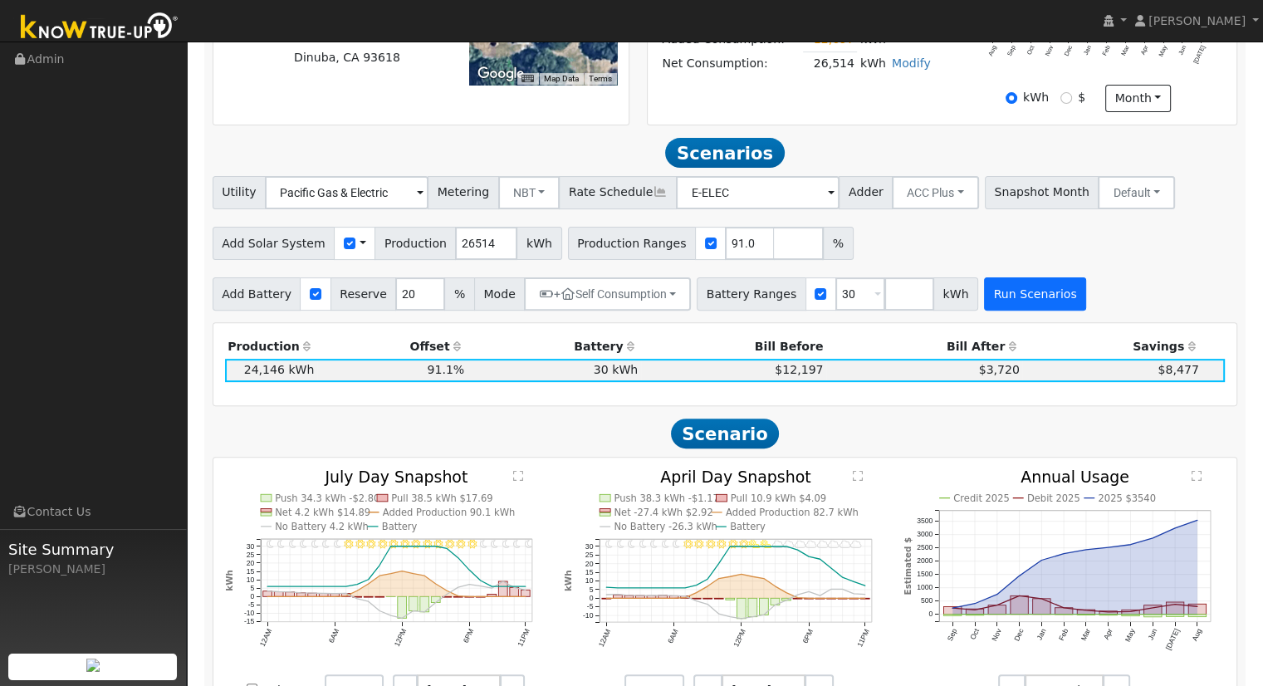
scroll to position [574, 0]
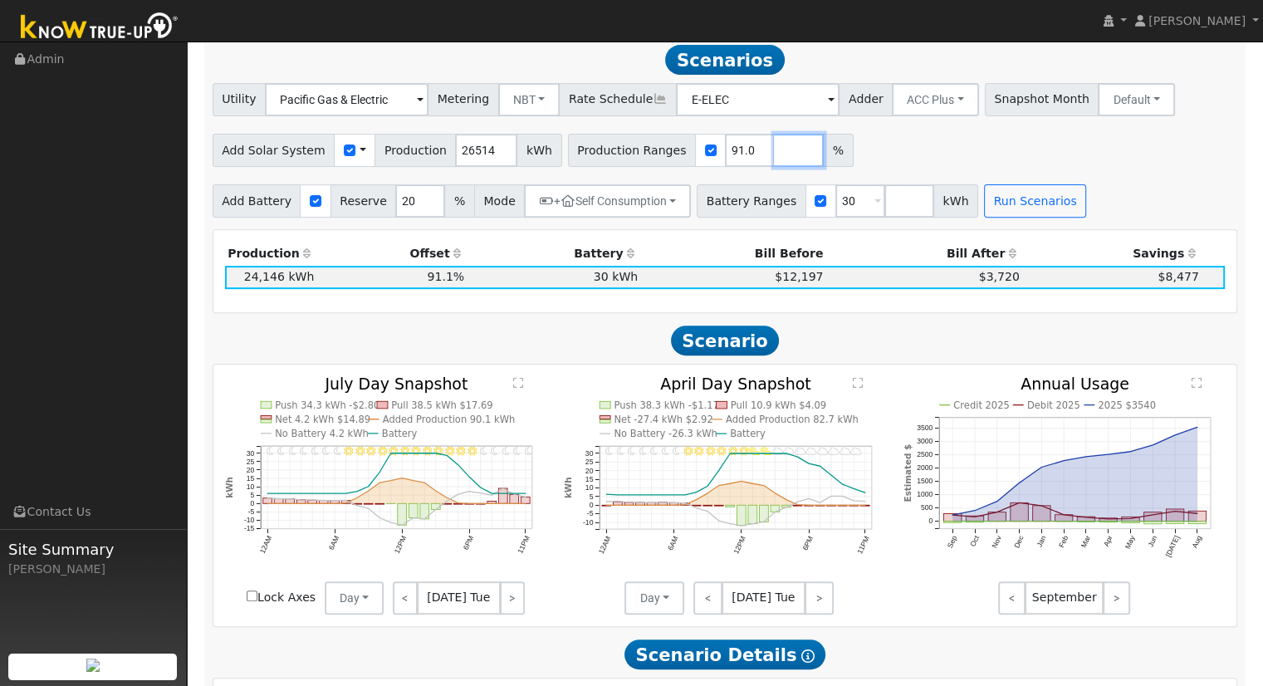
click at [774, 164] on input "number" at bounding box center [799, 150] width 50 height 33
type input "119.653768"
click at [884, 203] on input "number" at bounding box center [909, 200] width 50 height 33
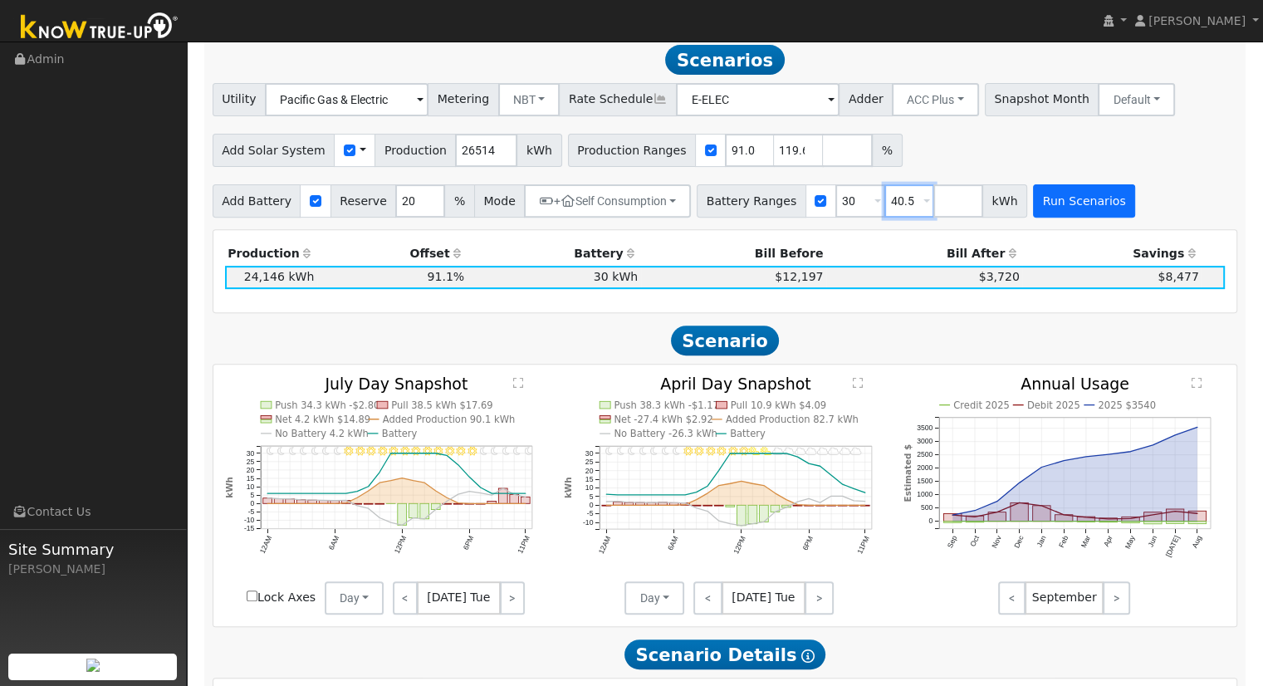
type input "40.5"
click at [1033, 207] on button "Run Scenarios" at bounding box center [1084, 200] width 102 height 33
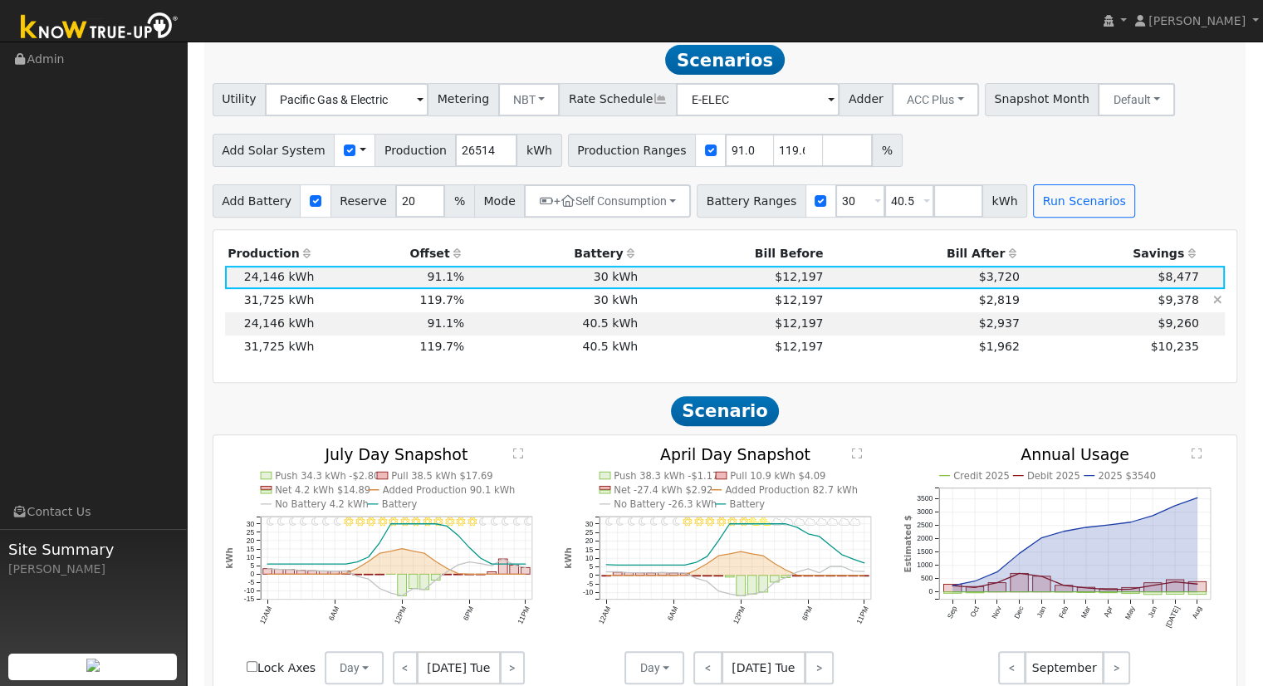
click at [1215, 305] on icon at bounding box center [1217, 300] width 9 height 12
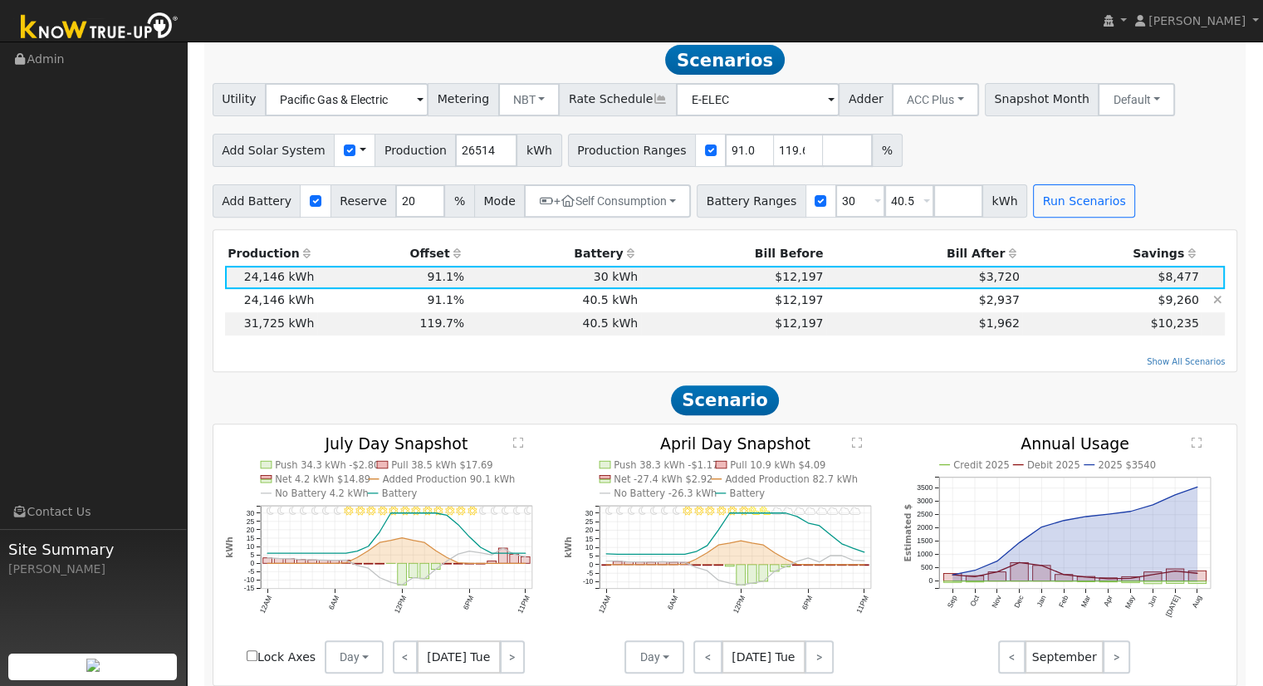
click at [1215, 305] on icon at bounding box center [1217, 300] width 9 height 12
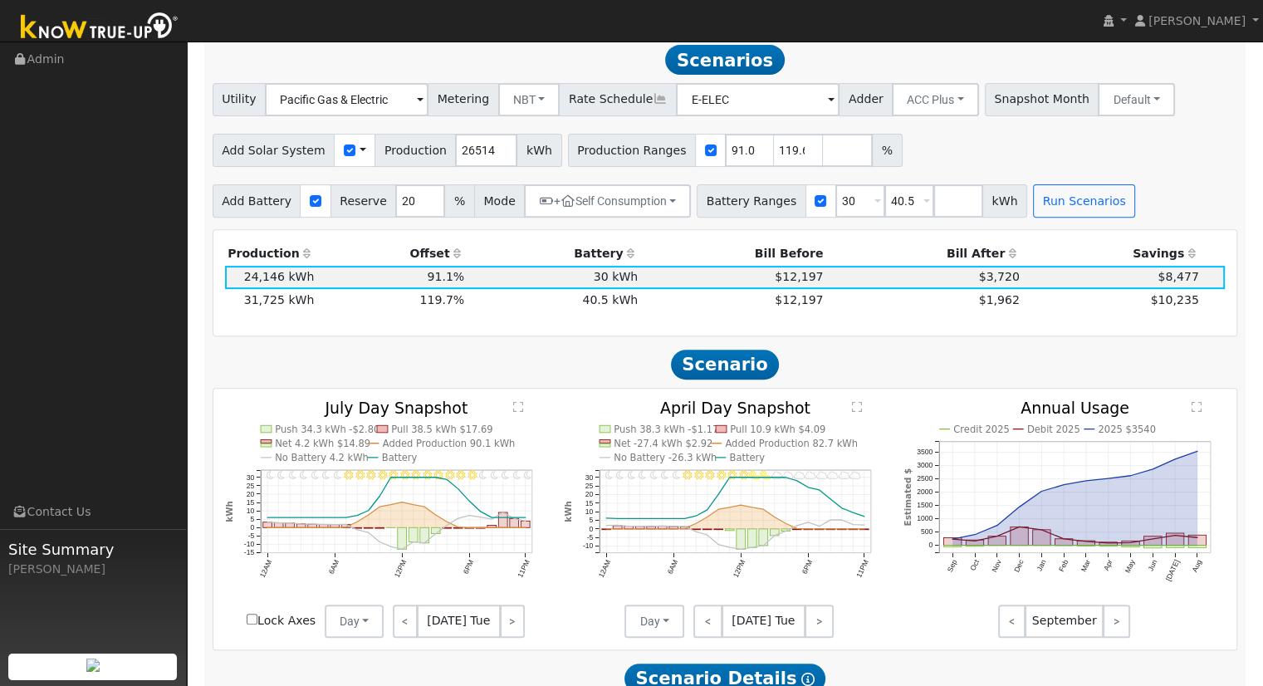
click at [1190, 185] on div "Add Battery Reserve 20 % Mode + Self Consumption Self Consumption Peak Savings …" at bounding box center [724, 197] width 1031 height 39
click at [774, 155] on input "119.653768" at bounding box center [799, 150] width 50 height 33
type input "130.53104"
click at [1033, 203] on button "Run Scenarios" at bounding box center [1084, 200] width 102 height 33
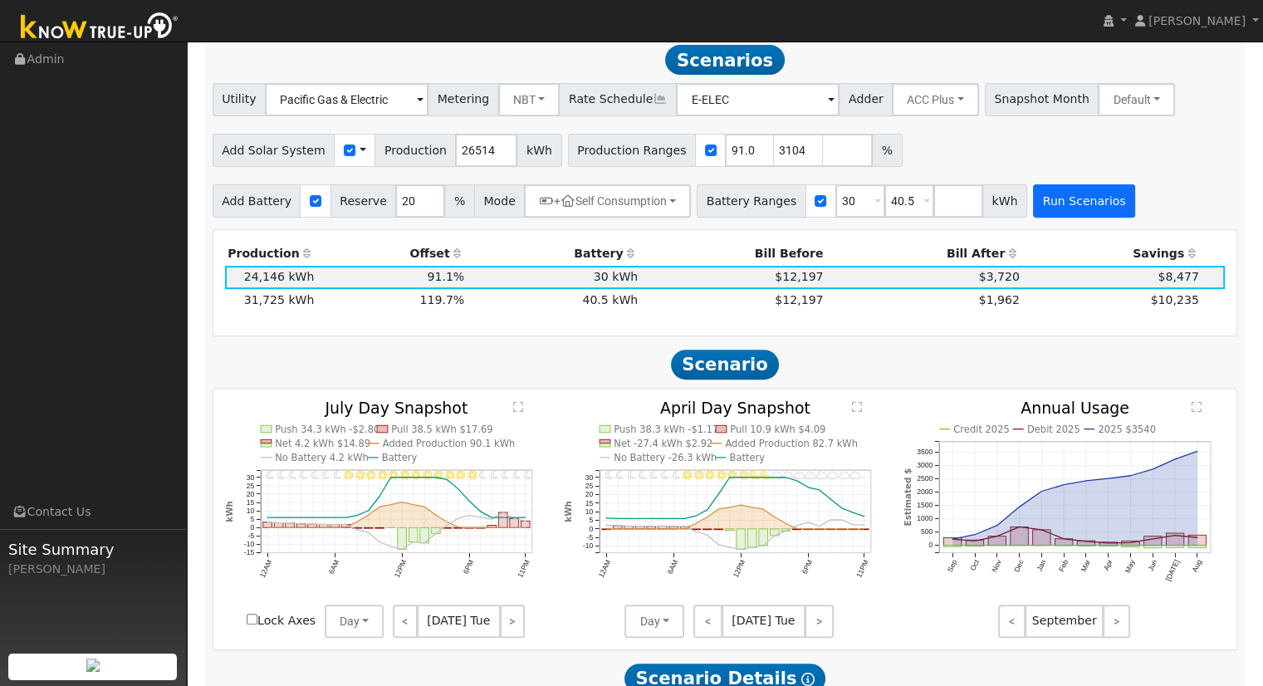
scroll to position [0, 0]
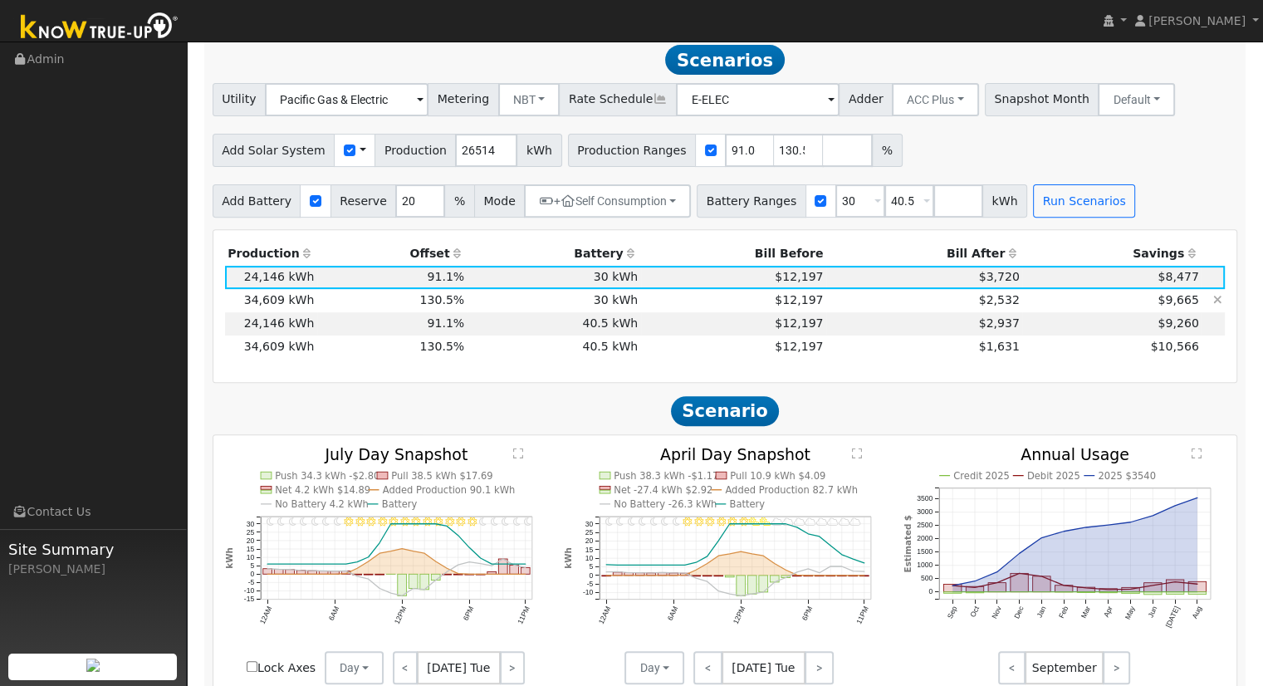
click at [1219, 300] on icon at bounding box center [1217, 300] width 9 height 12
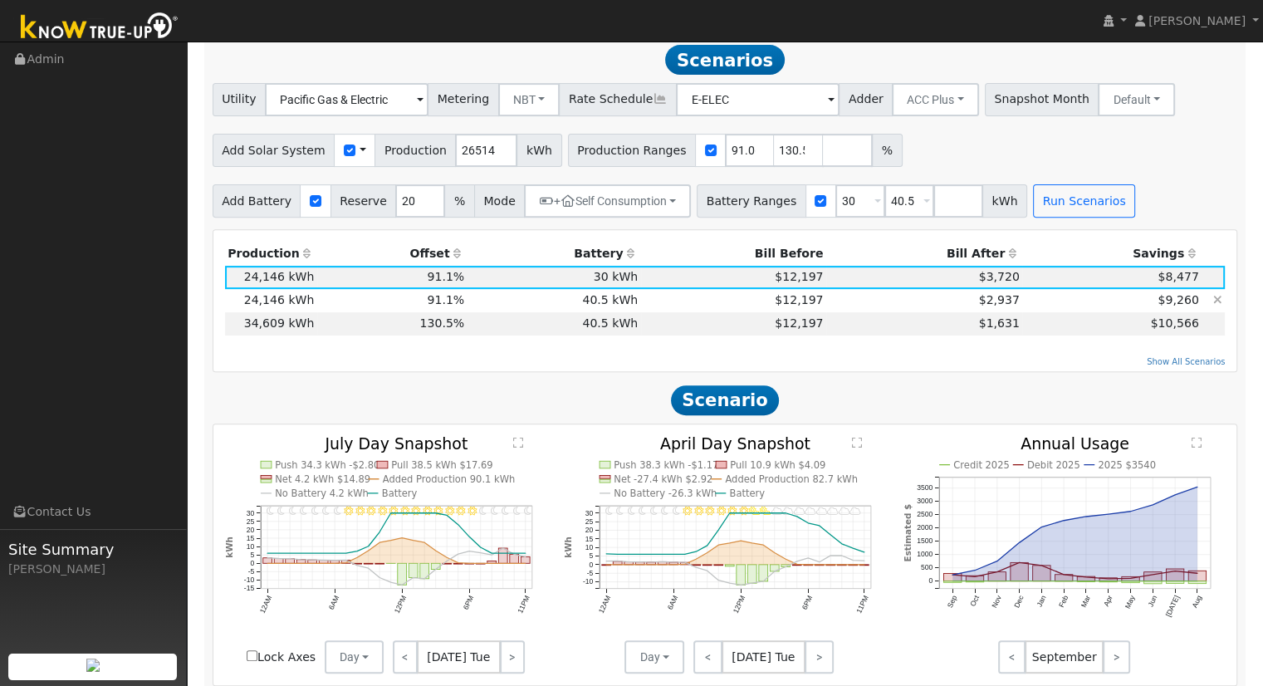
click at [1214, 305] on icon at bounding box center [1217, 300] width 9 height 12
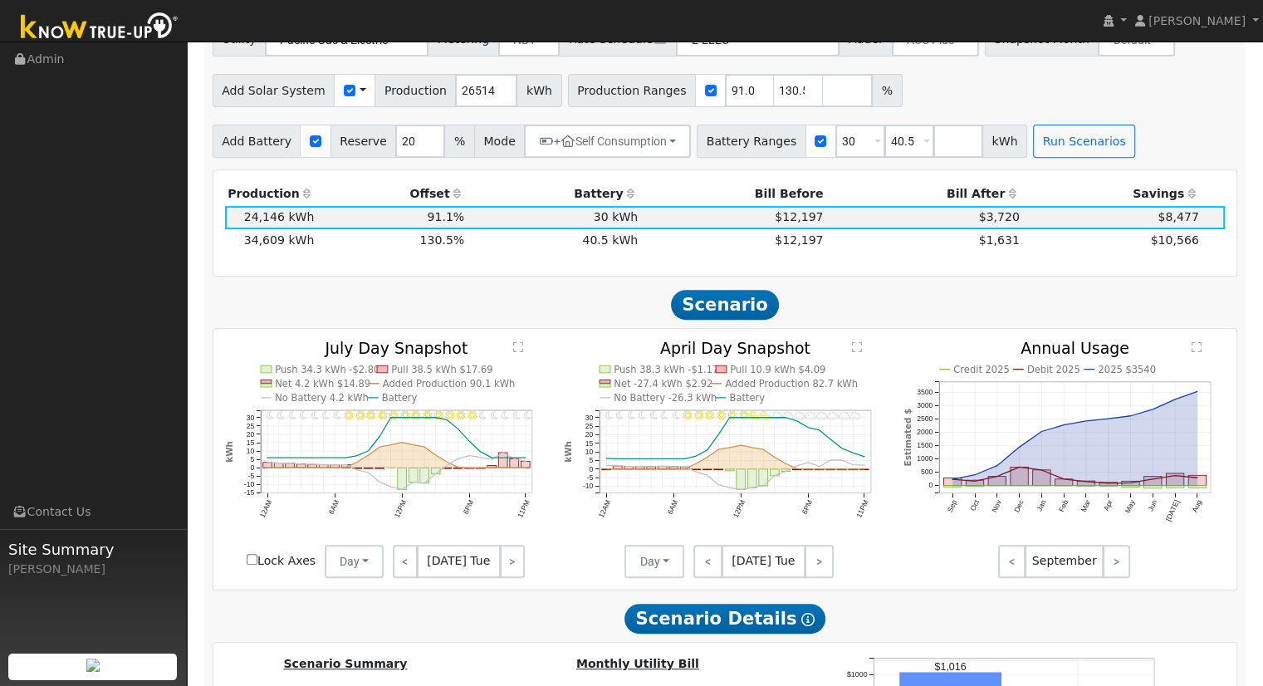
scroll to position [325, 0]
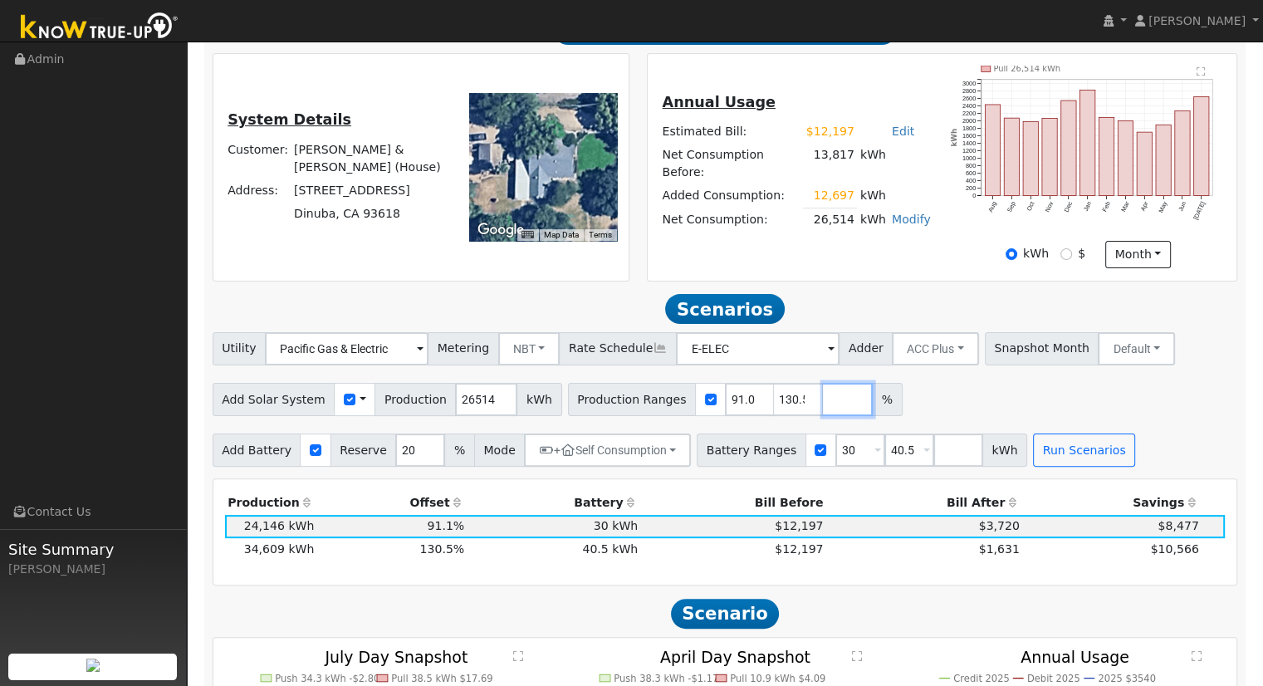
click at [823, 403] on input "number" at bounding box center [848, 399] width 50 height 33
type input "114.215132"
type input "130.53104"
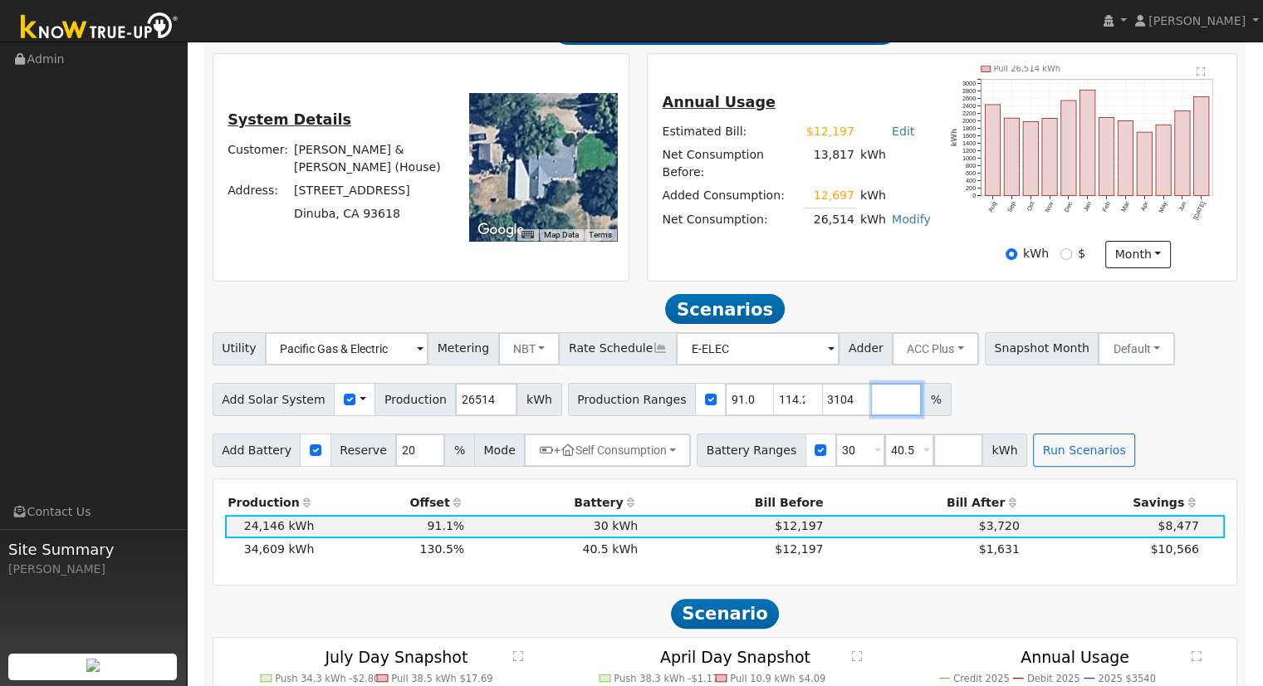
scroll to position [0, 0]
click at [933, 459] on input "number" at bounding box center [958, 449] width 50 height 33
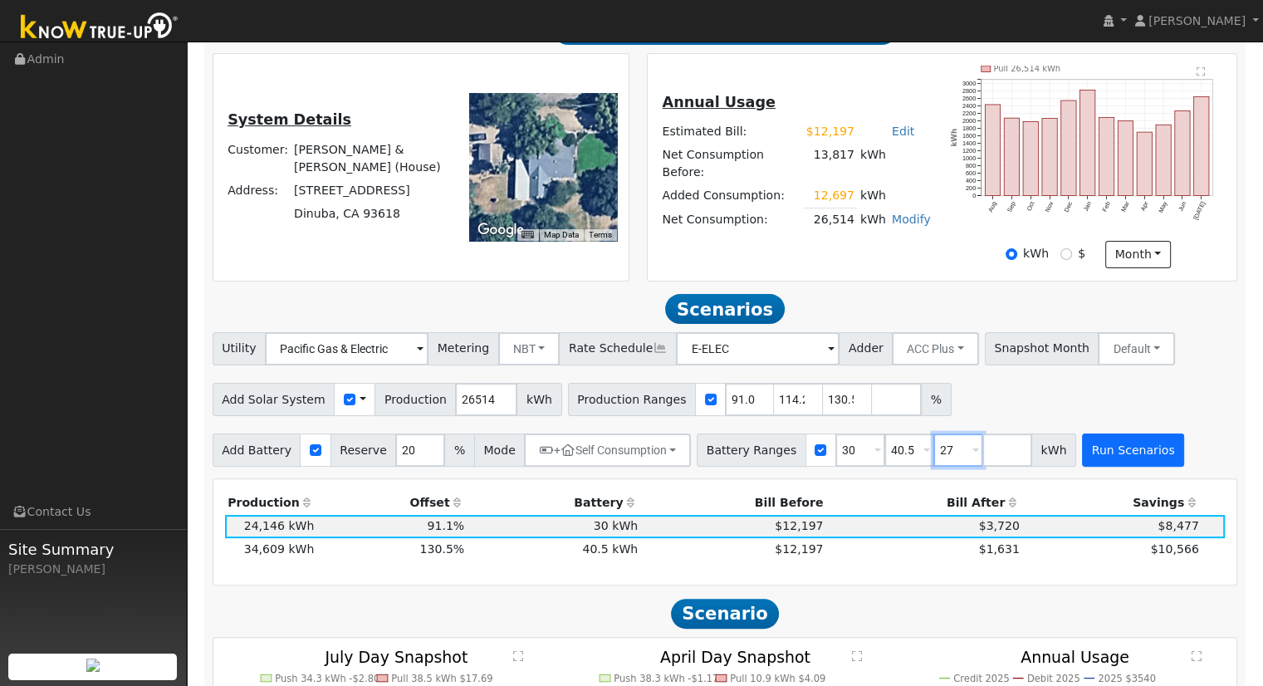
type input "27"
type input "30"
click at [1082, 451] on button "Run Scenarios" at bounding box center [1133, 449] width 102 height 33
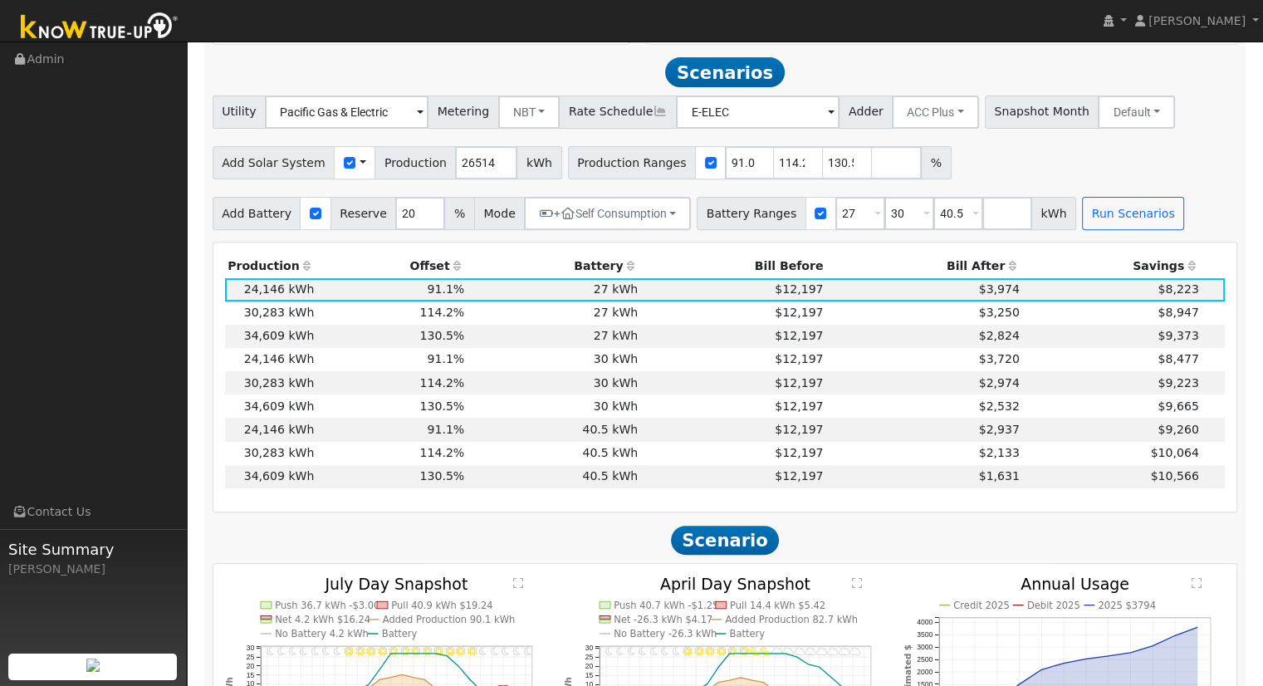
scroll to position [574, 0]
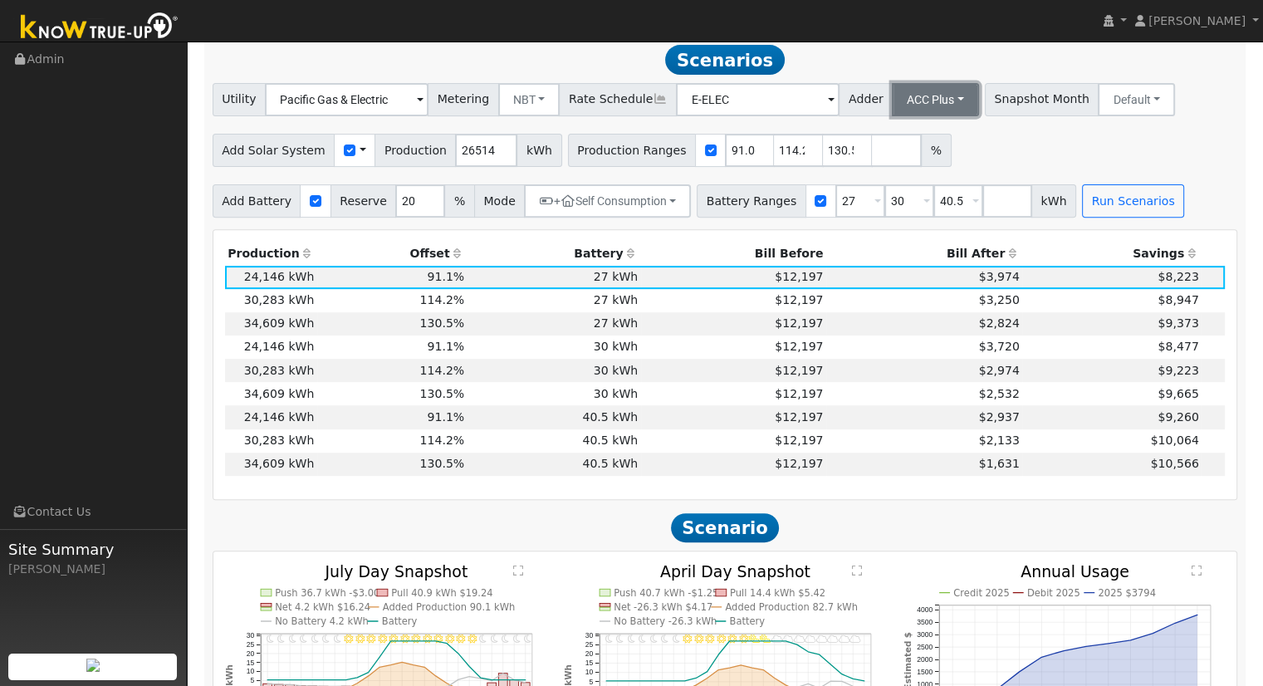
click at [930, 103] on button "ACC Plus" at bounding box center [935, 99] width 87 height 33
click at [893, 187] on link "SB-535" at bounding box center [916, 182] width 115 height 23
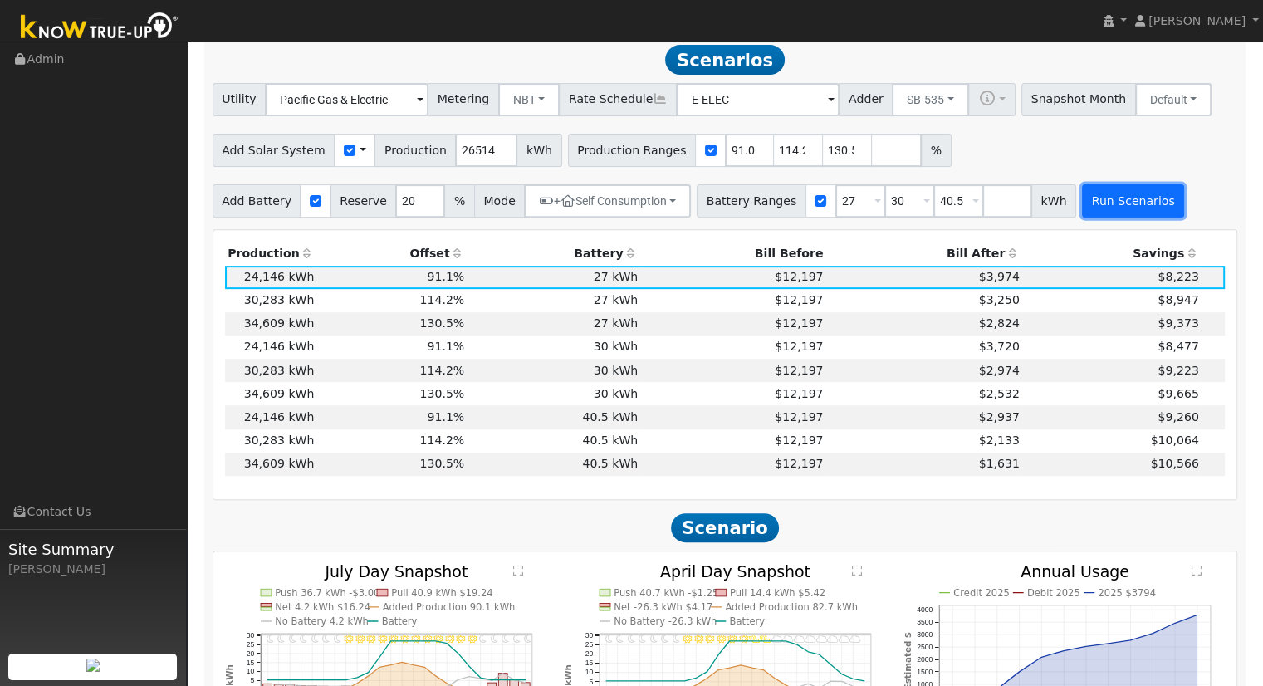
click at [1096, 210] on button "Run Scenarios" at bounding box center [1133, 200] width 102 height 33
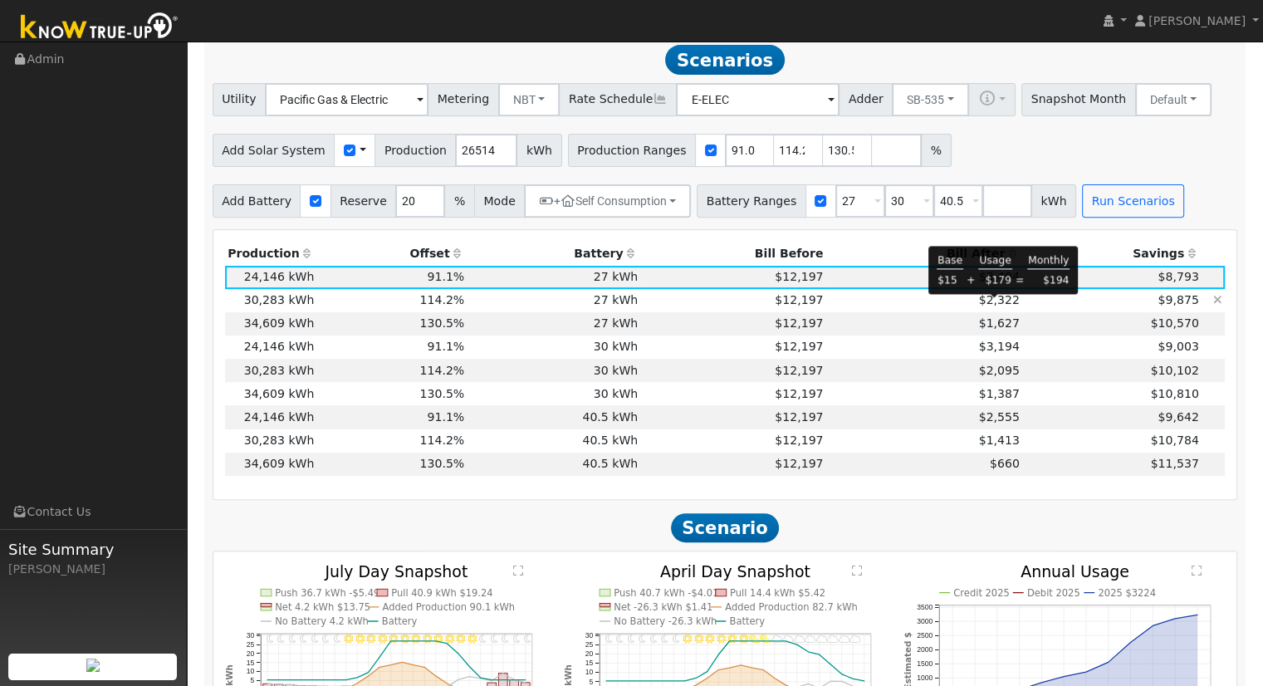
click at [998, 304] on span "$2,322" at bounding box center [999, 299] width 41 height 13
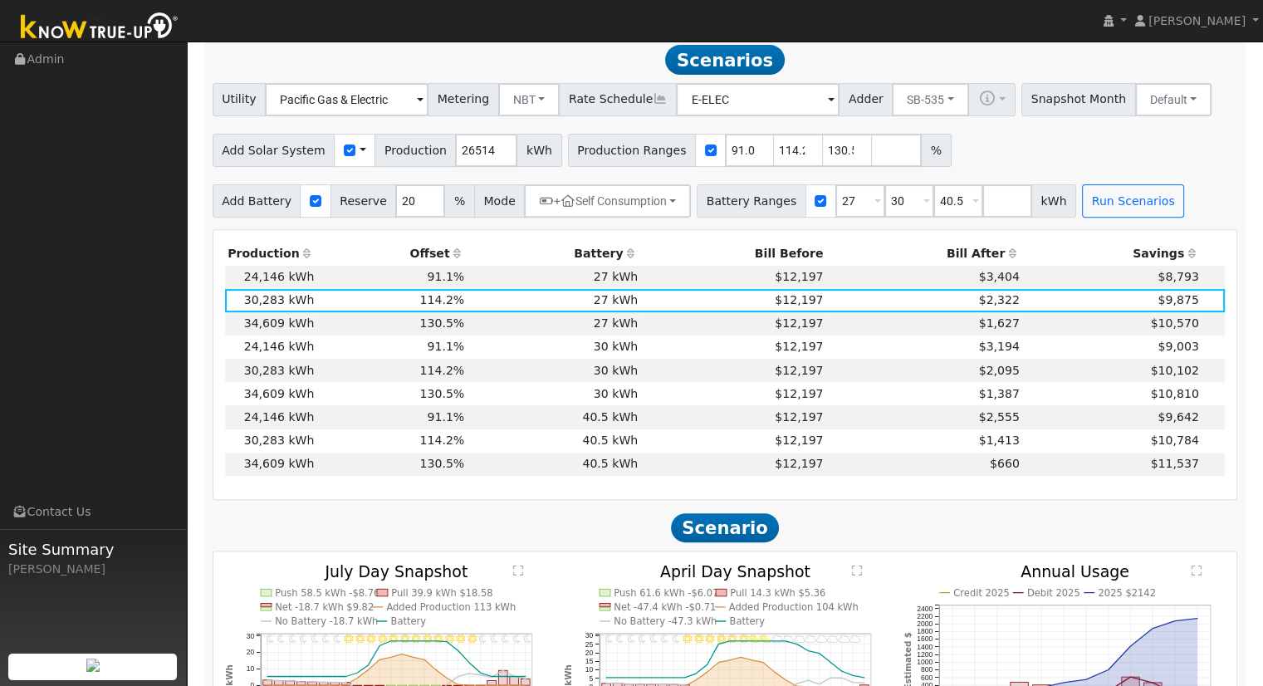
click at [1056, 146] on div "Add Solar System Use CSV Data Production 26514 kWh Production Ranges 91.0680244…" at bounding box center [724, 147] width 1031 height 39
click at [995, 306] on span "$2,322" at bounding box center [999, 299] width 41 height 13
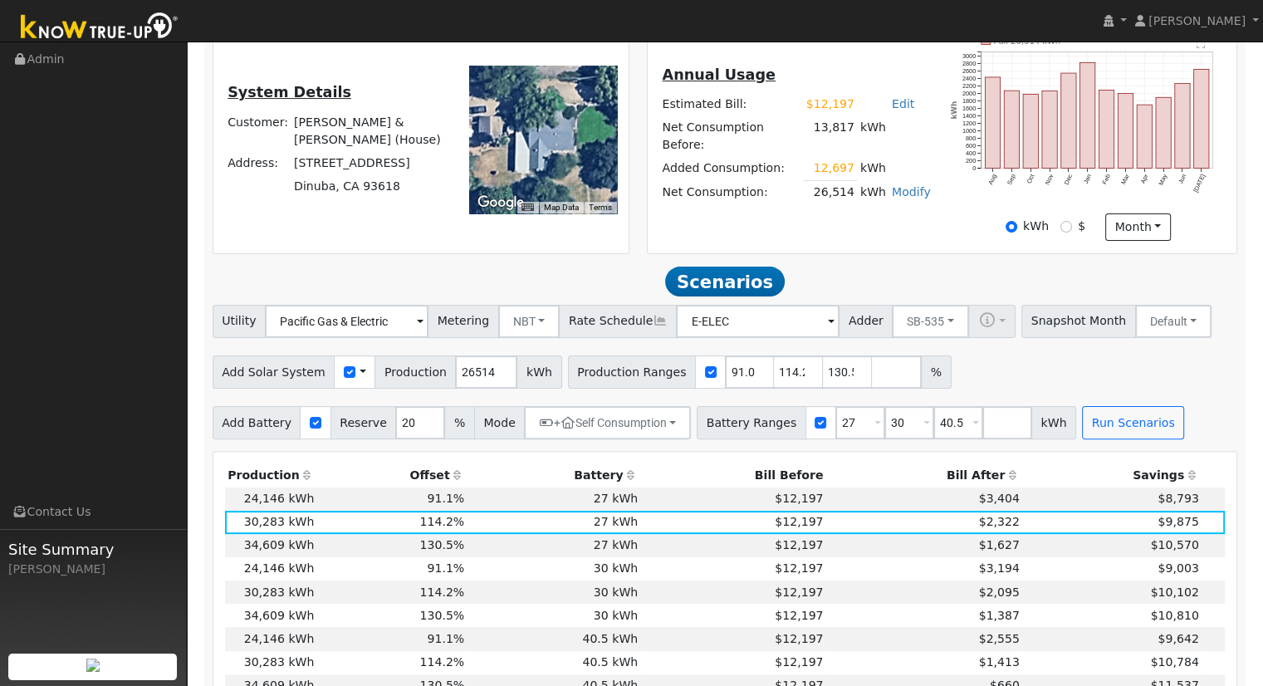
scroll to position [325, 0]
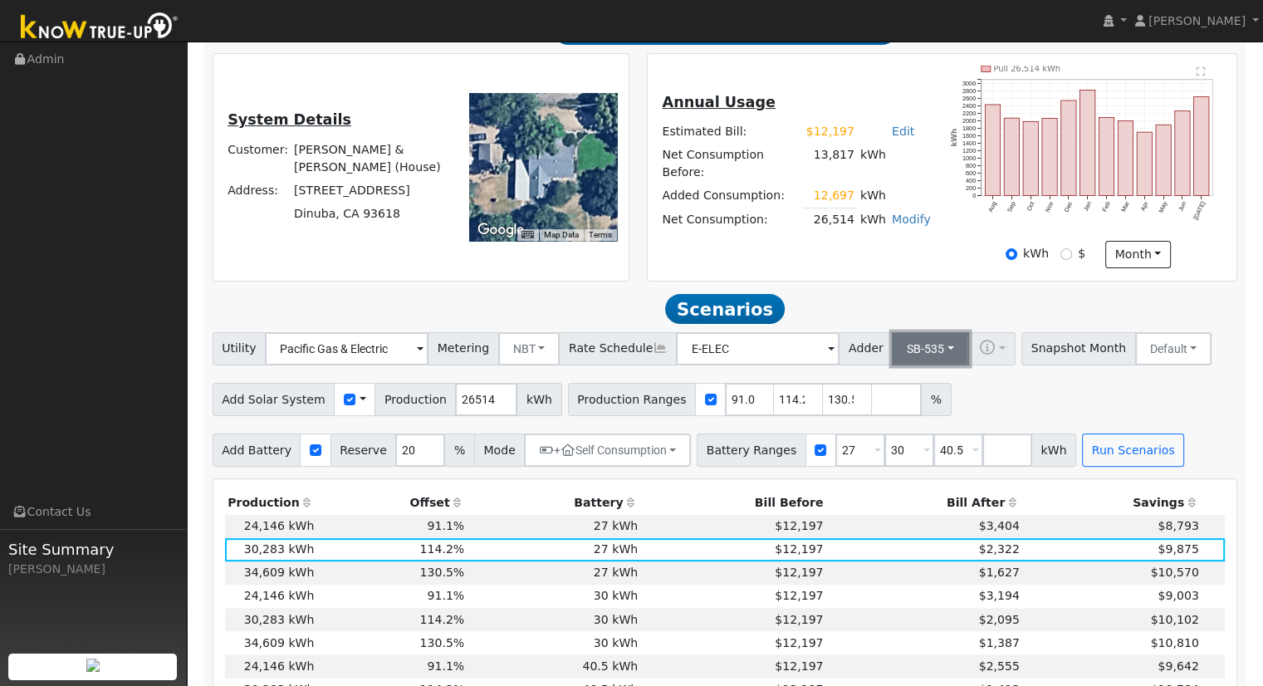
click at [892, 356] on button "SB-535" at bounding box center [930, 348] width 77 height 33
click at [999, 390] on div "Add Solar System Use CSV Data Production 26514 kWh Production Ranges 91.0680244…" at bounding box center [724, 396] width 1031 height 39
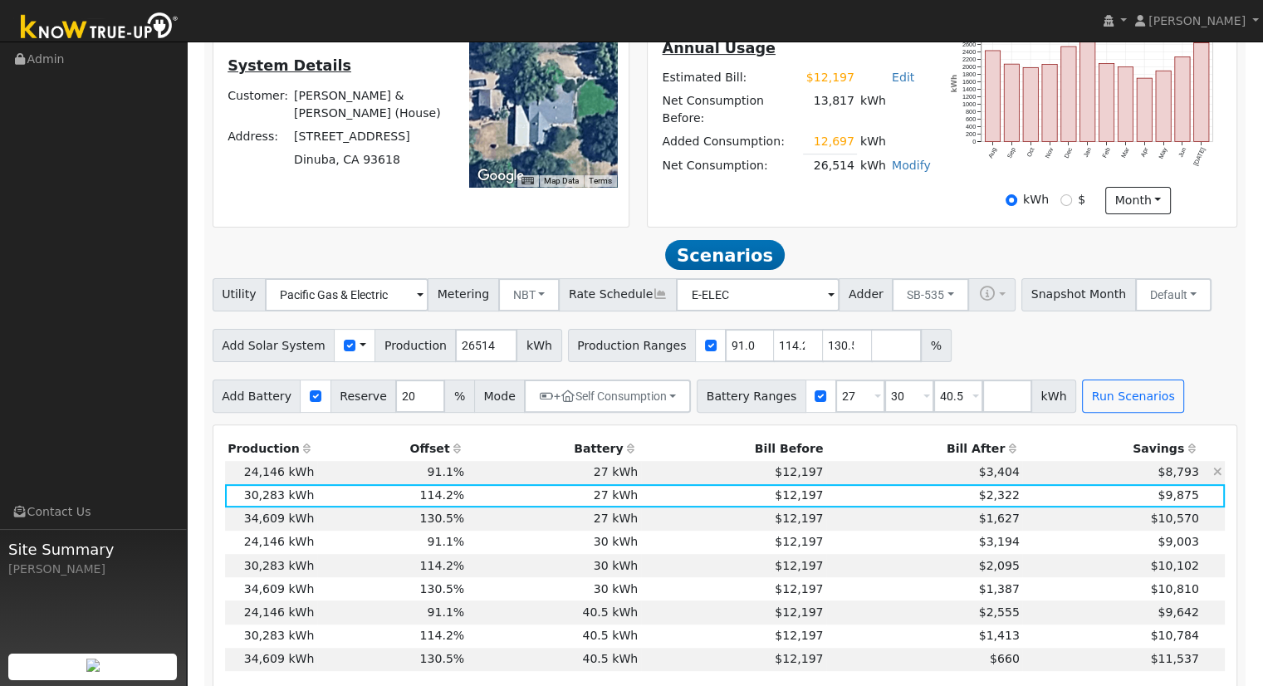
scroll to position [408, 0]
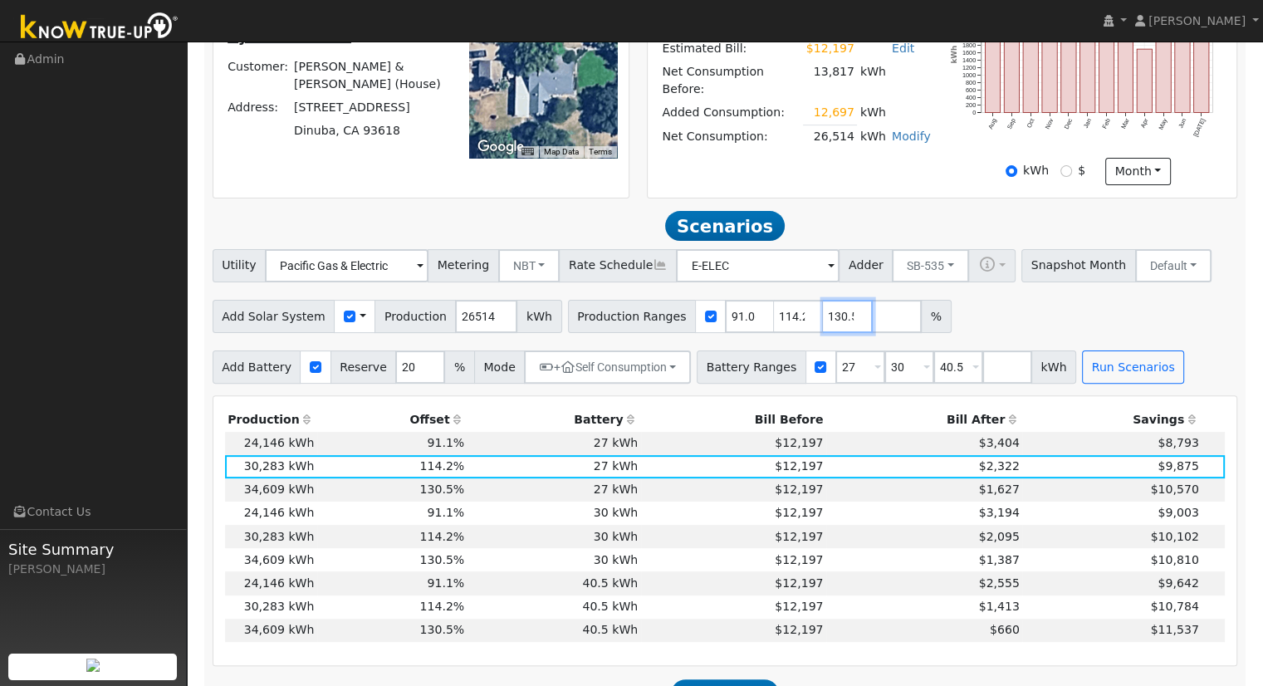
click at [823, 320] on input "130.53104" at bounding box center [848, 316] width 50 height 33
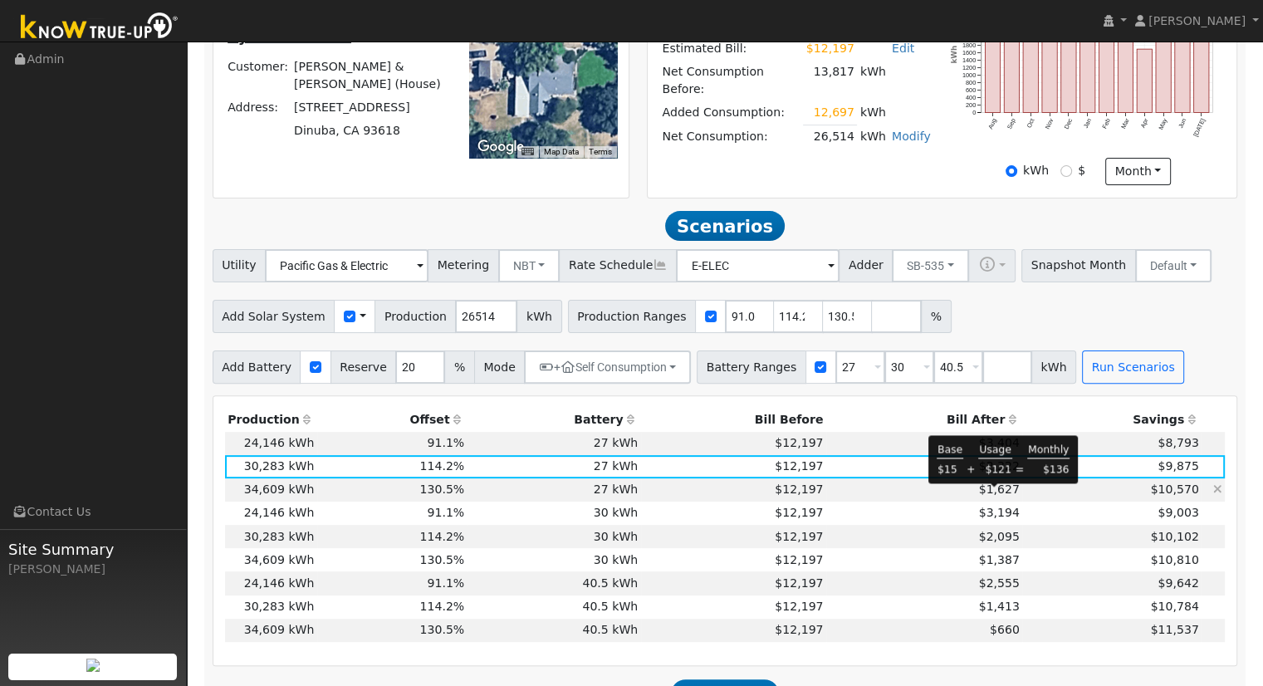
click at [1001, 492] on span "$1,627" at bounding box center [999, 488] width 41 height 13
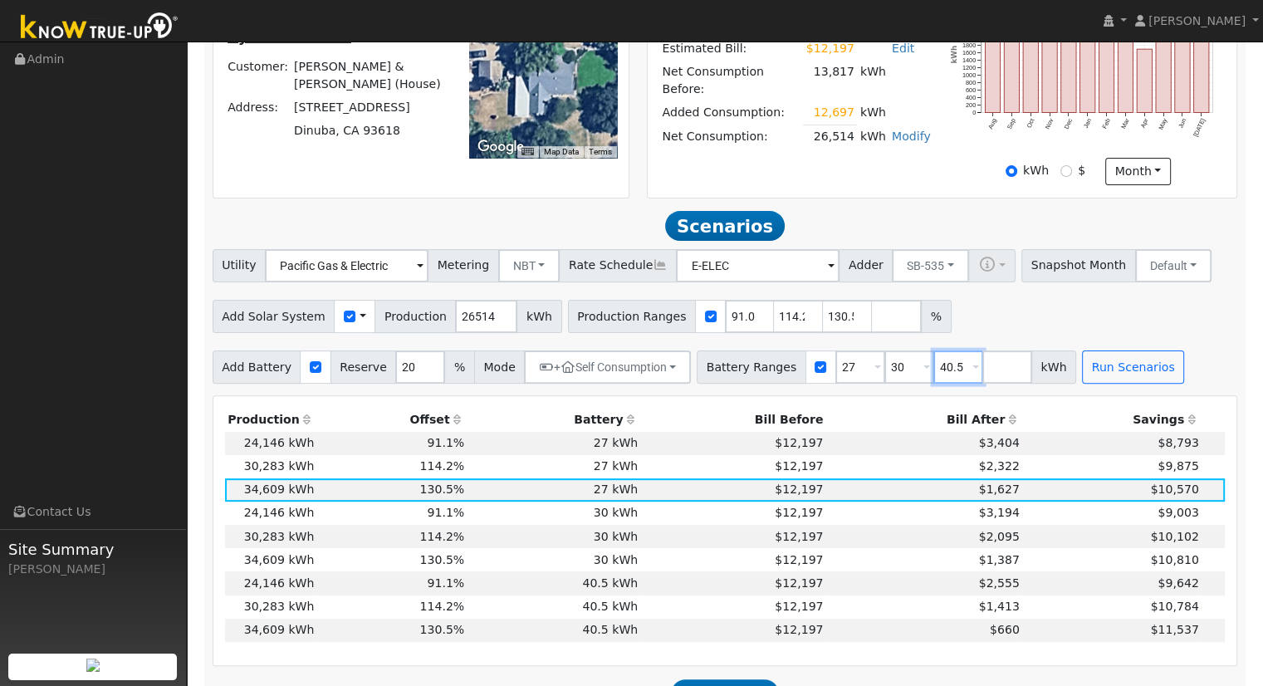
click at [933, 373] on input "40.5" at bounding box center [958, 366] width 50 height 33
type input "4"
click at [1131, 344] on div "Utility Pacific Gas & Electric Metering NBT NEM NBT Rate Schedule E-ELEC Adder …" at bounding box center [724, 316] width 1043 height 134
click at [823, 316] on input "130.53104" at bounding box center [848, 316] width 50 height 33
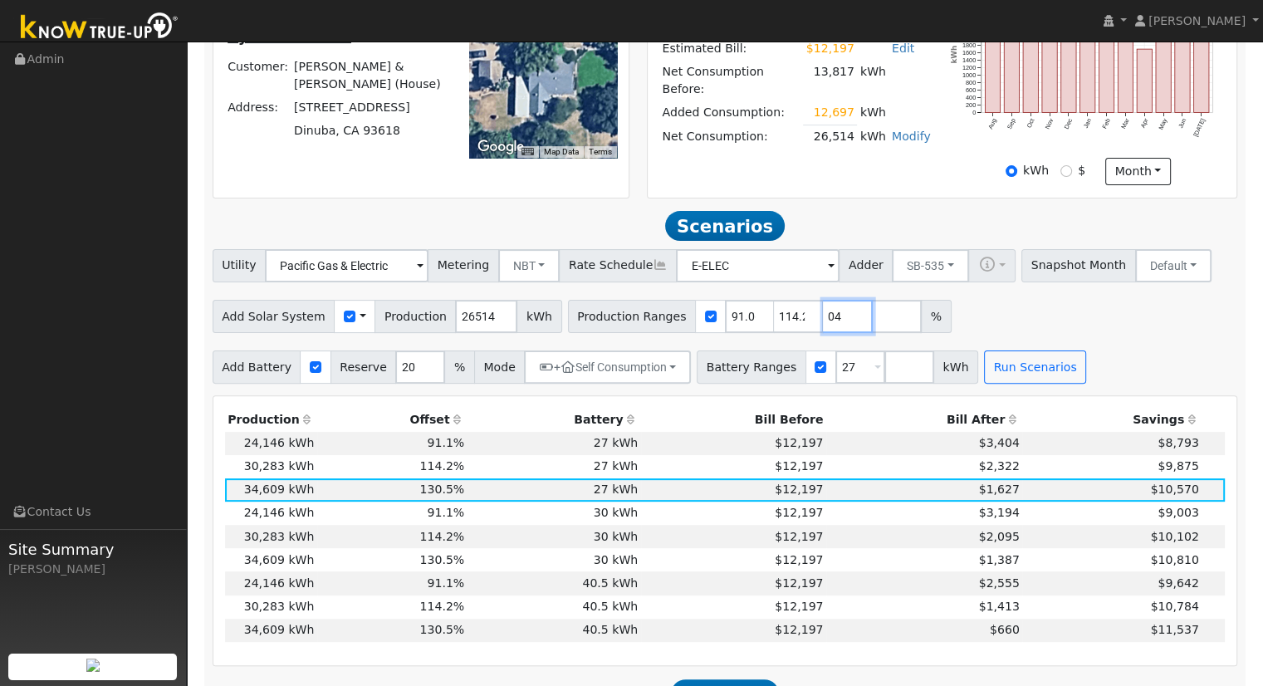
type input "4"
click at [993, 371] on button "Run Scenarios" at bounding box center [1035, 366] width 102 height 33
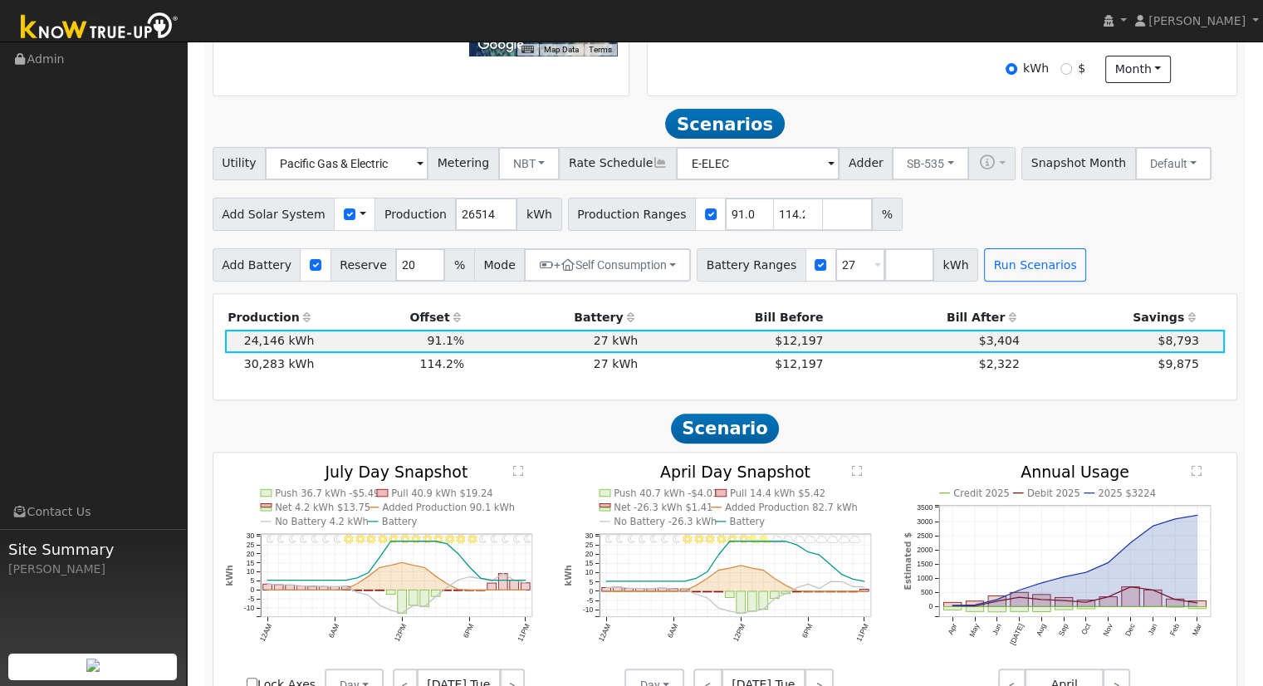
scroll to position [574, 0]
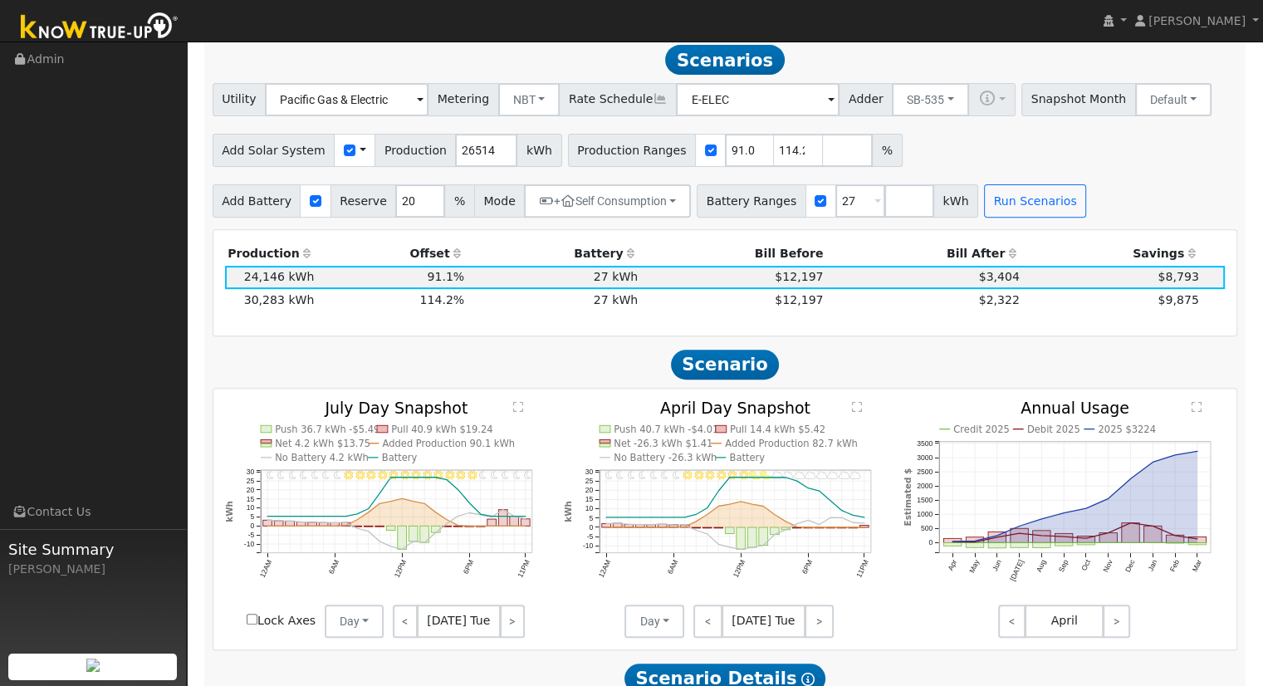
click at [1082, 176] on div "Utility Pacific Gas & Electric Metering NBT NEM NBT Rate Schedule E-ELEC Adder …" at bounding box center [724, 150] width 1043 height 134
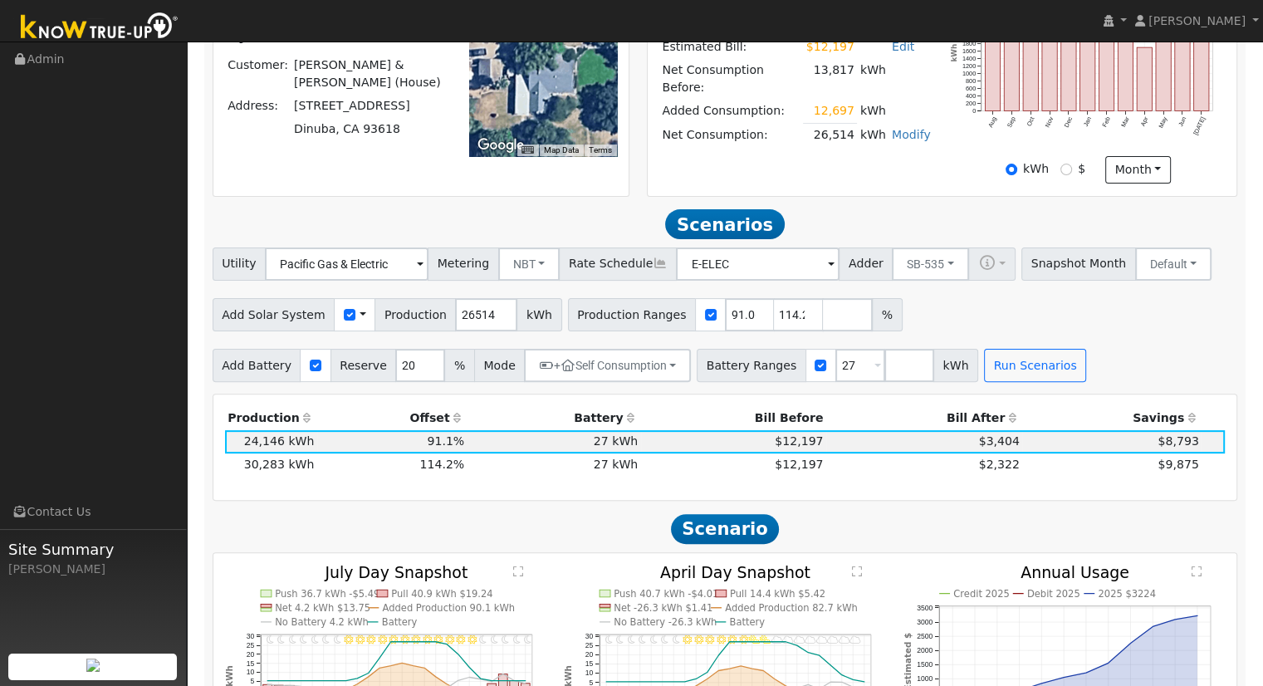
scroll to position [408, 0]
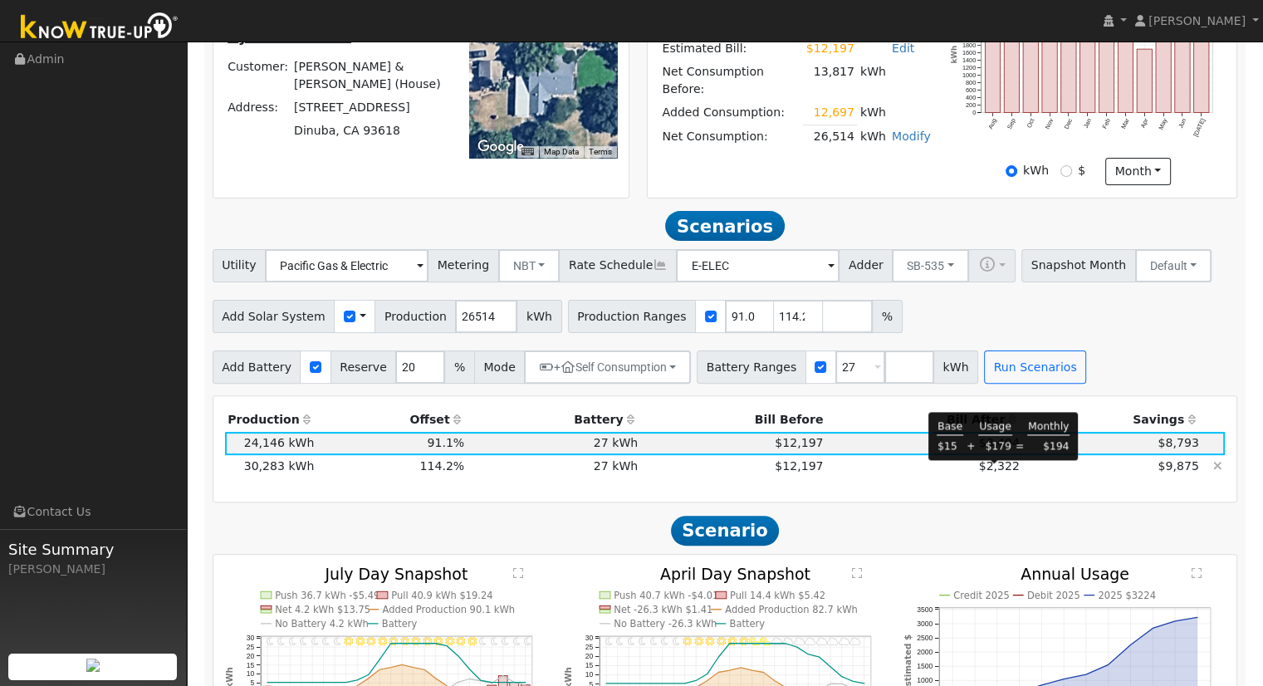
click at [989, 469] on span "$2,322" at bounding box center [999, 465] width 41 height 13
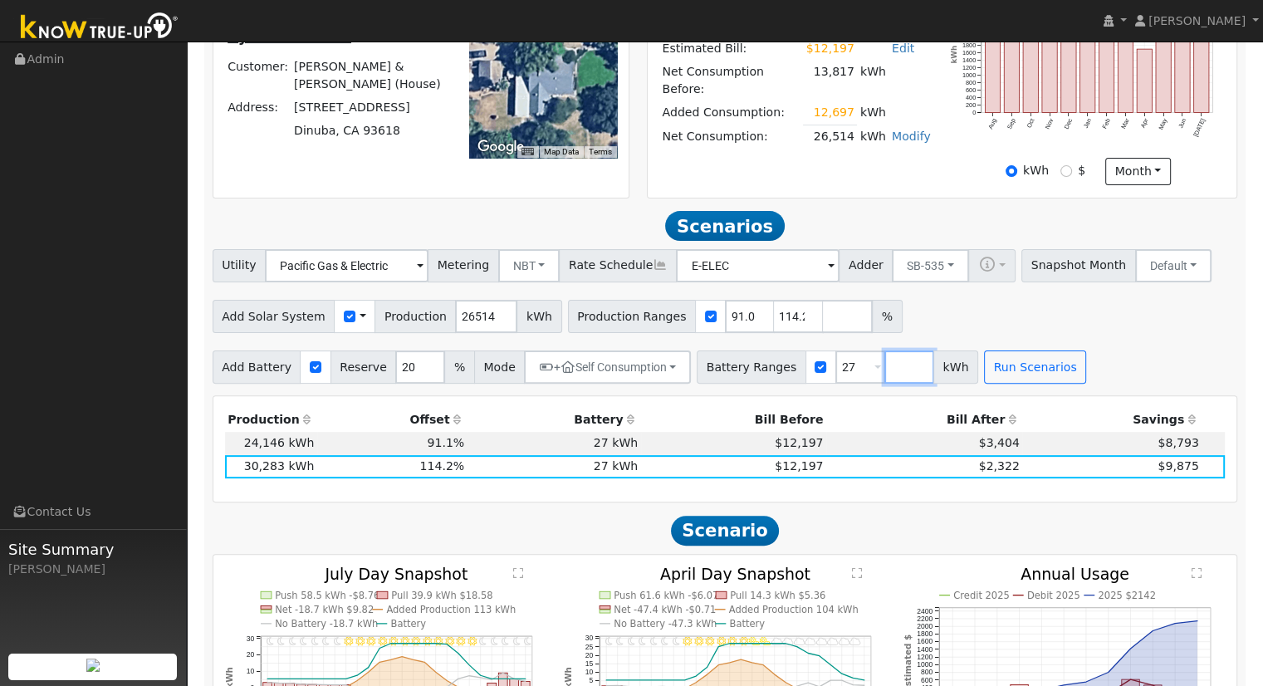
click at [888, 371] on input "number" at bounding box center [909, 366] width 50 height 33
type input "40.5"
click at [1049, 379] on button "Run Scenarios" at bounding box center [1084, 366] width 102 height 33
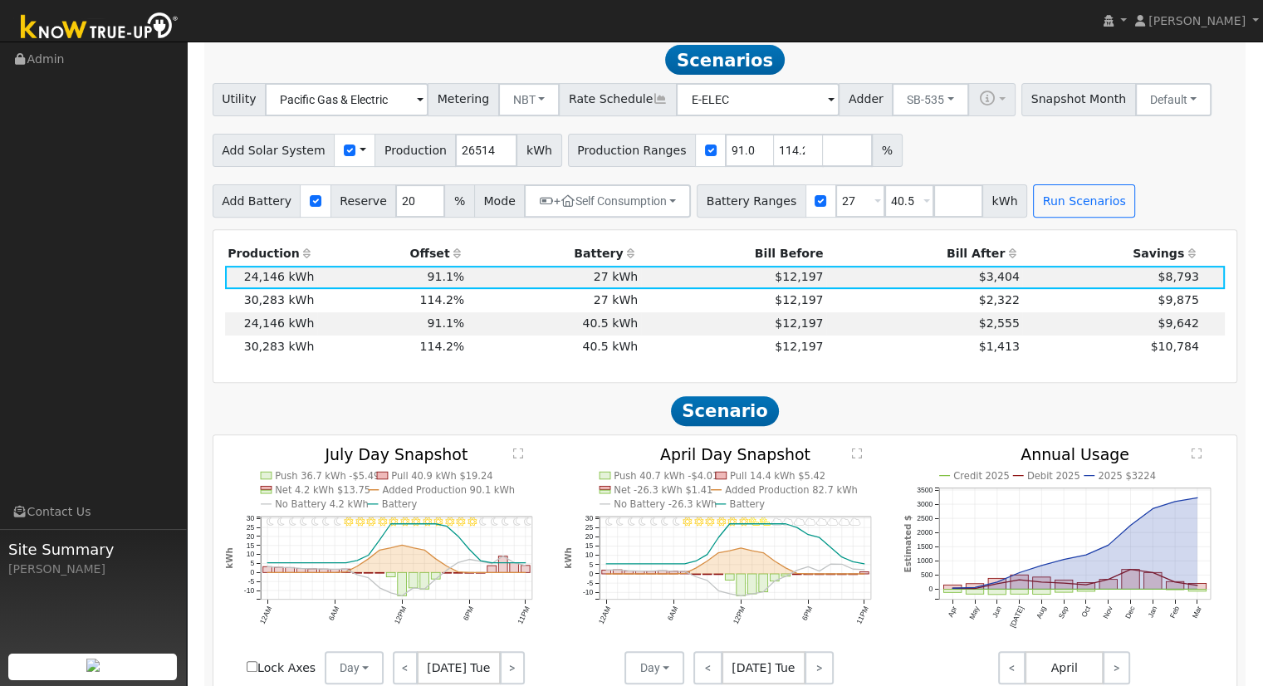
scroll to position [0, 0]
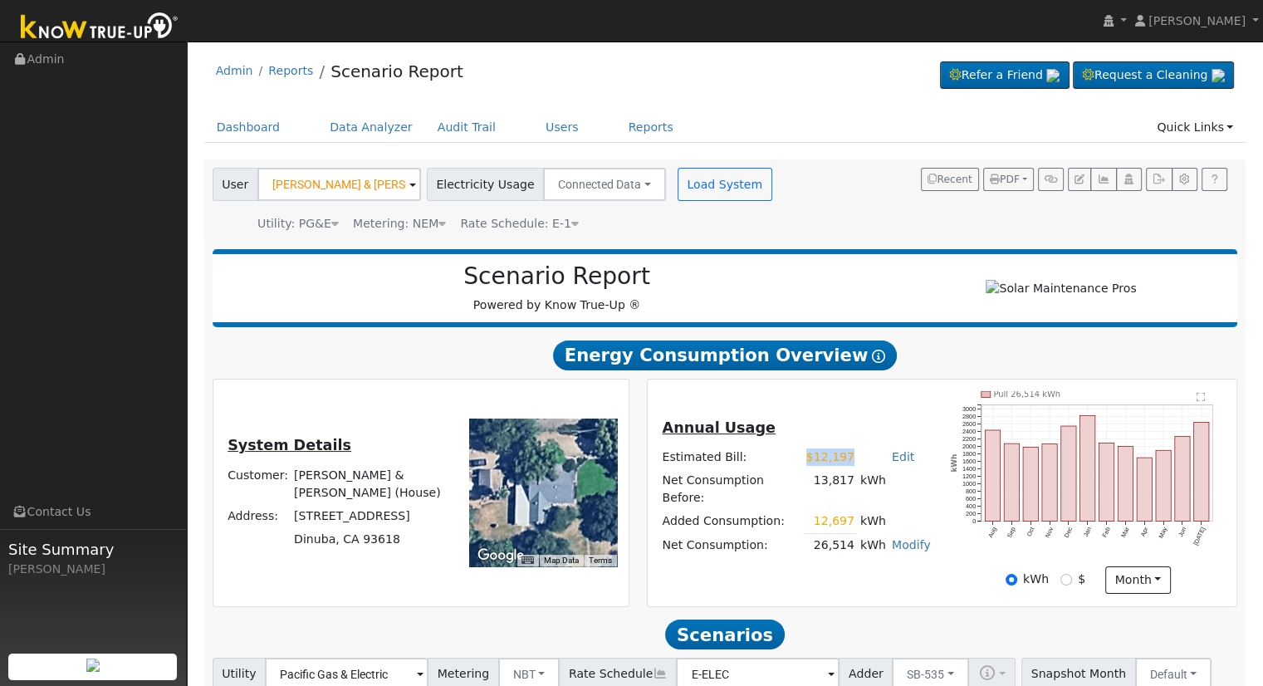
drag, startPoint x: 810, startPoint y: 475, endPoint x: 860, endPoint y: 470, distance: 50.1
click at [860, 468] on tr "Estimated Bill: $12,197 Edit Estimated Bill $ 12197 Annual" at bounding box center [796, 456] width 274 height 23
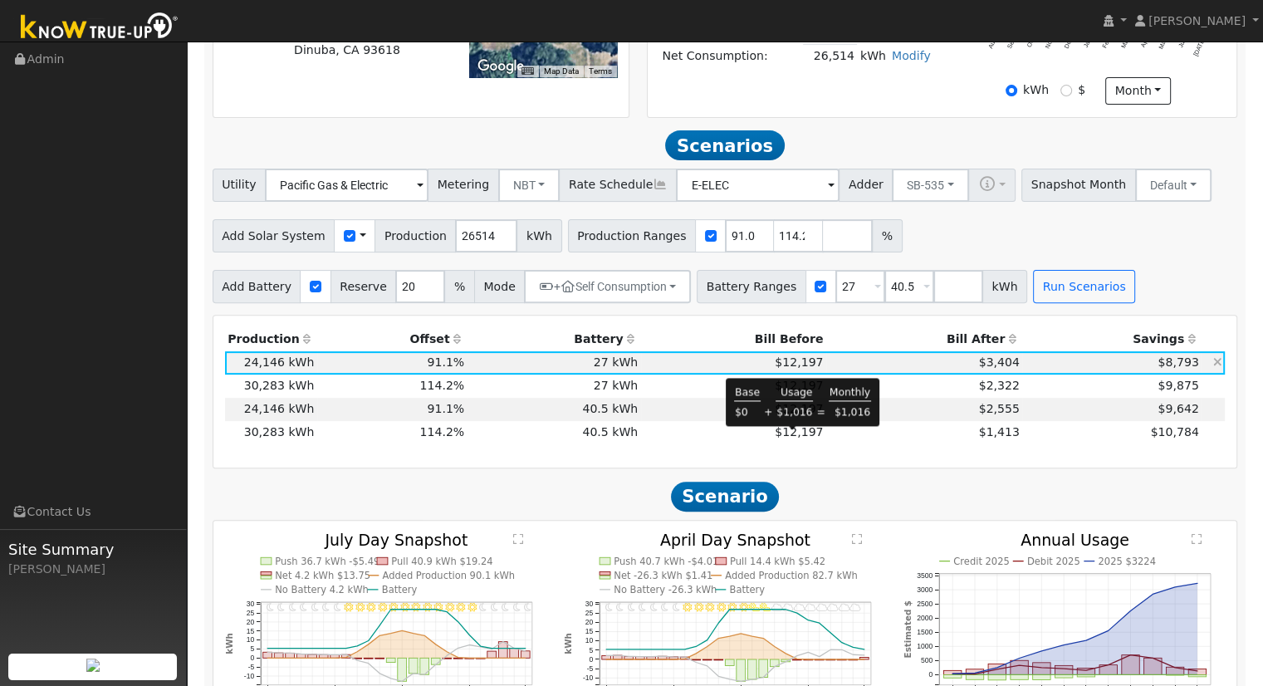
scroll to position [498, 0]
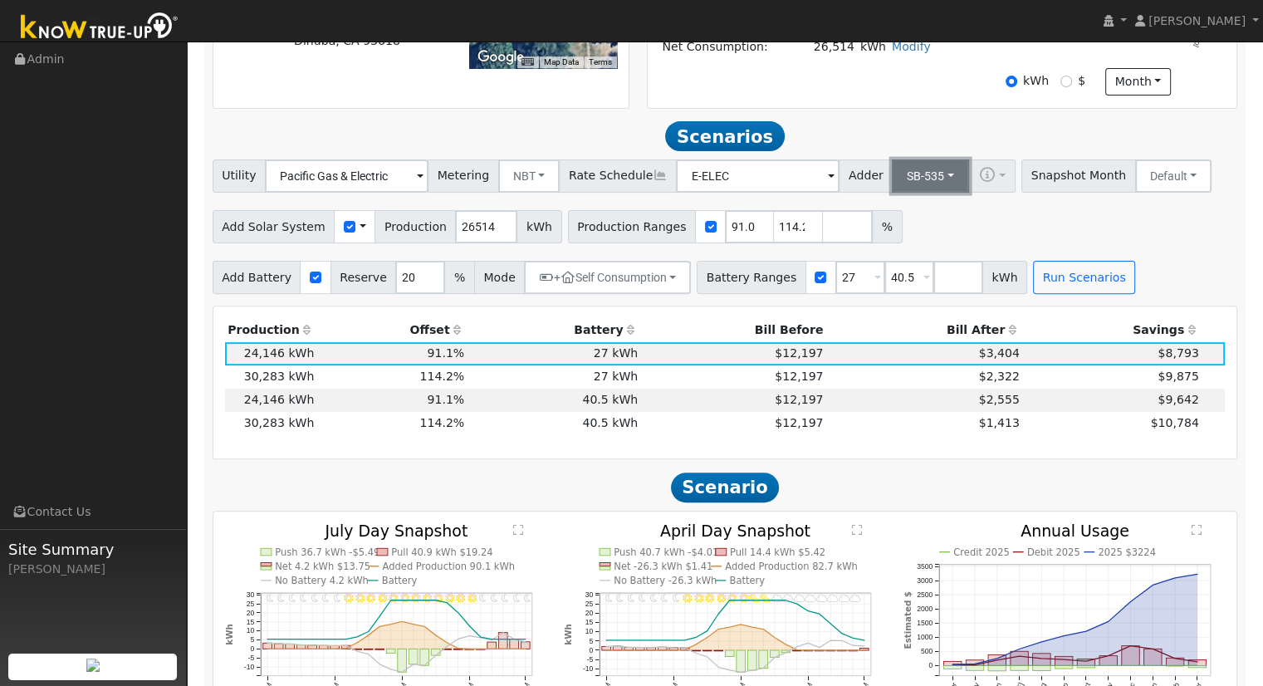
click at [914, 175] on button "SB-535" at bounding box center [930, 175] width 77 height 33
click at [890, 247] on link "ACC Plus" at bounding box center [916, 235] width 115 height 23
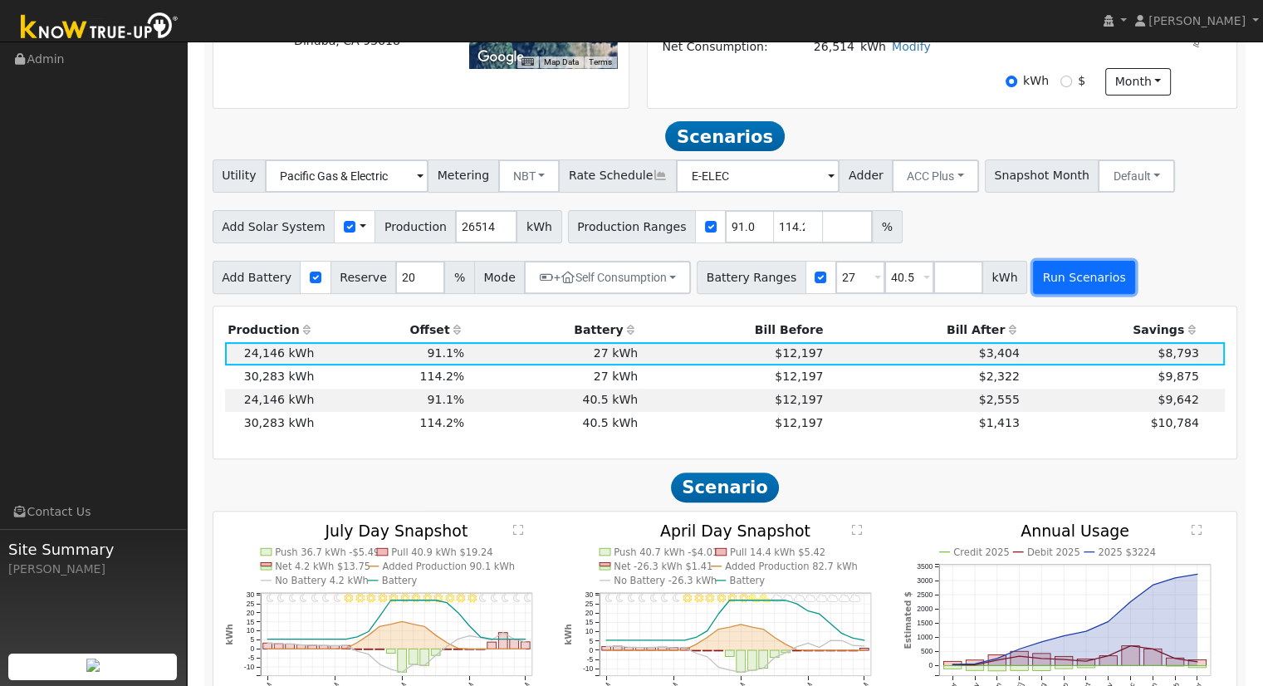
click at [1033, 286] on button "Run Scenarios" at bounding box center [1084, 277] width 102 height 33
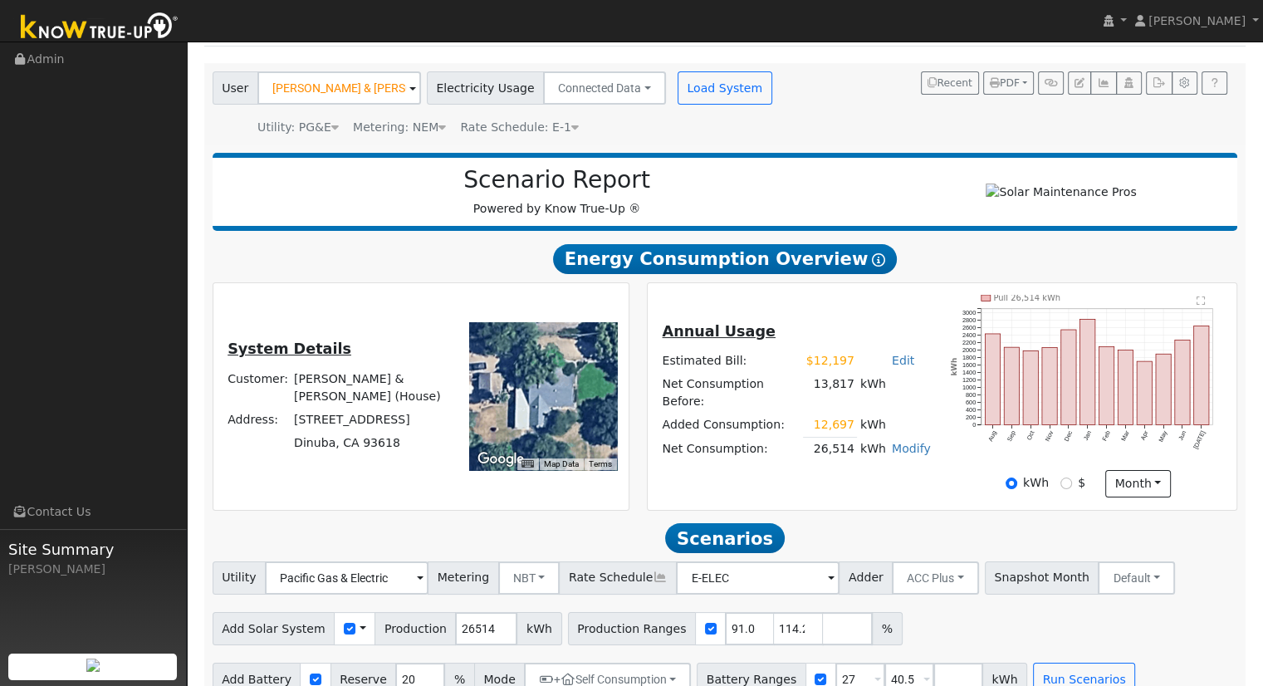
scroll to position [249, 0]
